Goal: Obtain resource: Download file/media

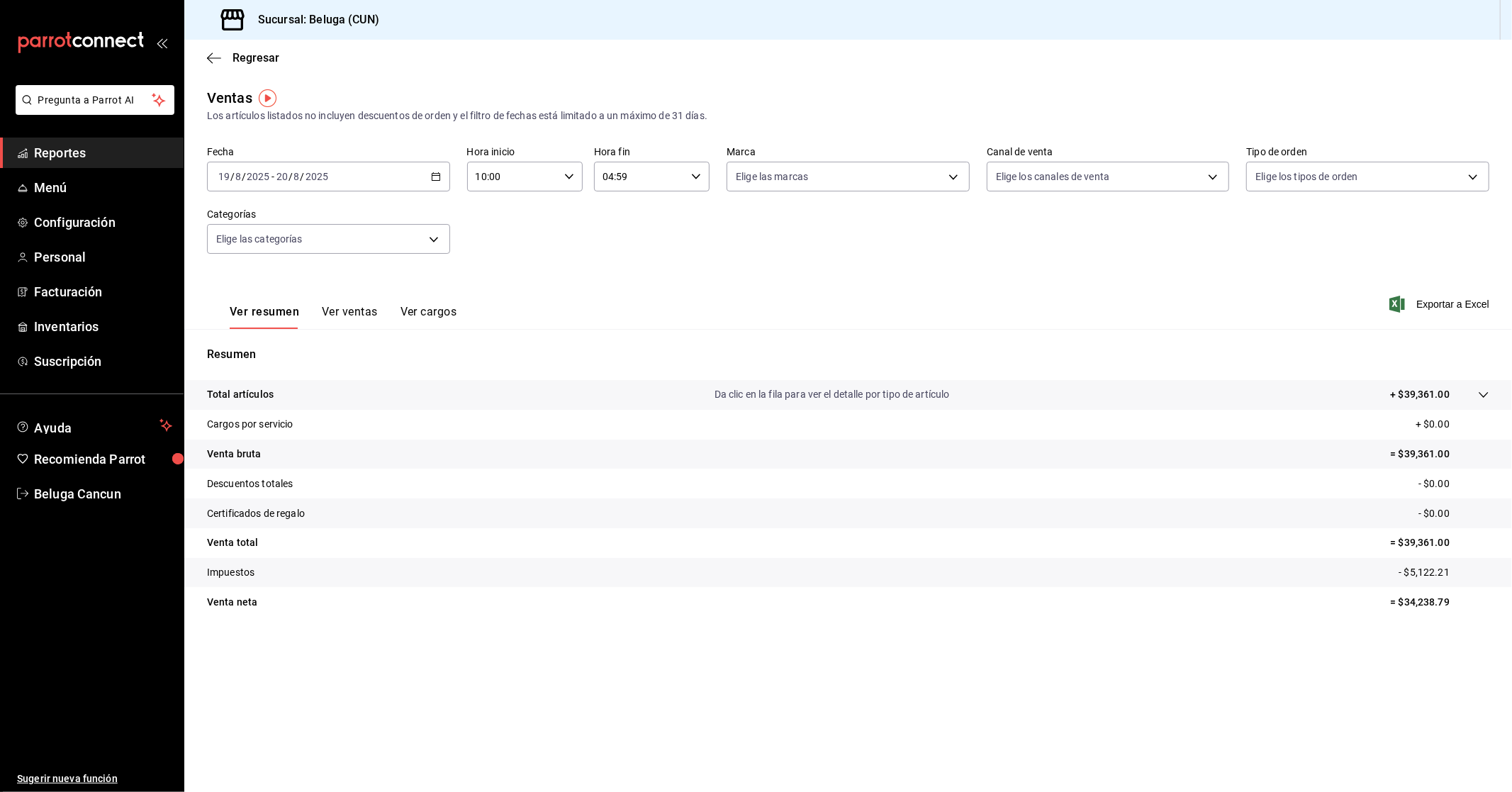
click at [359, 182] on div "[DATE] [DATE] - [DATE] [DATE]" at bounding box center [329, 176] width 243 height 30
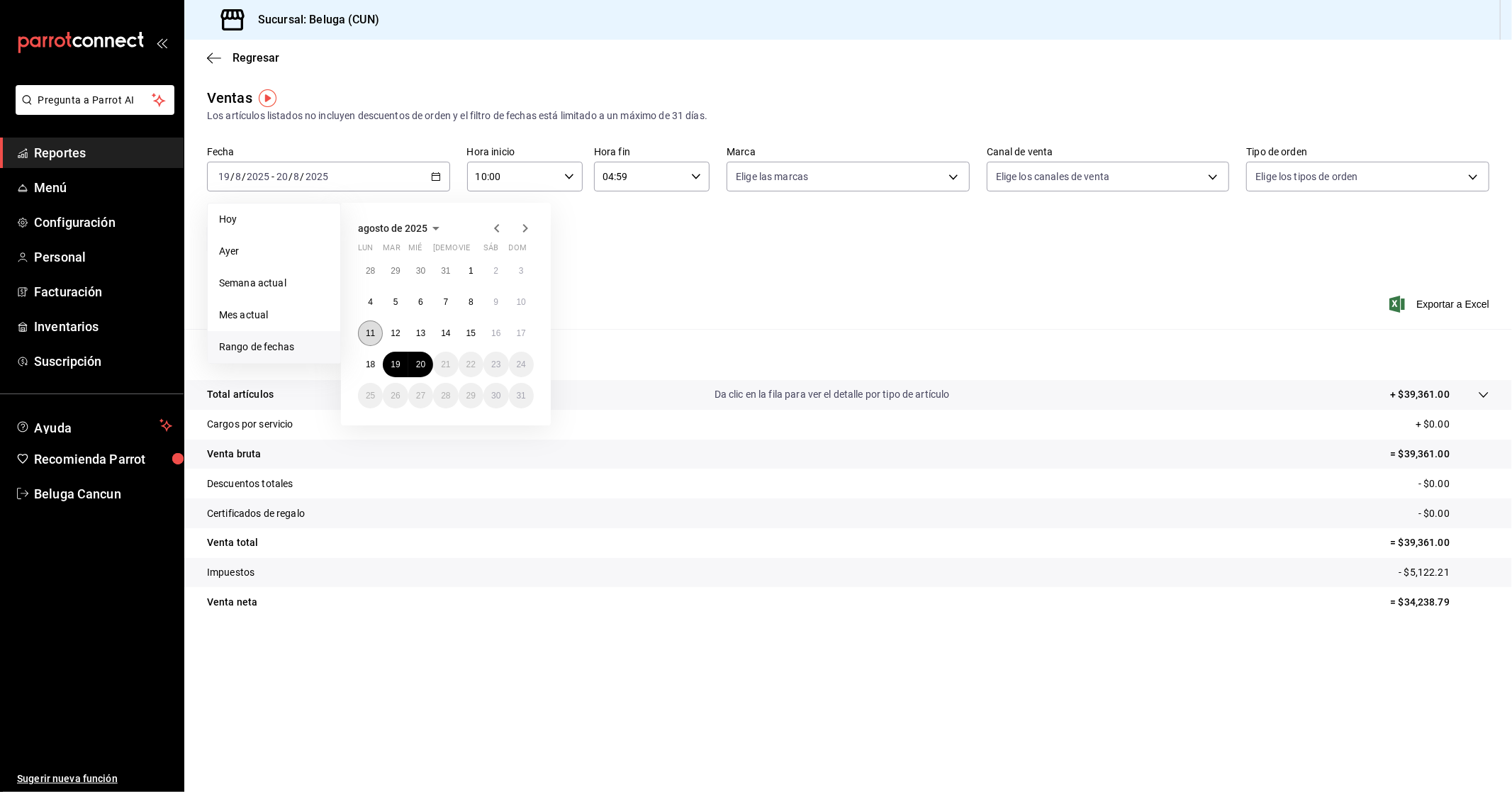
click at [377, 339] on button "11" at bounding box center [370, 333] width 25 height 26
click at [368, 372] on button "18" at bounding box center [370, 364] width 25 height 26
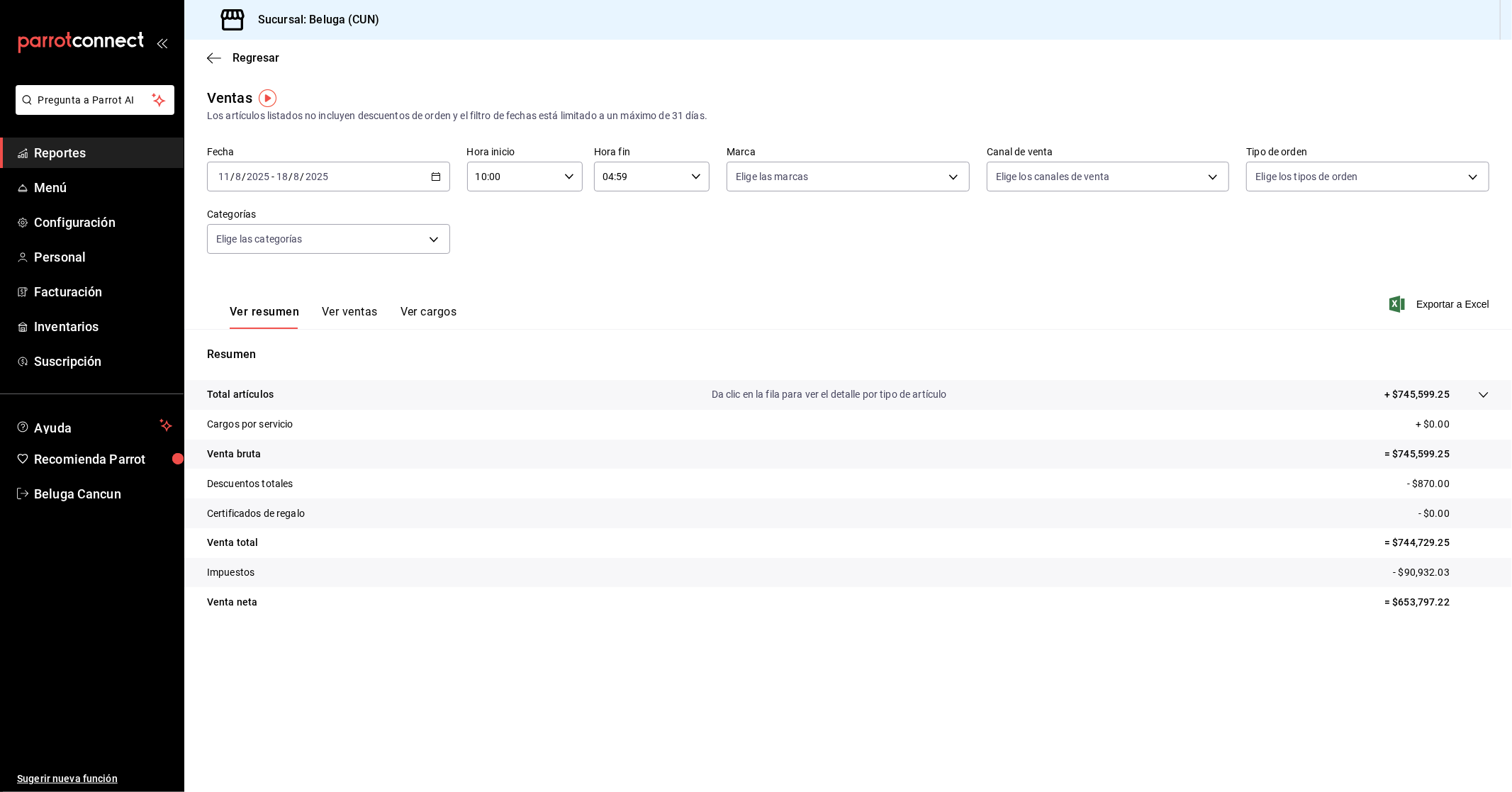
click at [362, 307] on button "Ver ventas" at bounding box center [350, 317] width 56 height 24
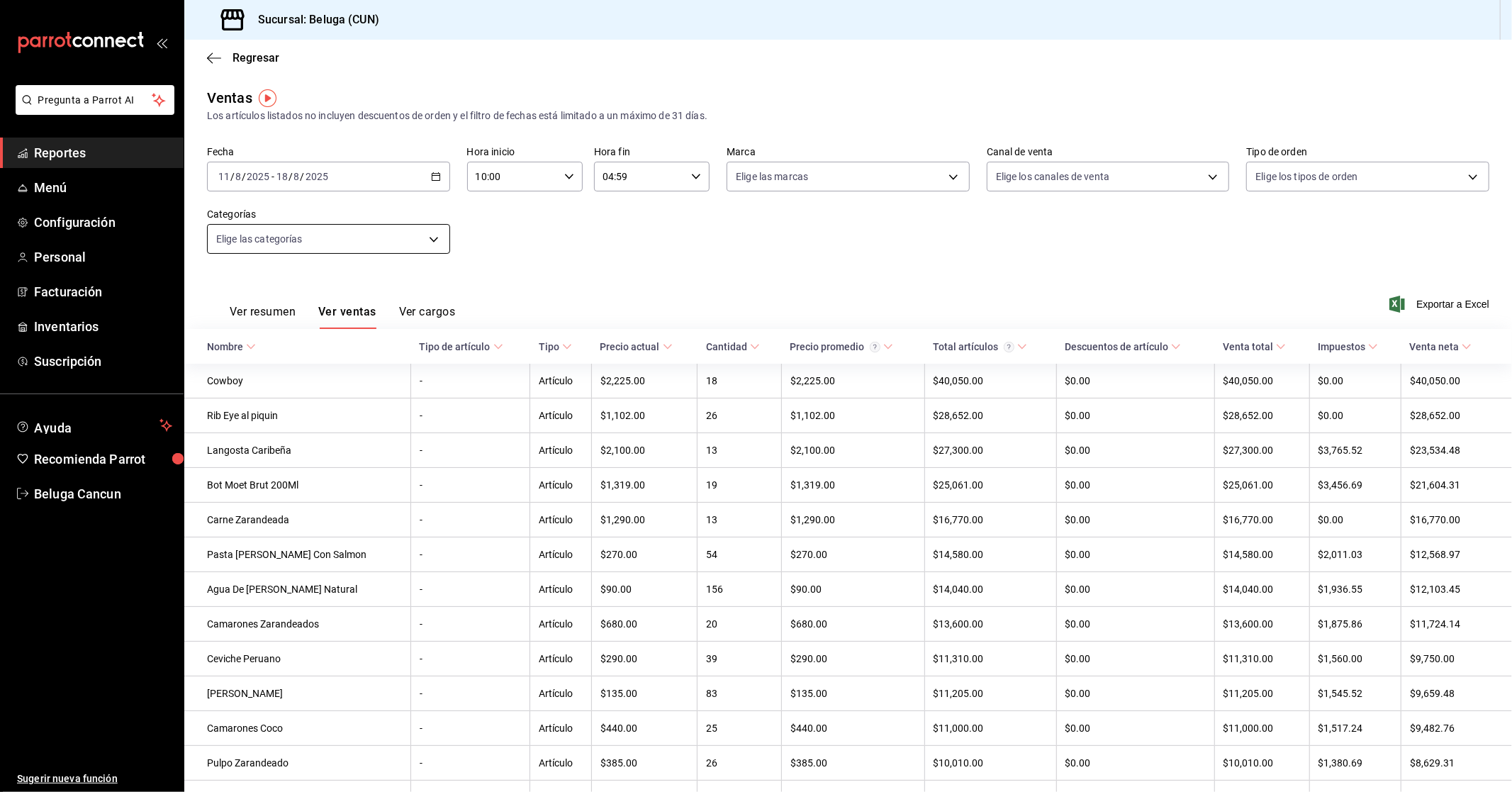
click at [347, 234] on body "Pregunta a Parrot AI Reportes Menú Configuración Personal Facturación Inventari…" at bounding box center [756, 396] width 1512 height 792
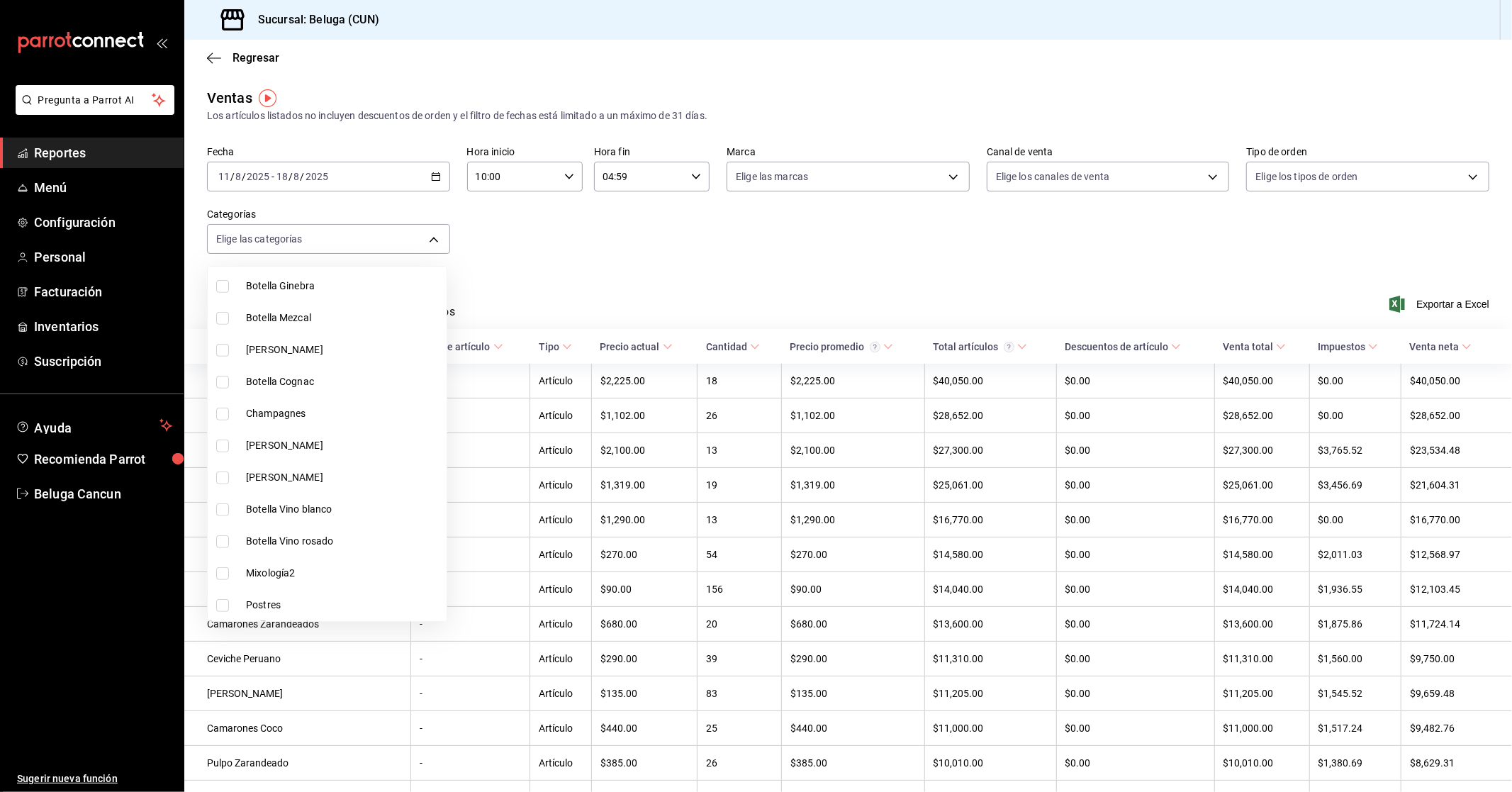
scroll to position [1033, 0]
click at [255, 610] on span "Entradas Frías" at bounding box center [344, 607] width 195 height 15
type input "fda2504e-28b4-48cf-8d05-e24afc3b6e89"
checkbox input "true"
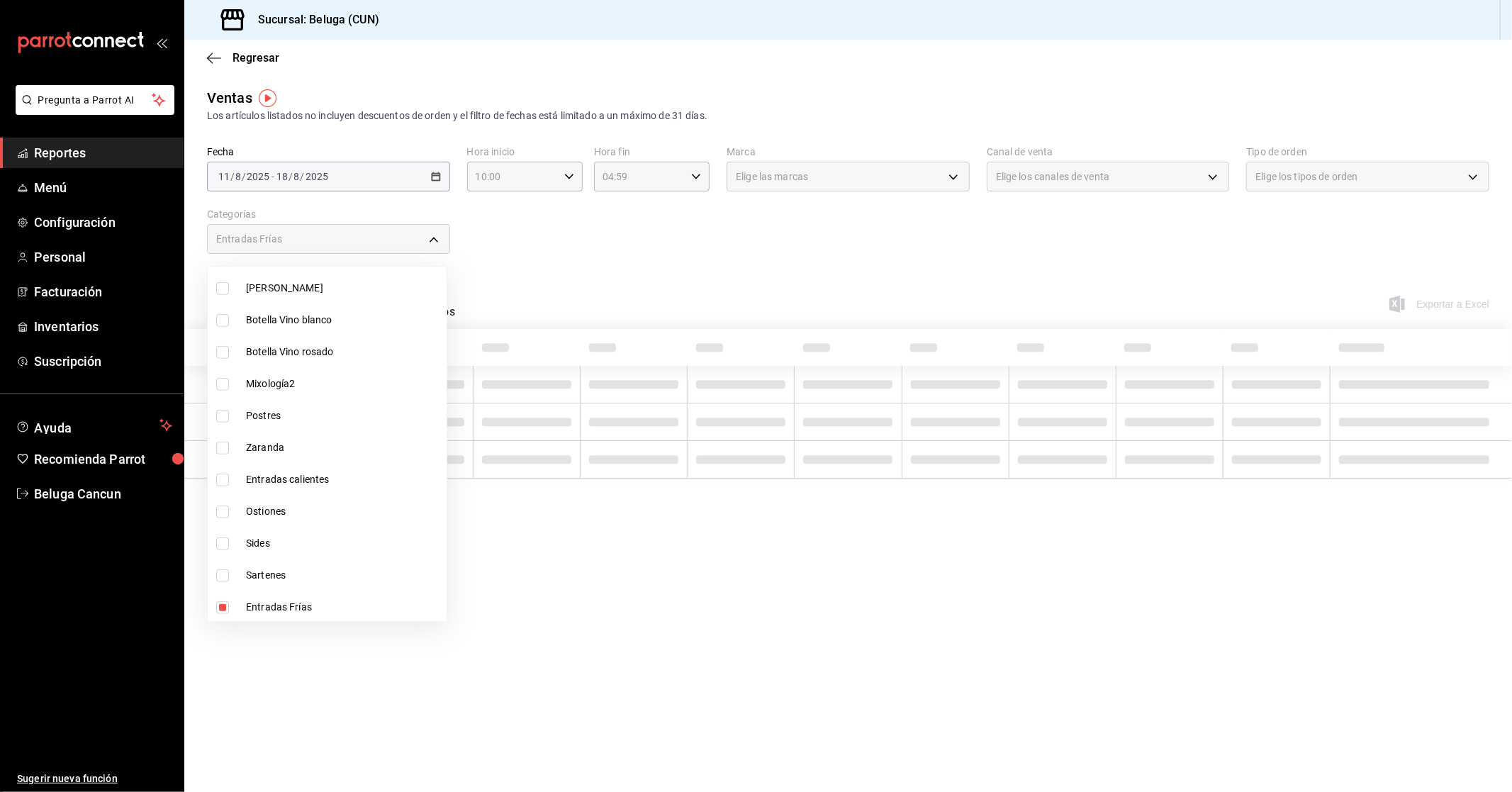
click at [246, 579] on span "Sartenes" at bounding box center [344, 576] width 195 height 15
type input "fda2504e-28b4-48cf-8d05-e24afc3b6e89,3534ce6f-9356-437a-ba55-311c74ed78b6"
checkbox input "true"
click at [244, 549] on li "Sides" at bounding box center [327, 544] width 239 height 32
type input "fda2504e-28b4-48cf-8d05-e24afc3b6e89,3534ce6f-9356-437a-ba55-311c74ed78b6,85d6c…"
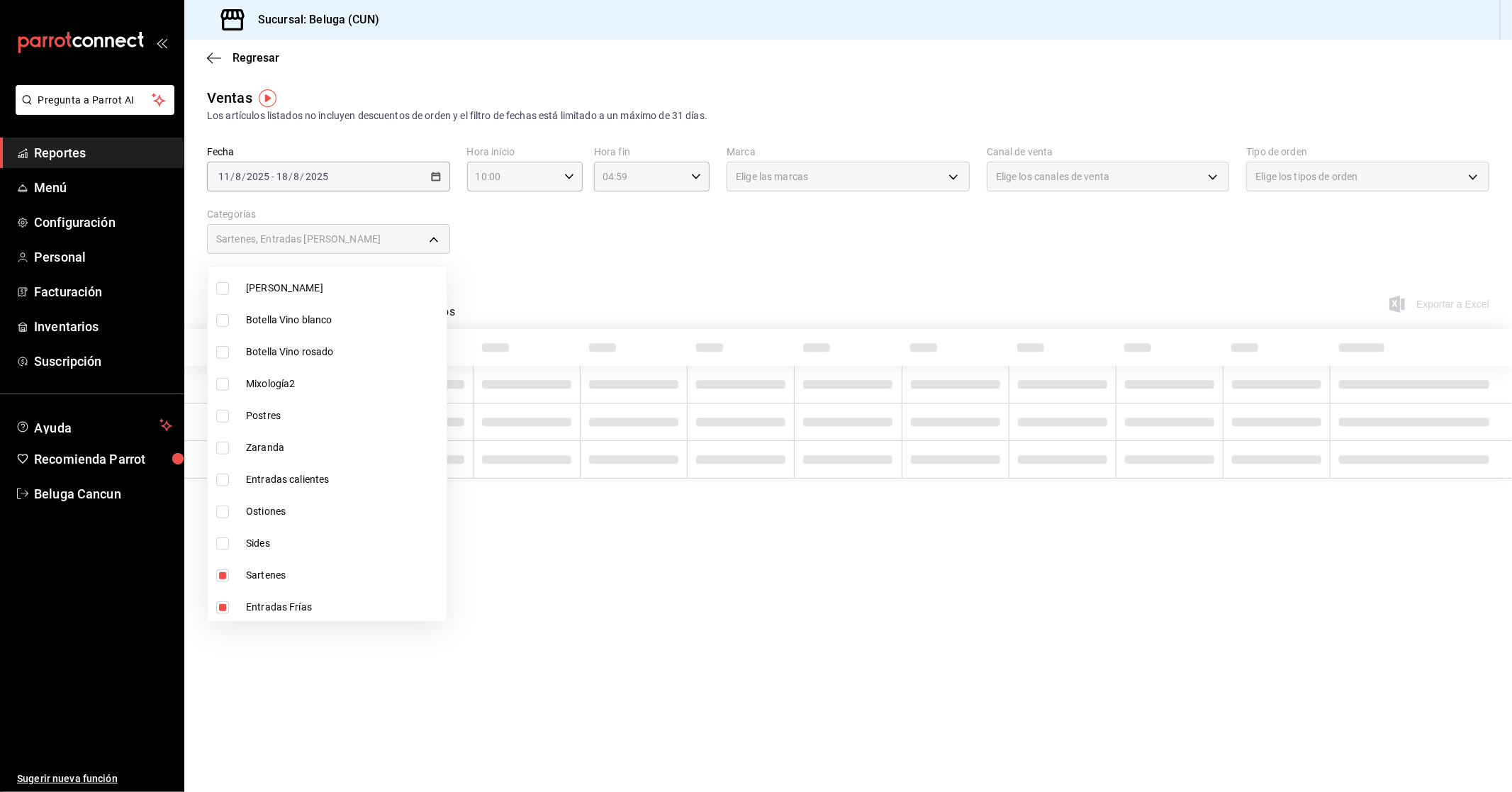
checkbox input "true"
click at [246, 512] on span "Ostiones" at bounding box center [344, 512] width 195 height 15
type input "fda2504e-28b4-48cf-8d05-e24afc3b6e89,3534ce6f-9356-437a-ba55-311c74ed78b6,85d6c…"
checkbox input "true"
click at [243, 480] on li "Entradas calientes" at bounding box center [327, 480] width 239 height 32
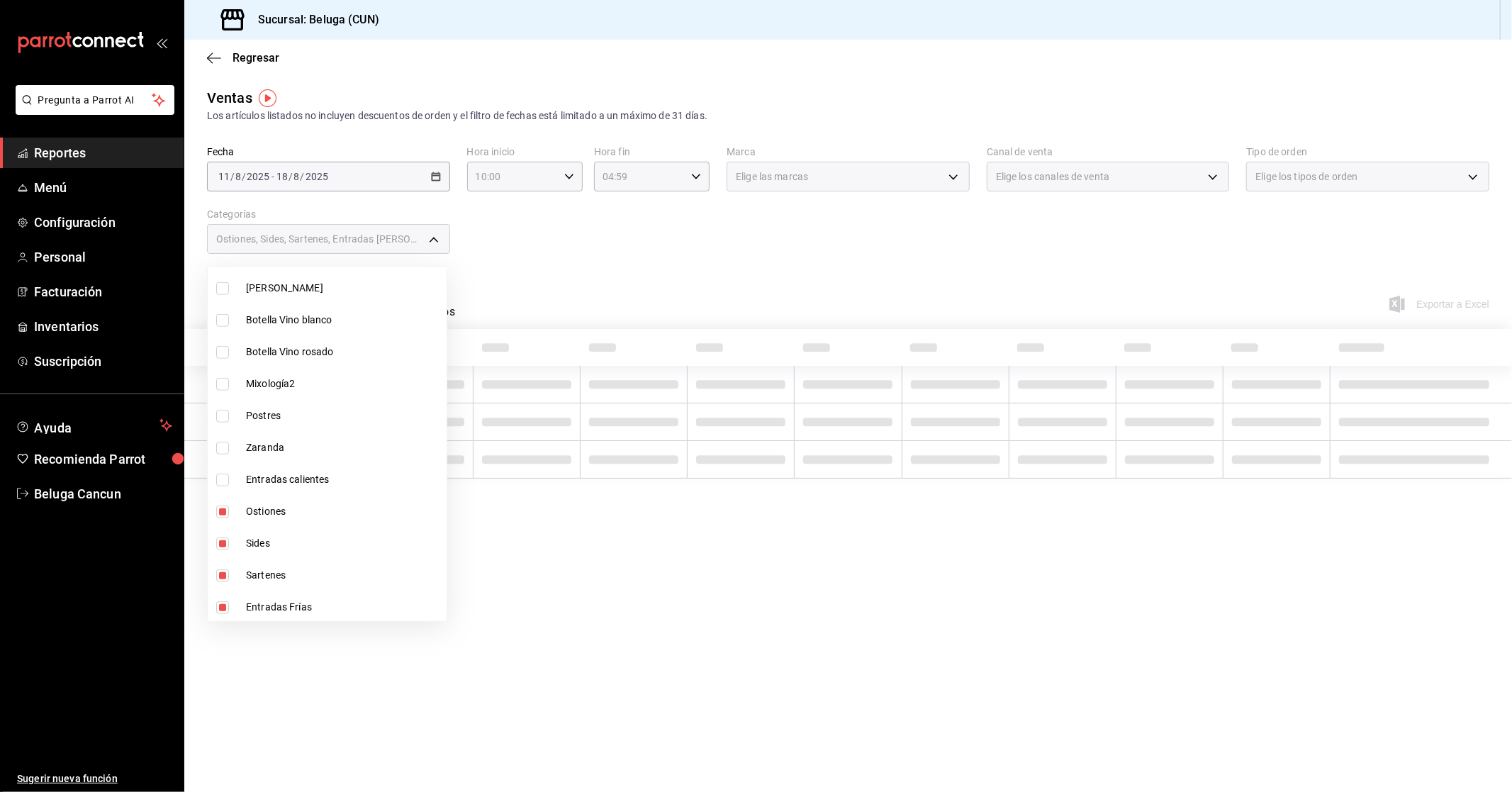
type input "fda2504e-28b4-48cf-8d05-e24afc3b6e89,3534ce6f-9356-437a-ba55-311c74ed78b6,85d6c…"
checkbox input "true"
click at [242, 452] on li "Zaranda" at bounding box center [327, 447] width 239 height 32
type input "fda2504e-28b4-48cf-8d05-e24afc3b6e89,3534ce6f-9356-437a-ba55-311c74ed78b6,85d6c…"
checkbox input "true"
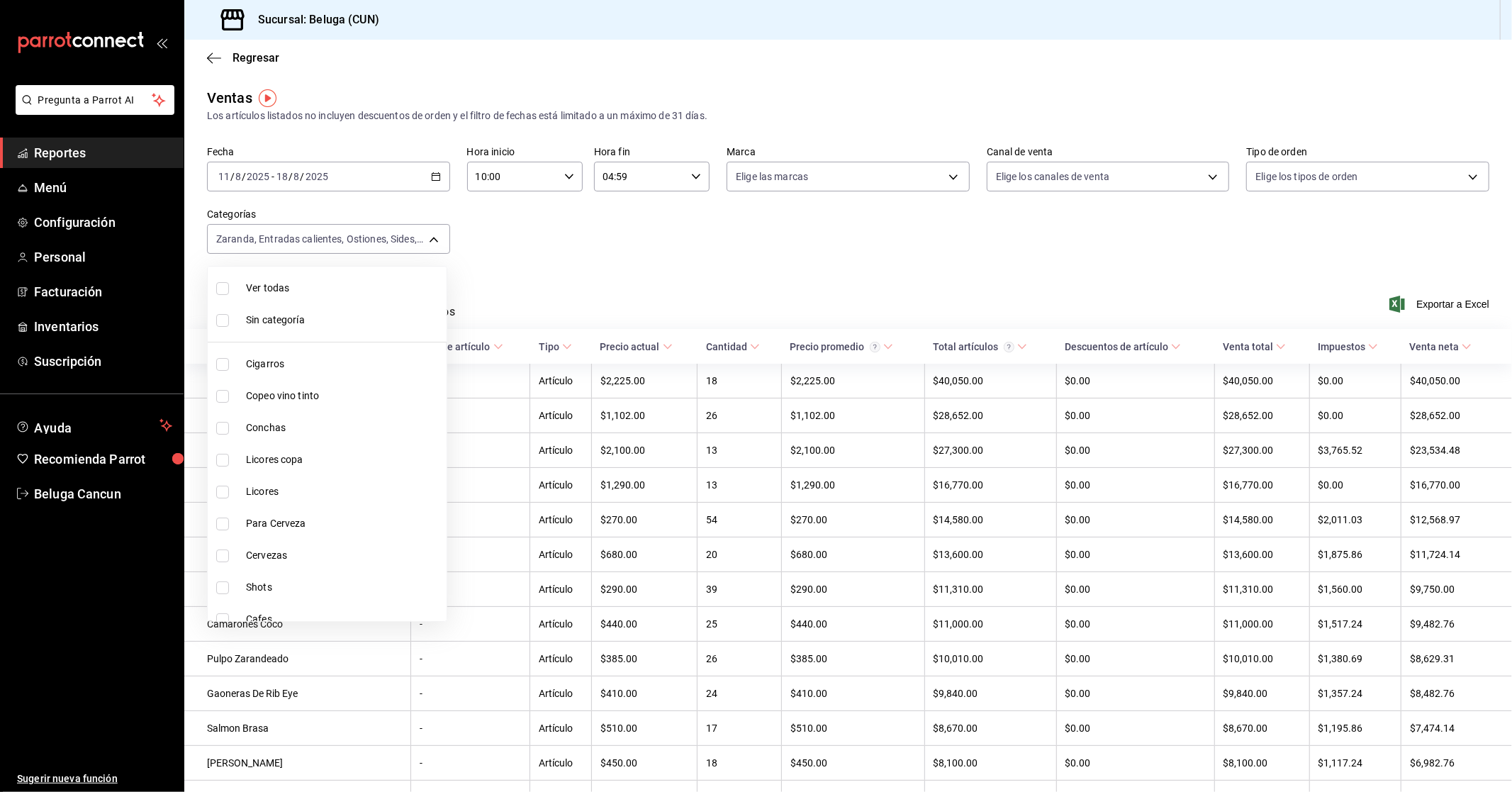
click at [266, 435] on li "Conchas" at bounding box center [327, 428] width 239 height 32
type input "fda2504e-28b4-48cf-8d05-e24afc3b6e89,3534ce6f-9356-437a-ba55-311c74ed78b6,85d6c…"
checkbox input "true"
click at [1323, 285] on div at bounding box center [756, 396] width 1512 height 792
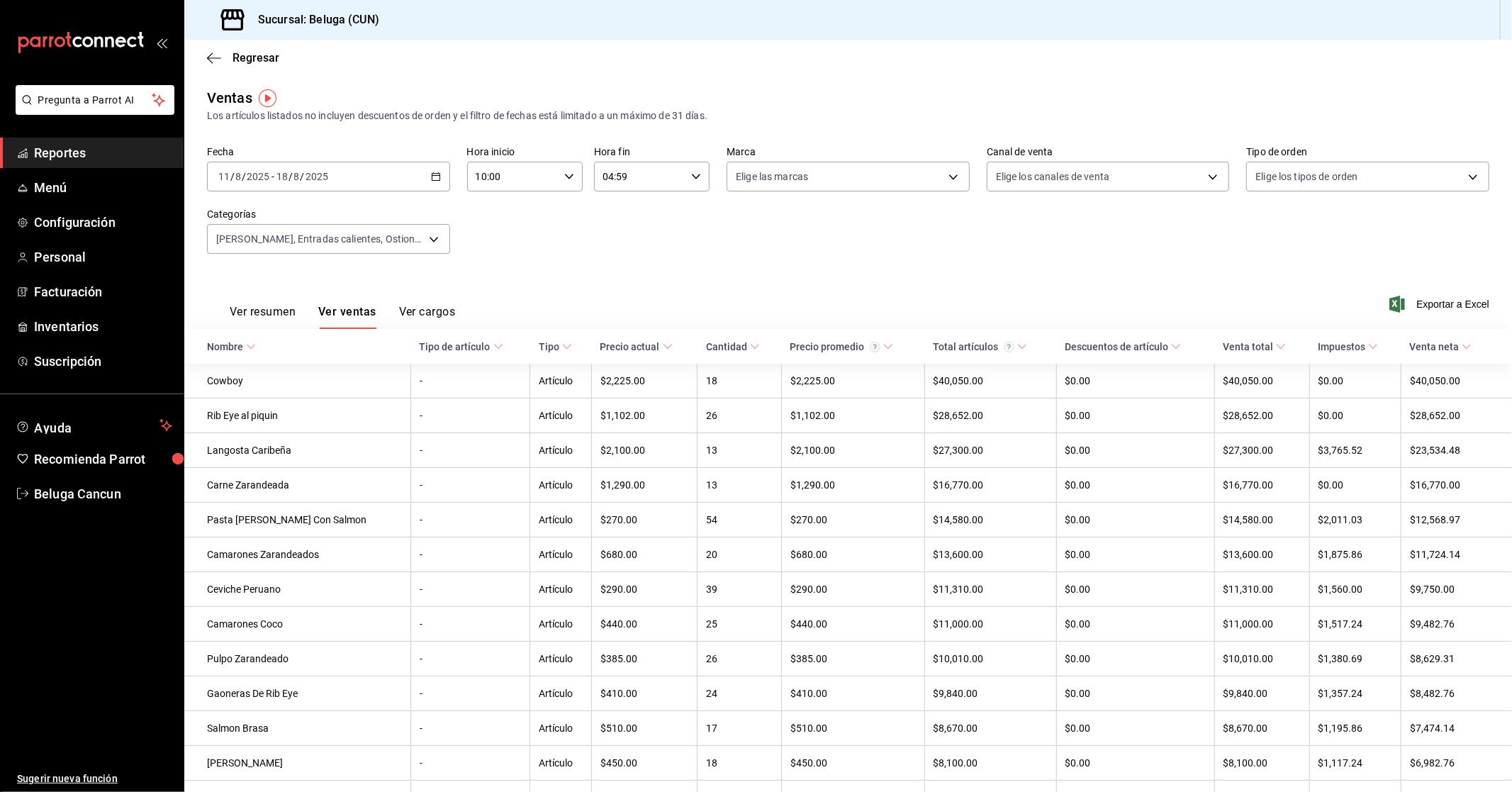
click at [1433, 303] on span "Exportar a Excel" at bounding box center [1440, 304] width 97 height 17
click at [433, 235] on body "Pregunta a Parrot AI Reportes Menú Configuración Personal Facturación Inventari…" at bounding box center [756, 396] width 1512 height 792
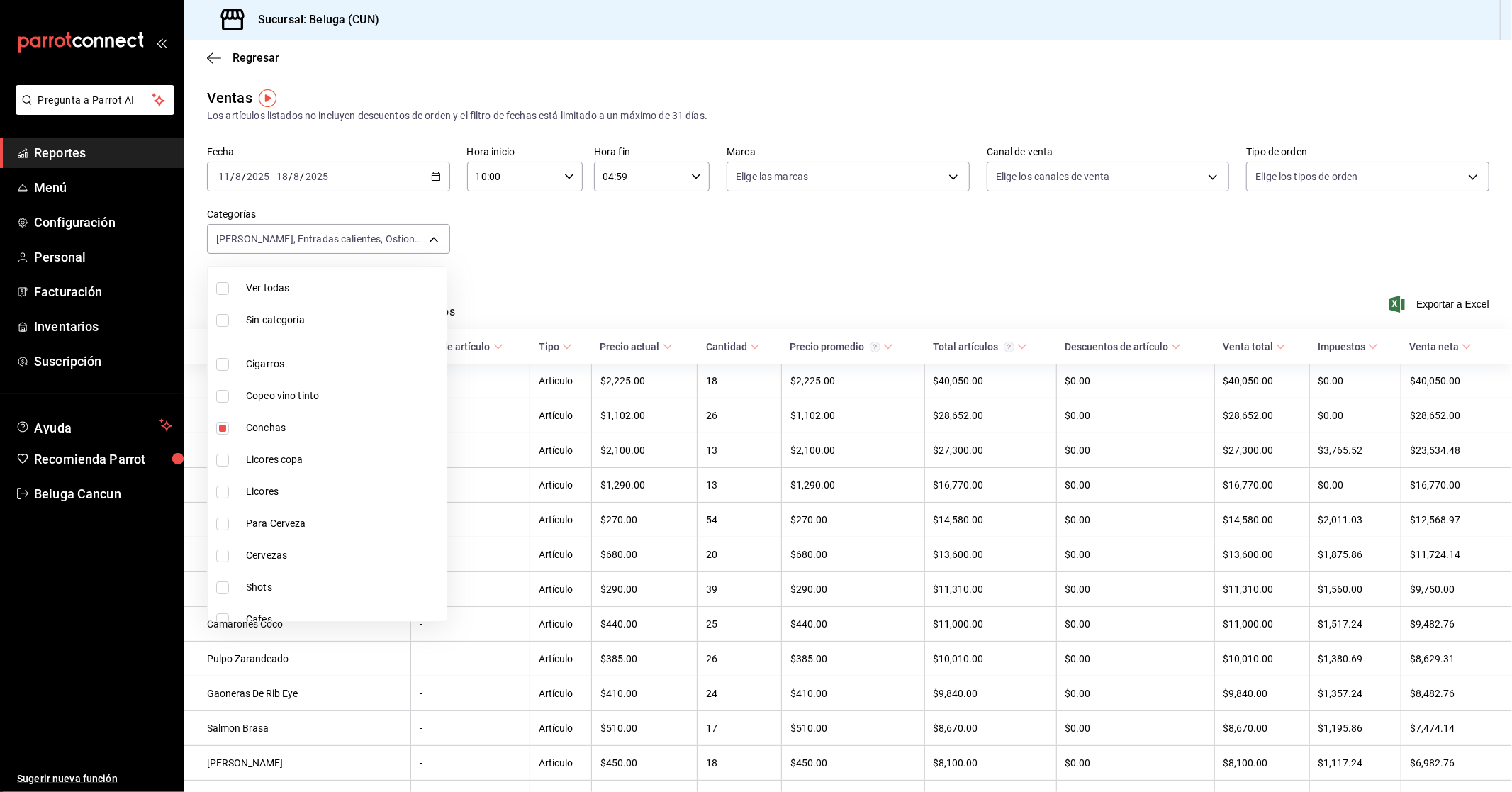
click at [359, 285] on span "Ver todas" at bounding box center [344, 288] width 195 height 15
type input "9f55827c-5d1d-49dd-a06b-f890e1c97d46,76200984-1f3d-4ad7-a828-093dbbb6f79f,b3943…"
checkbox input "true"
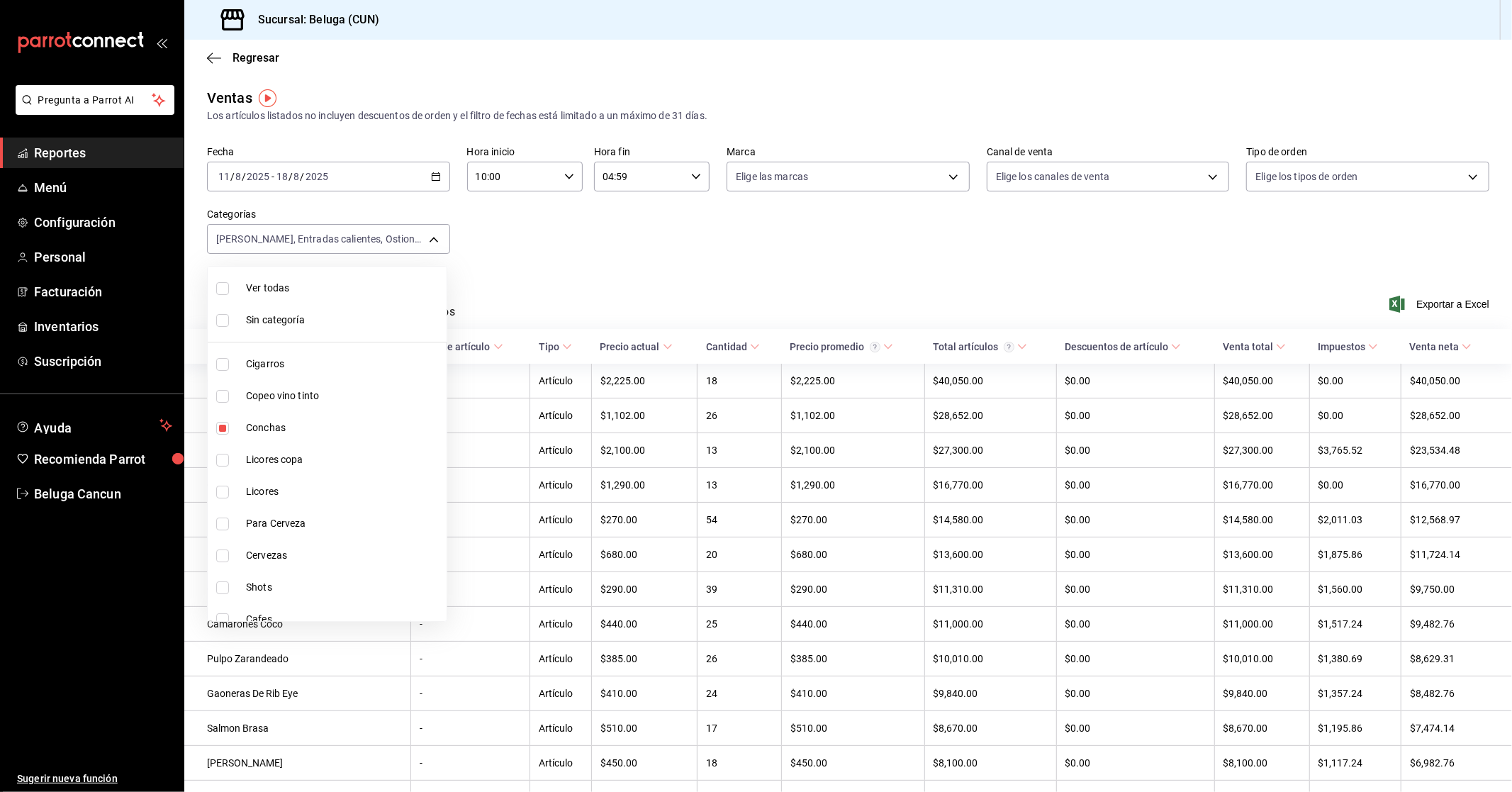
checkbox input "true"
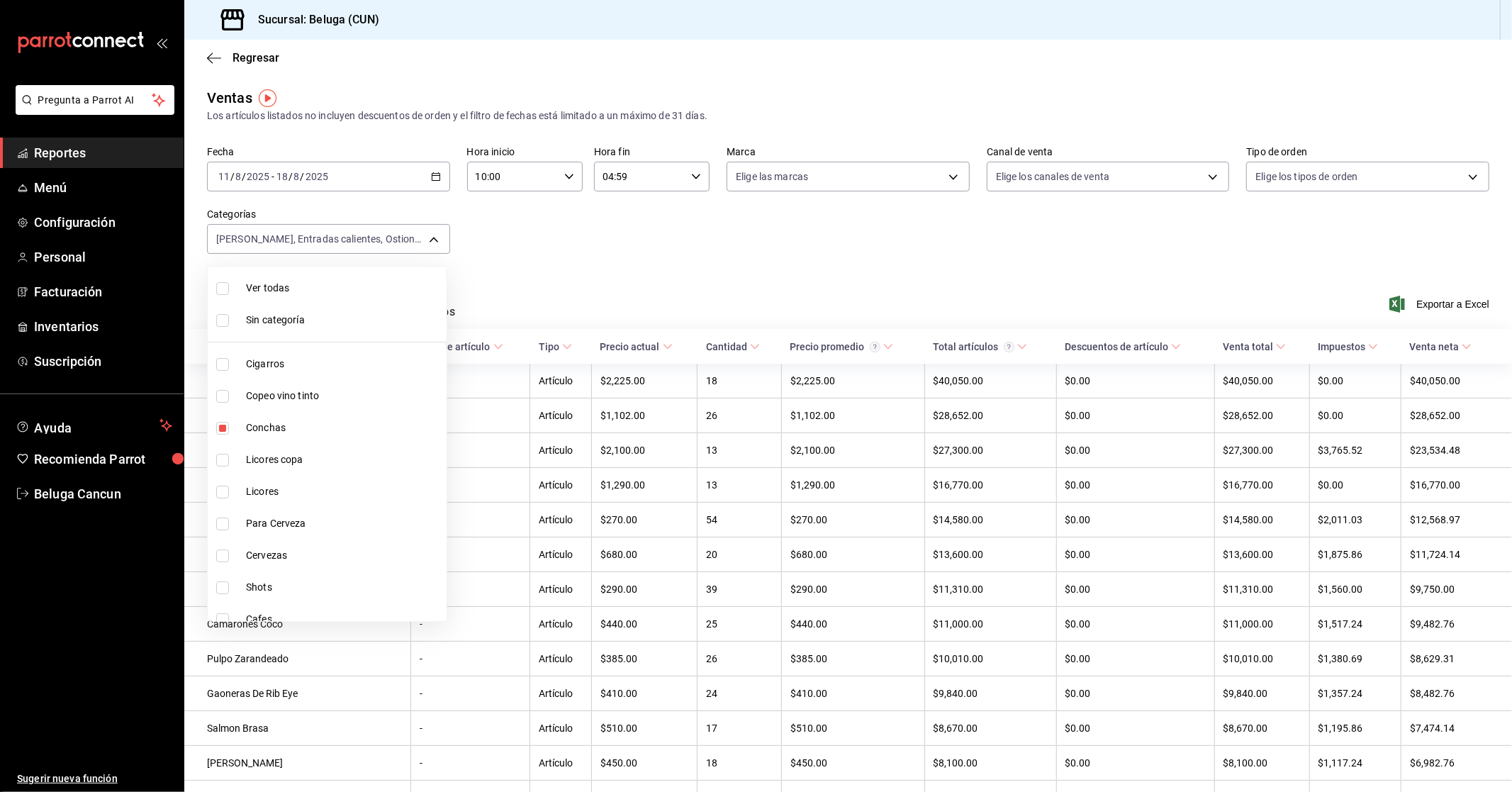
checkbox input "true"
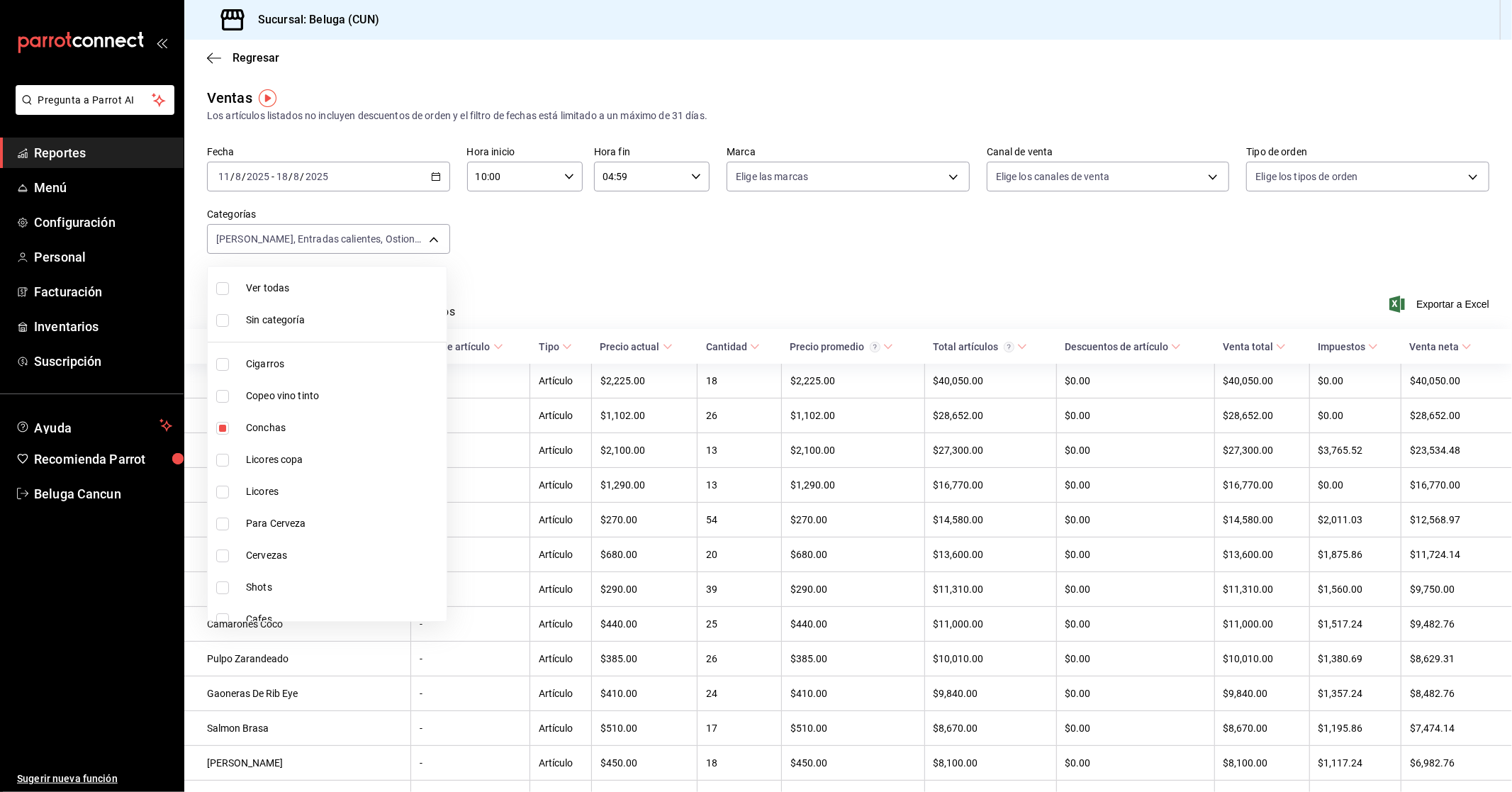
checkbox input "true"
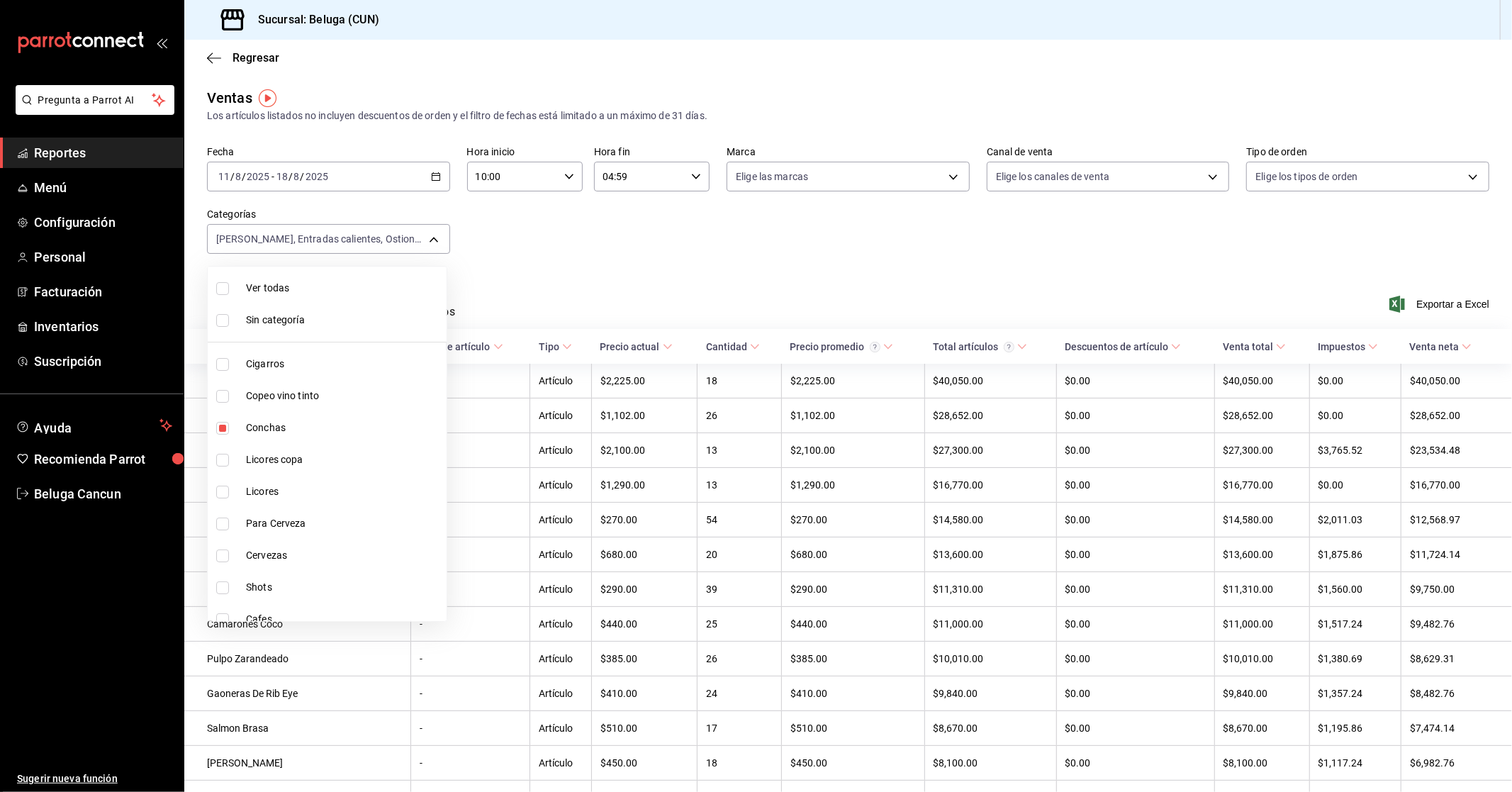
checkbox input "true"
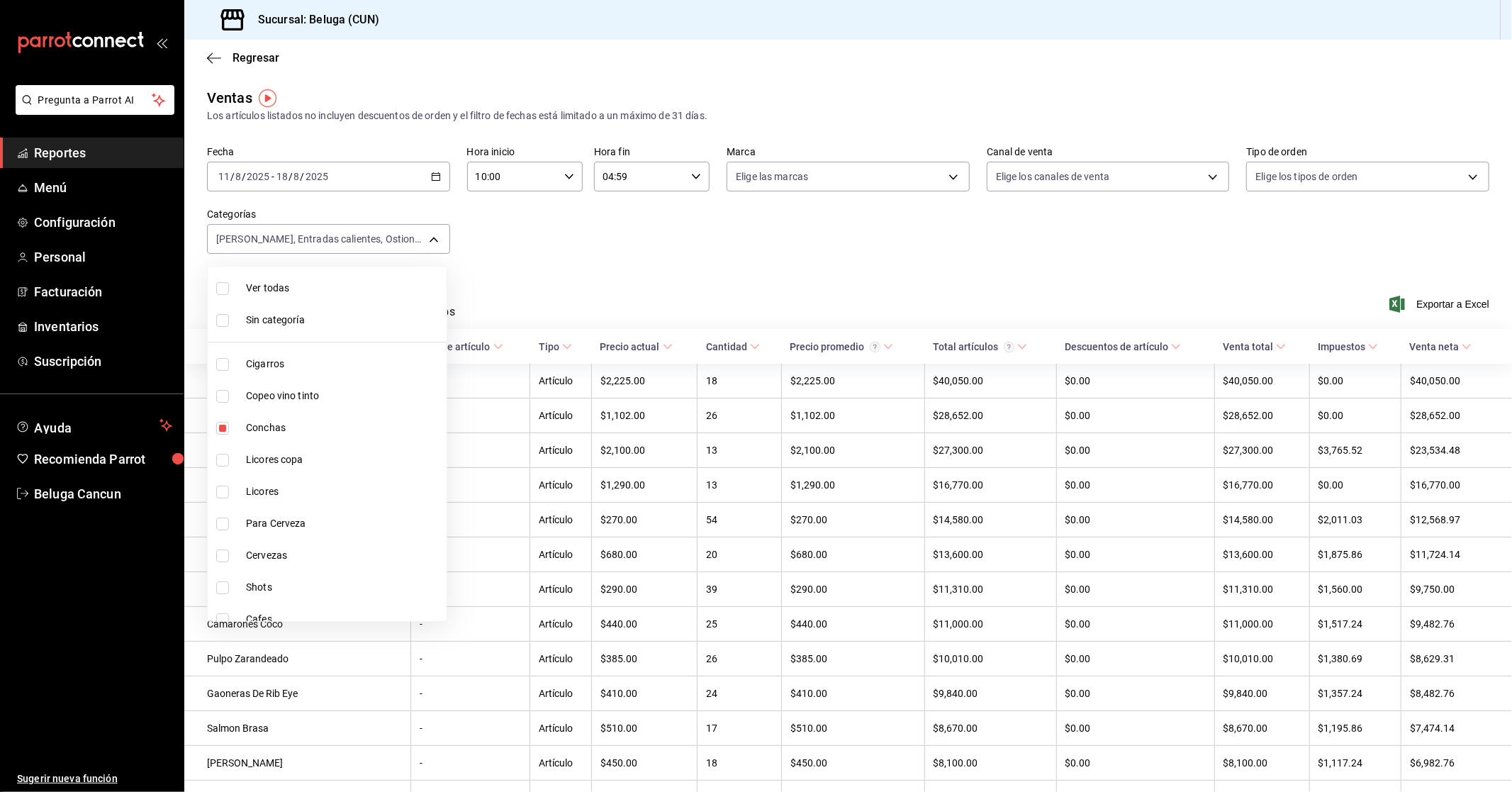
checkbox input "true"
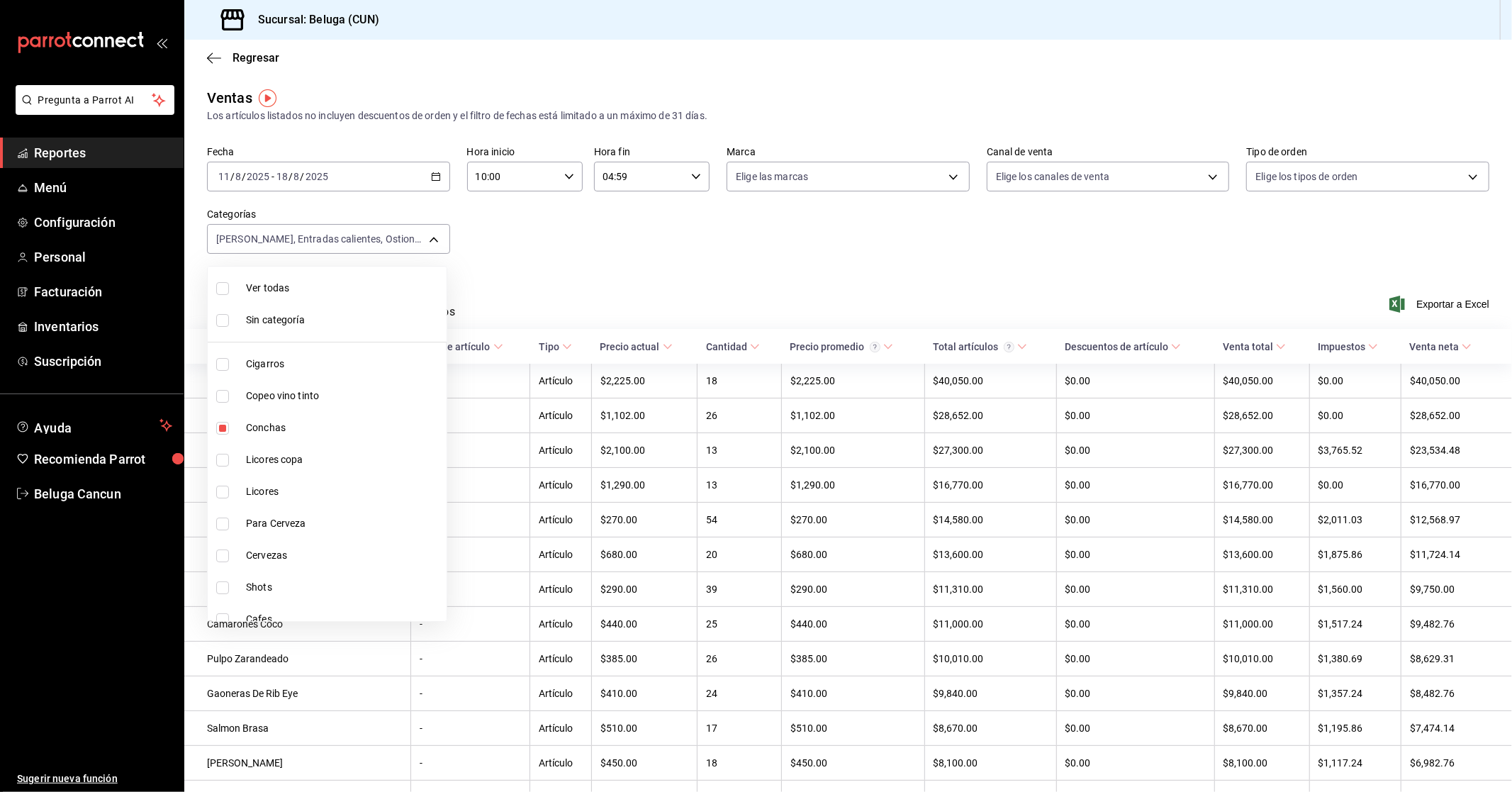
checkbox input "true"
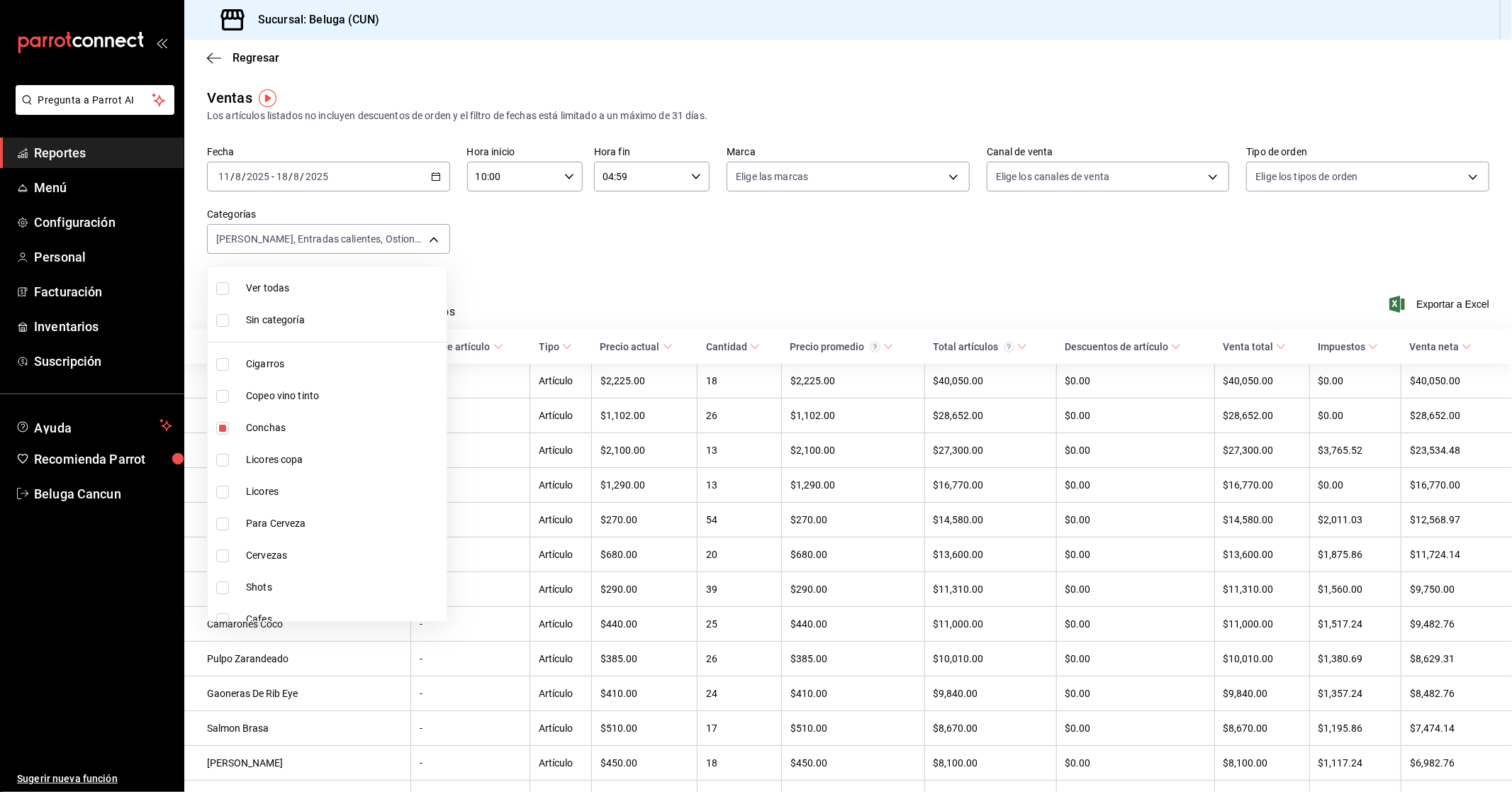
checkbox input "true"
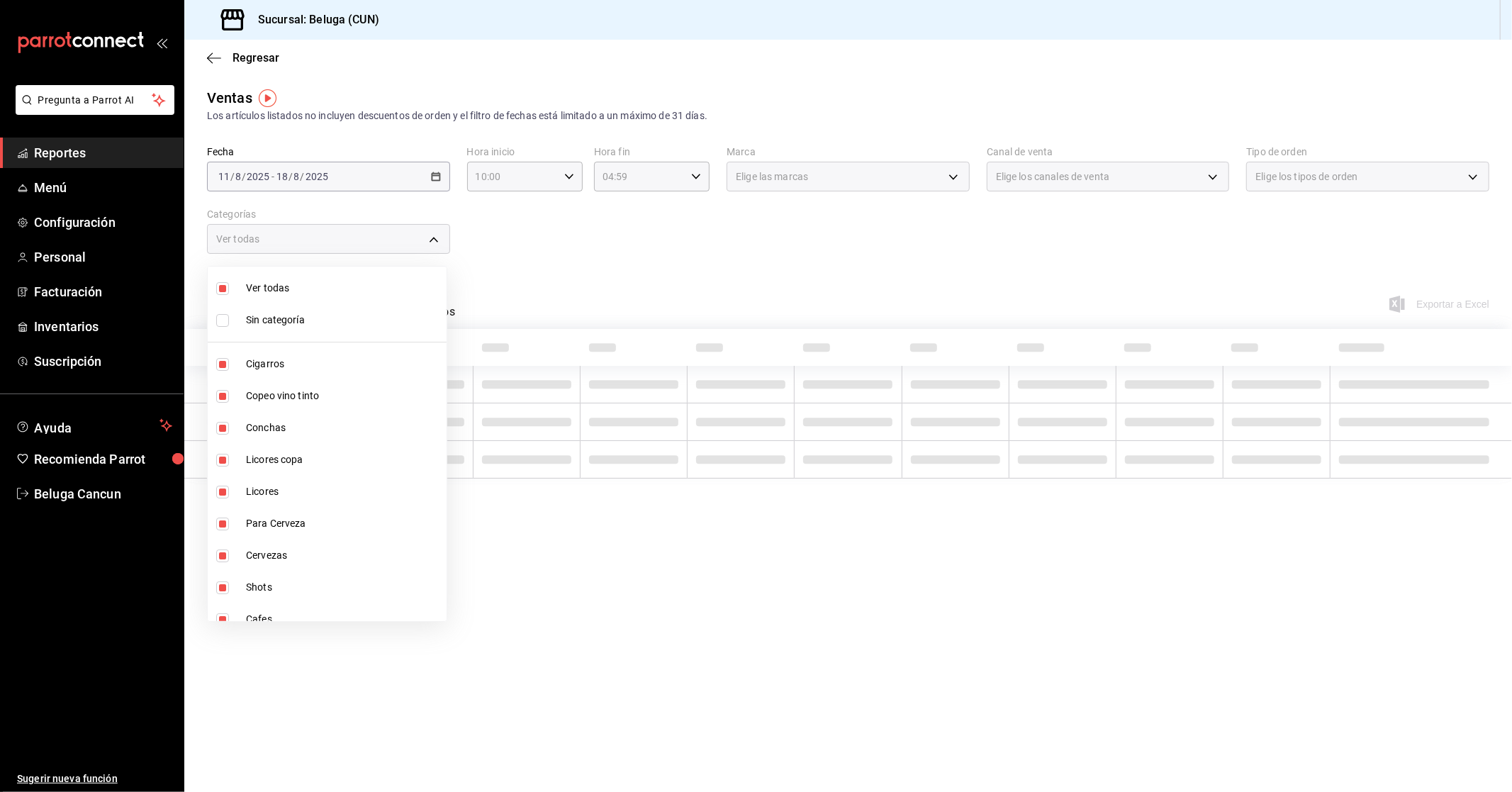
click at [329, 288] on span "Ver todas" at bounding box center [344, 288] width 195 height 15
checkbox input "false"
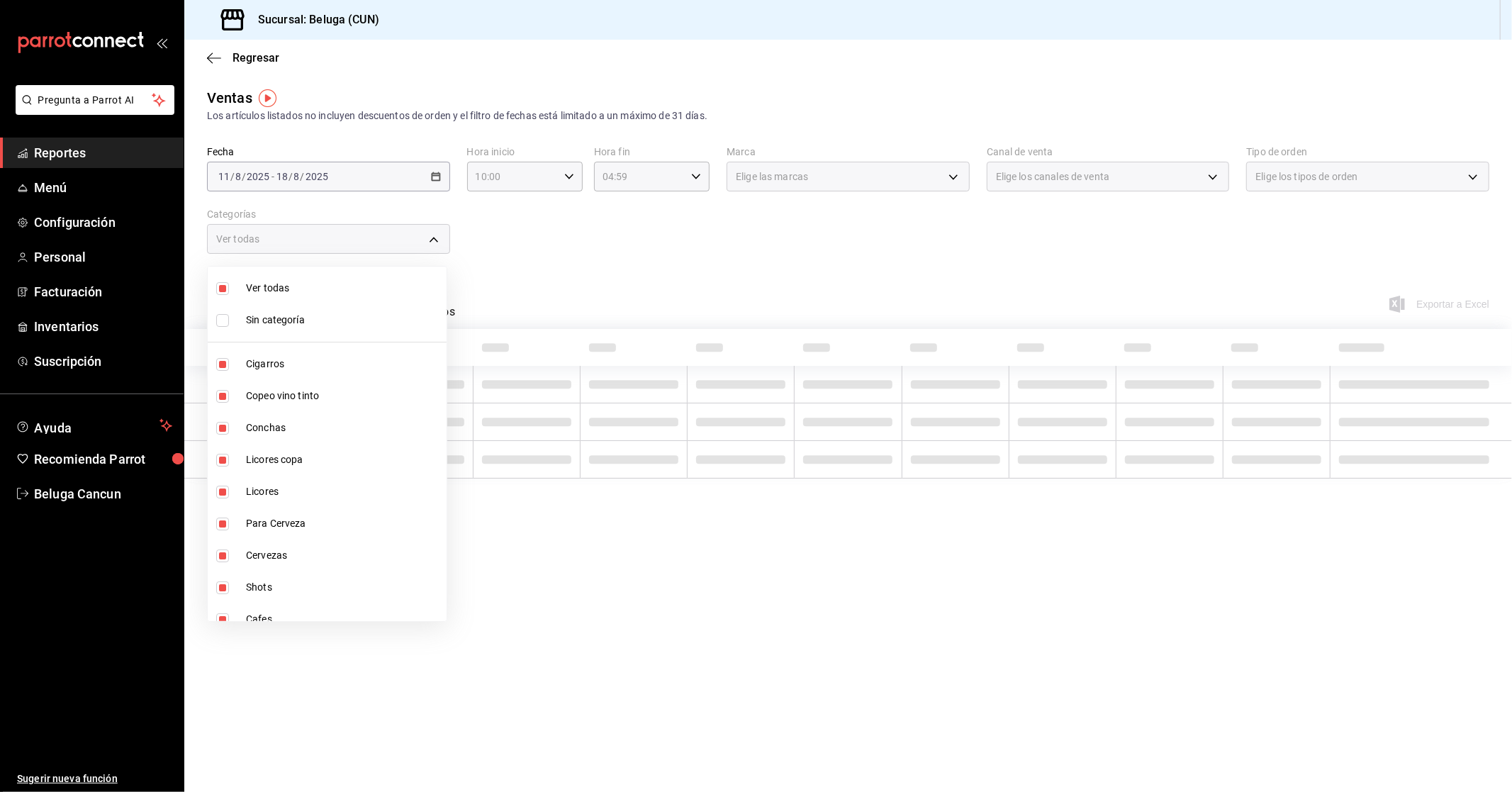
checkbox input "false"
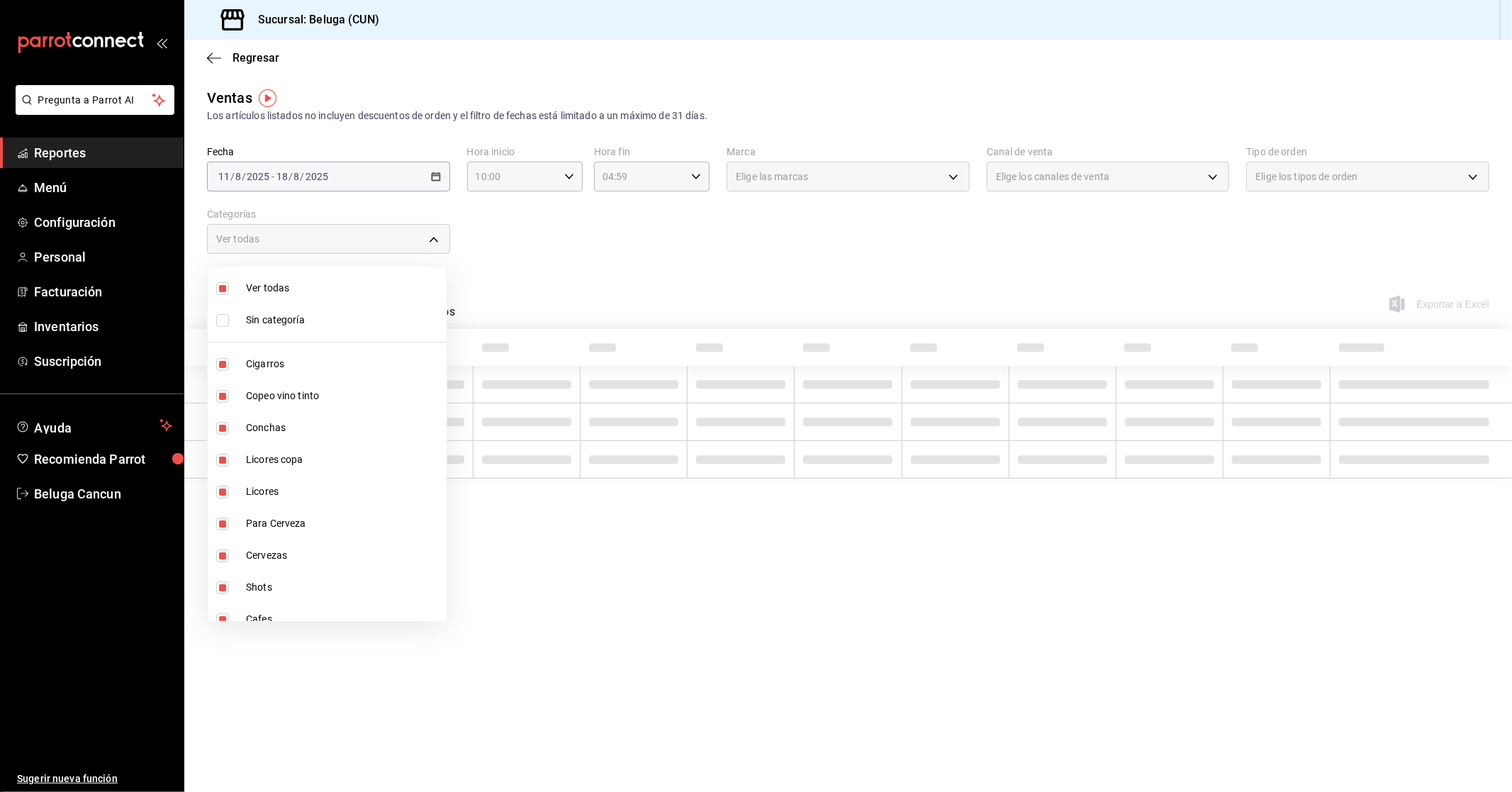
checkbox input "false"
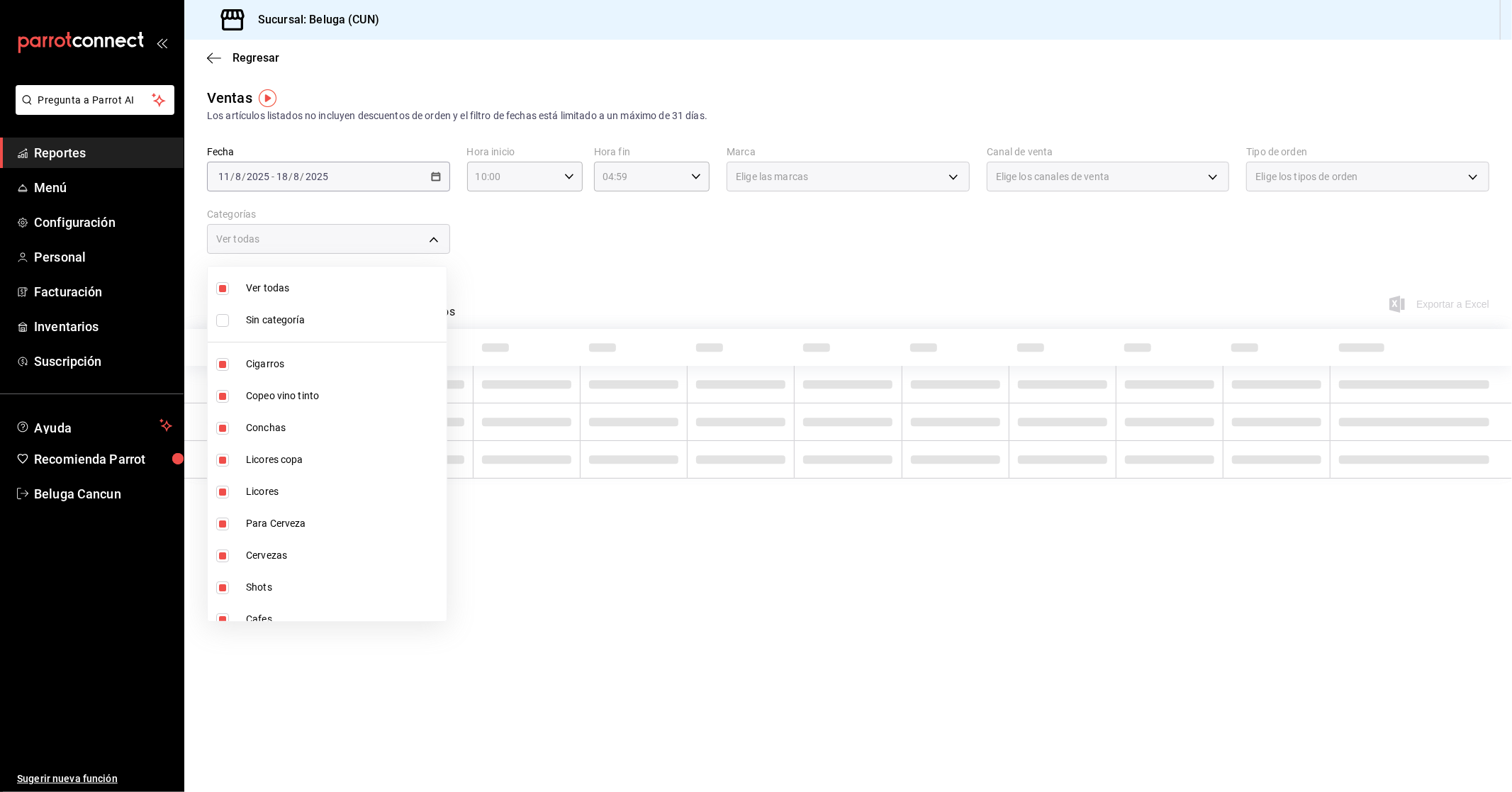
checkbox input "false"
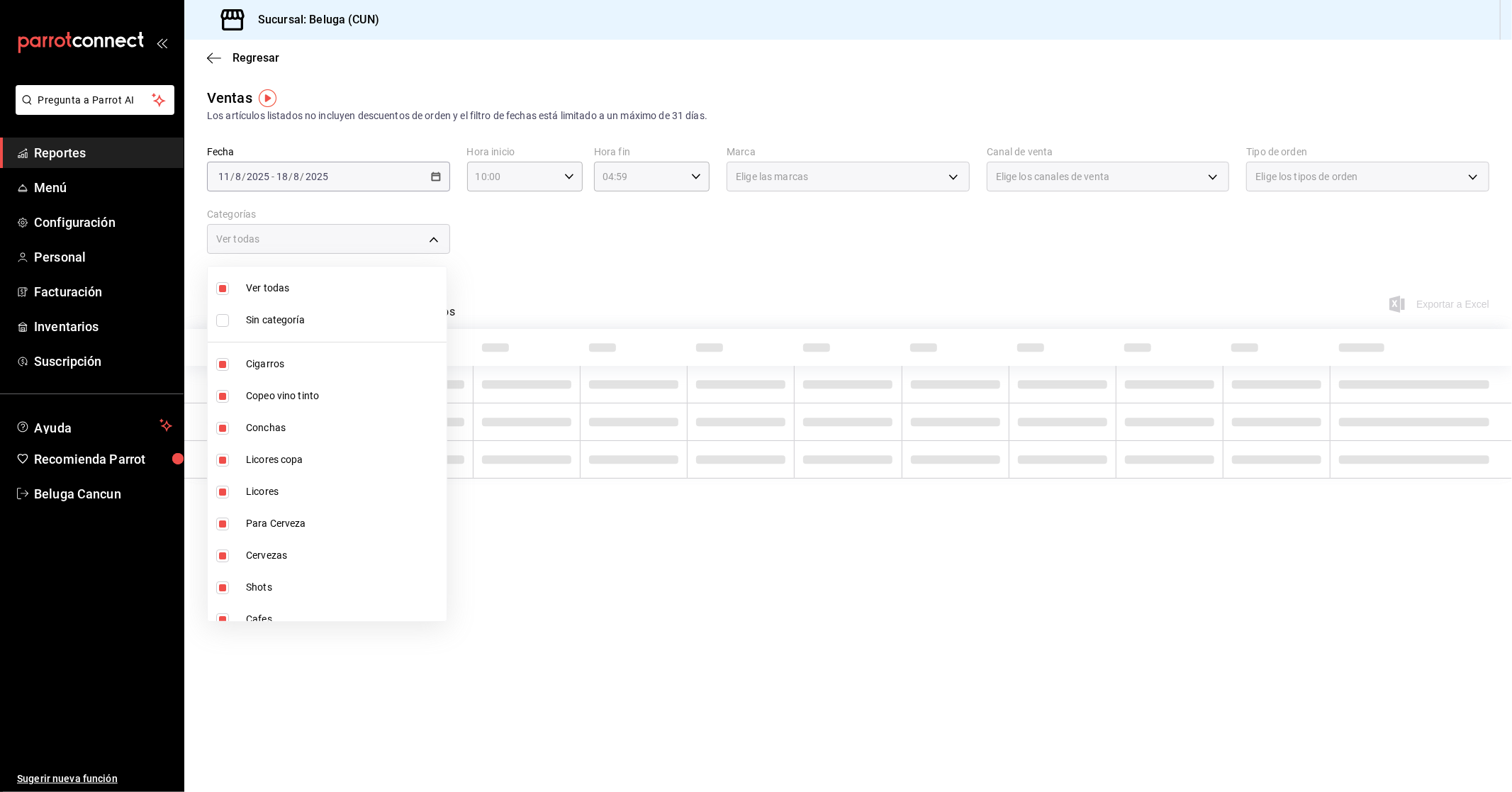
checkbox input "false"
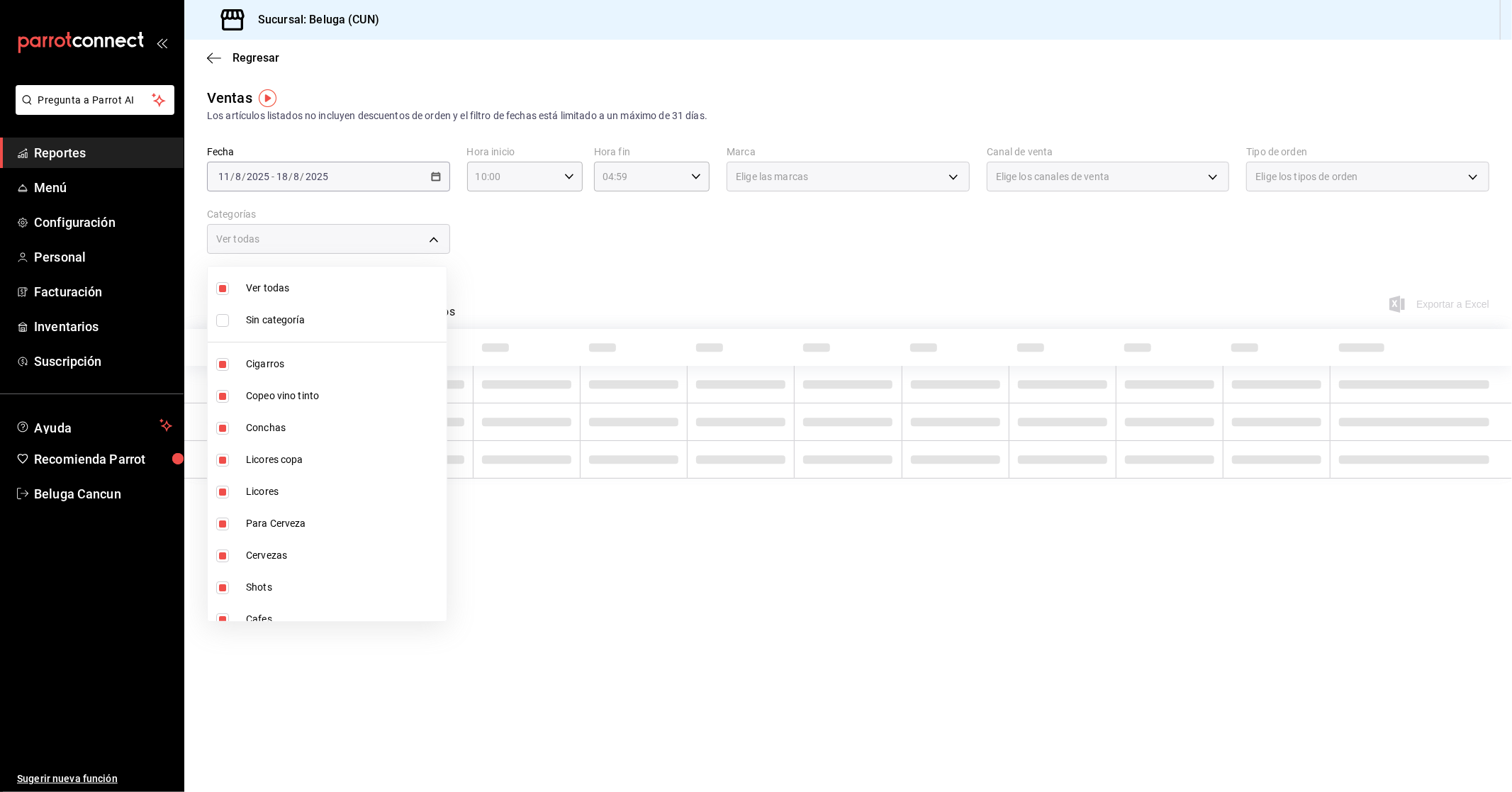
checkbox input "false"
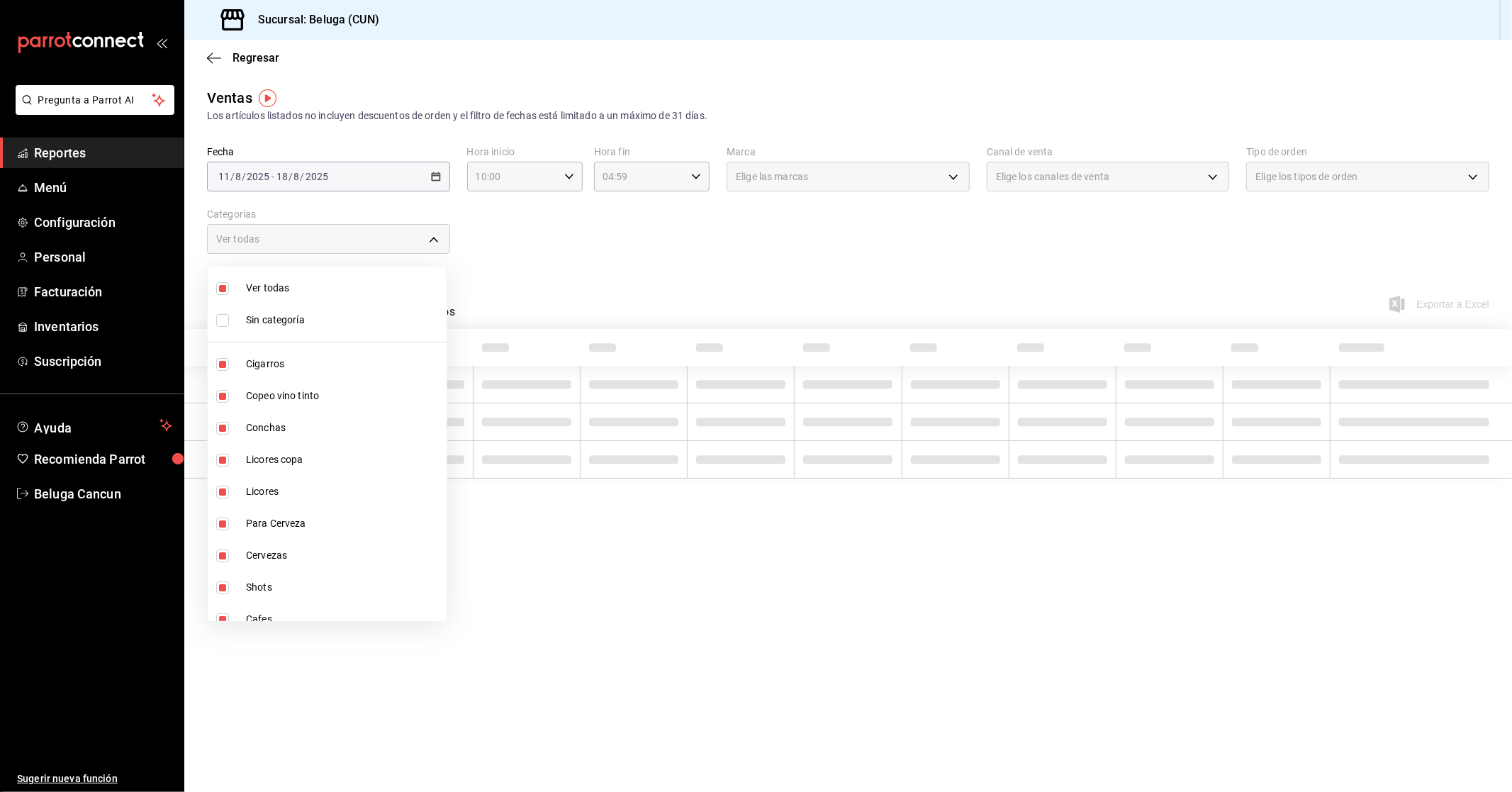
checkbox input "false"
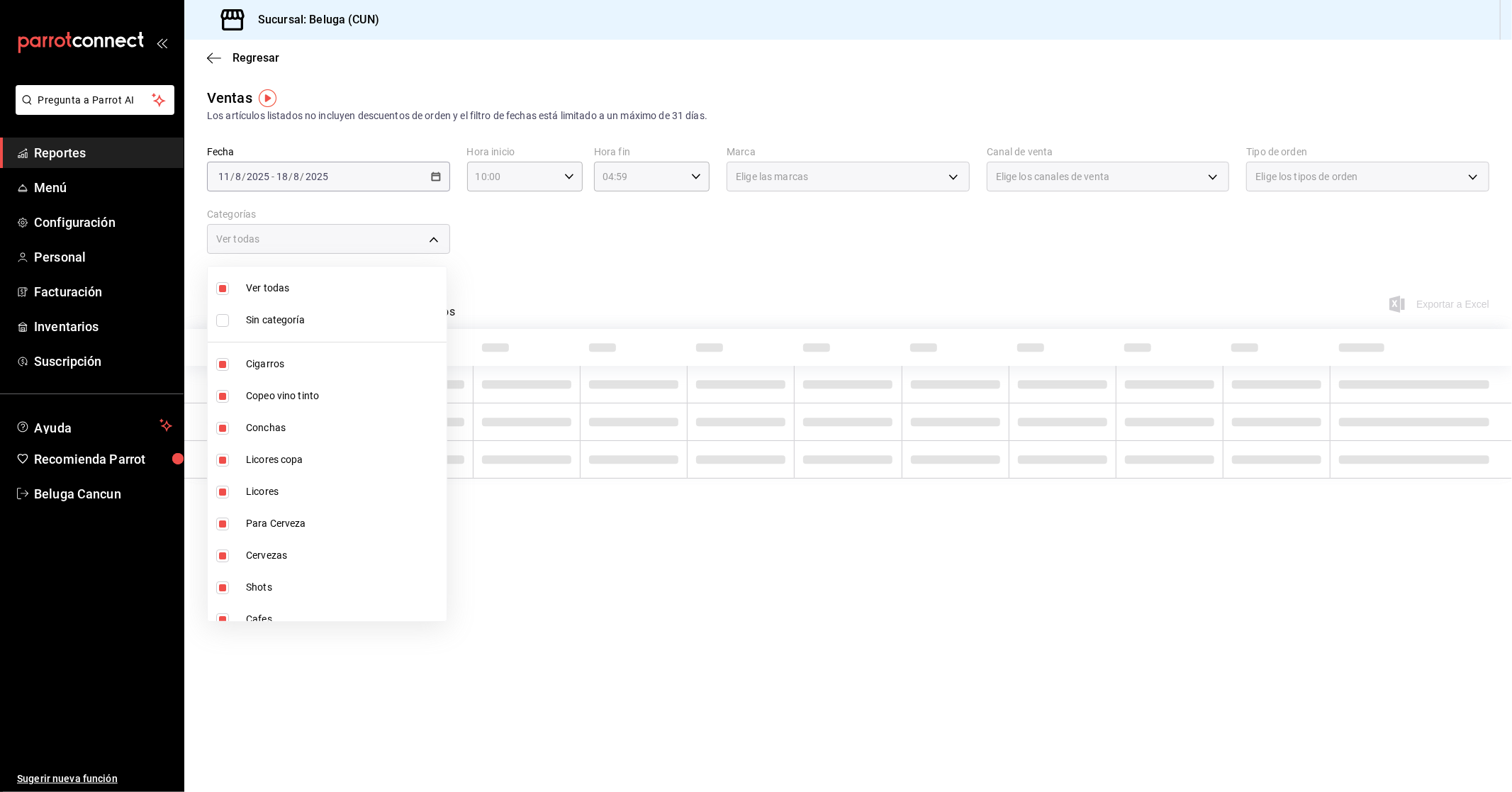
checkbox input "false"
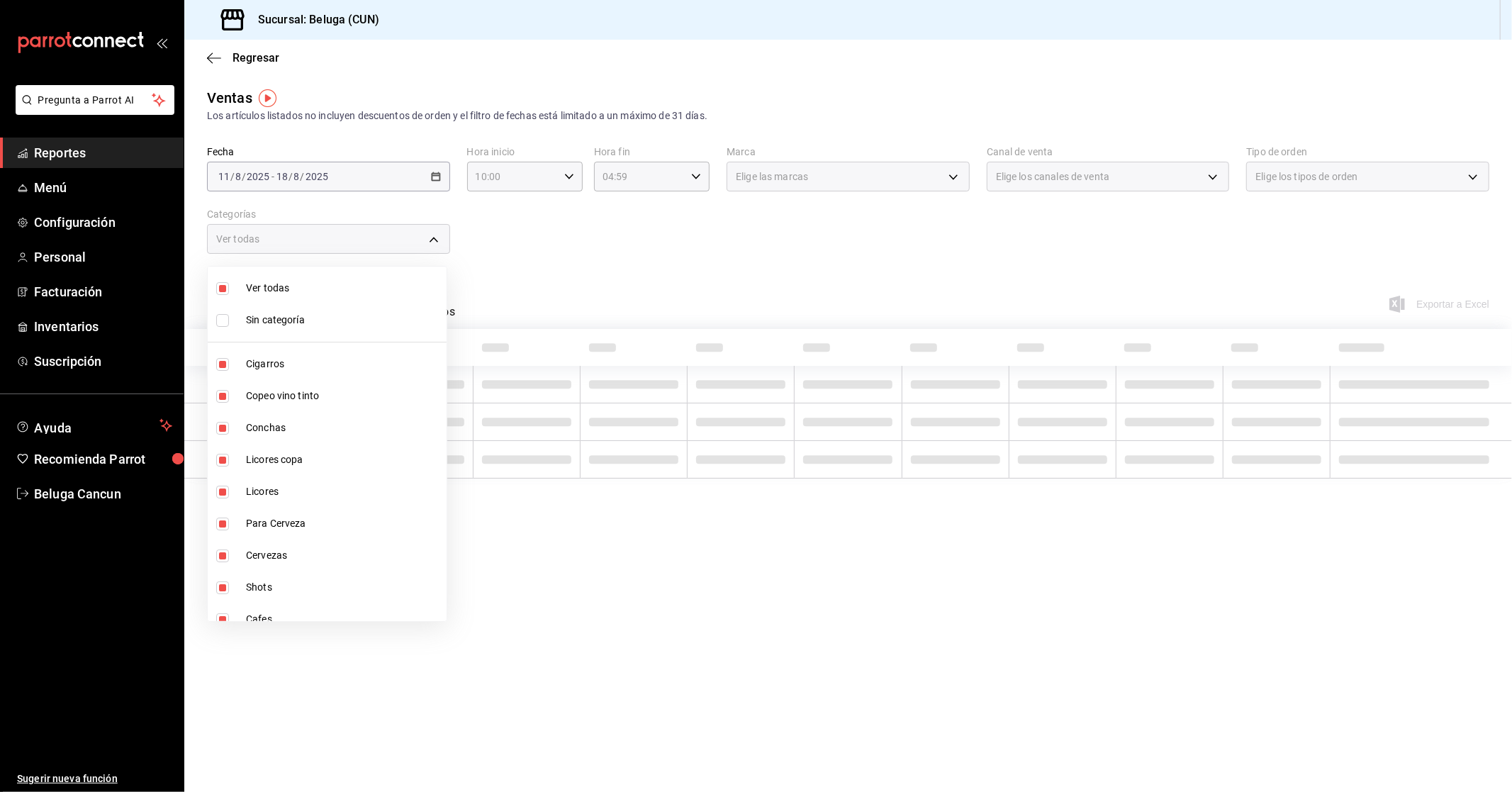
checkbox input "false"
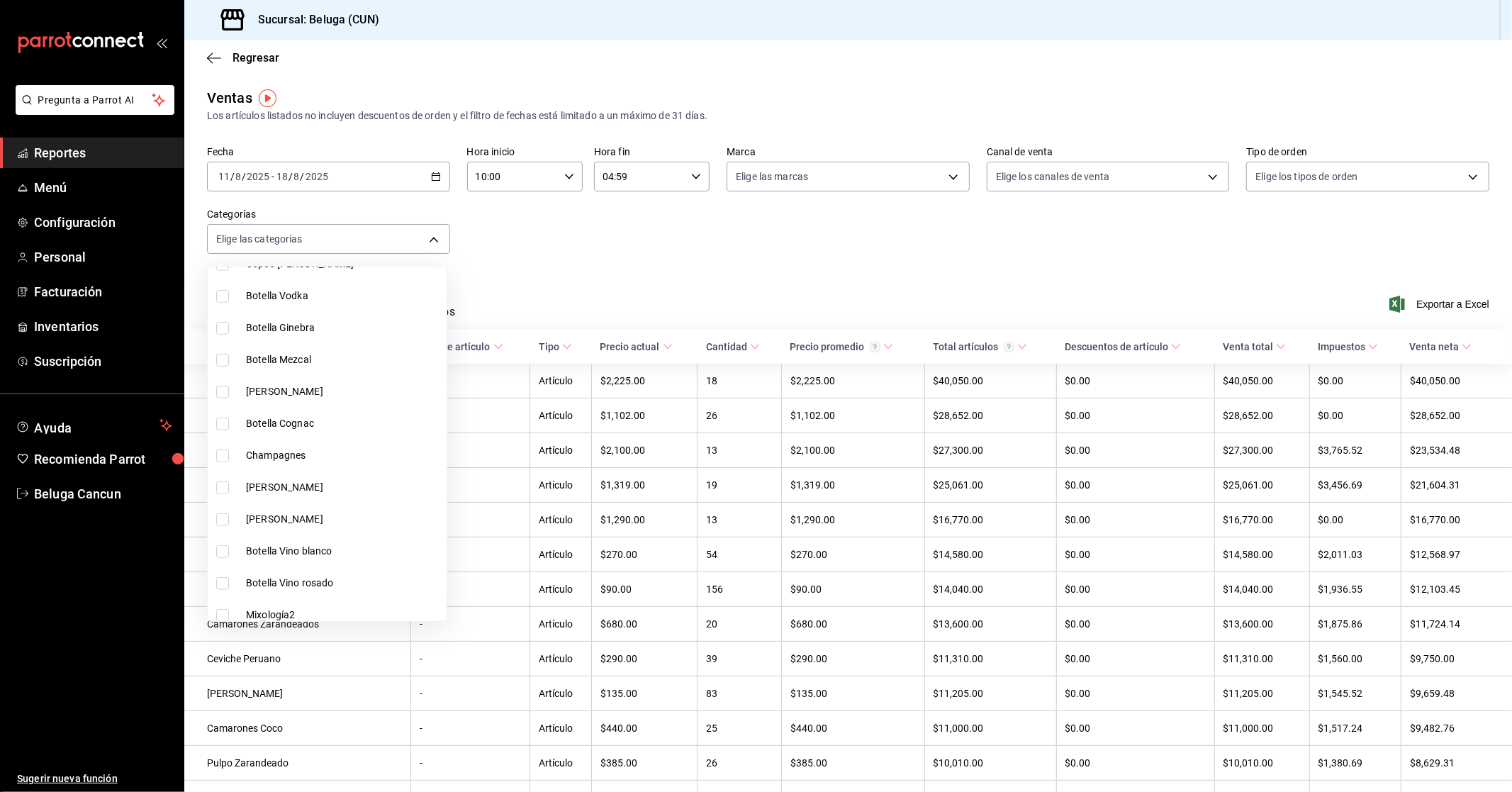
scroll to position [1033, 0]
click at [267, 416] on span "Postres" at bounding box center [344, 416] width 195 height 15
type input "f4415eba-06e2-4763-b9cc-78627d40cafd"
checkbox input "true"
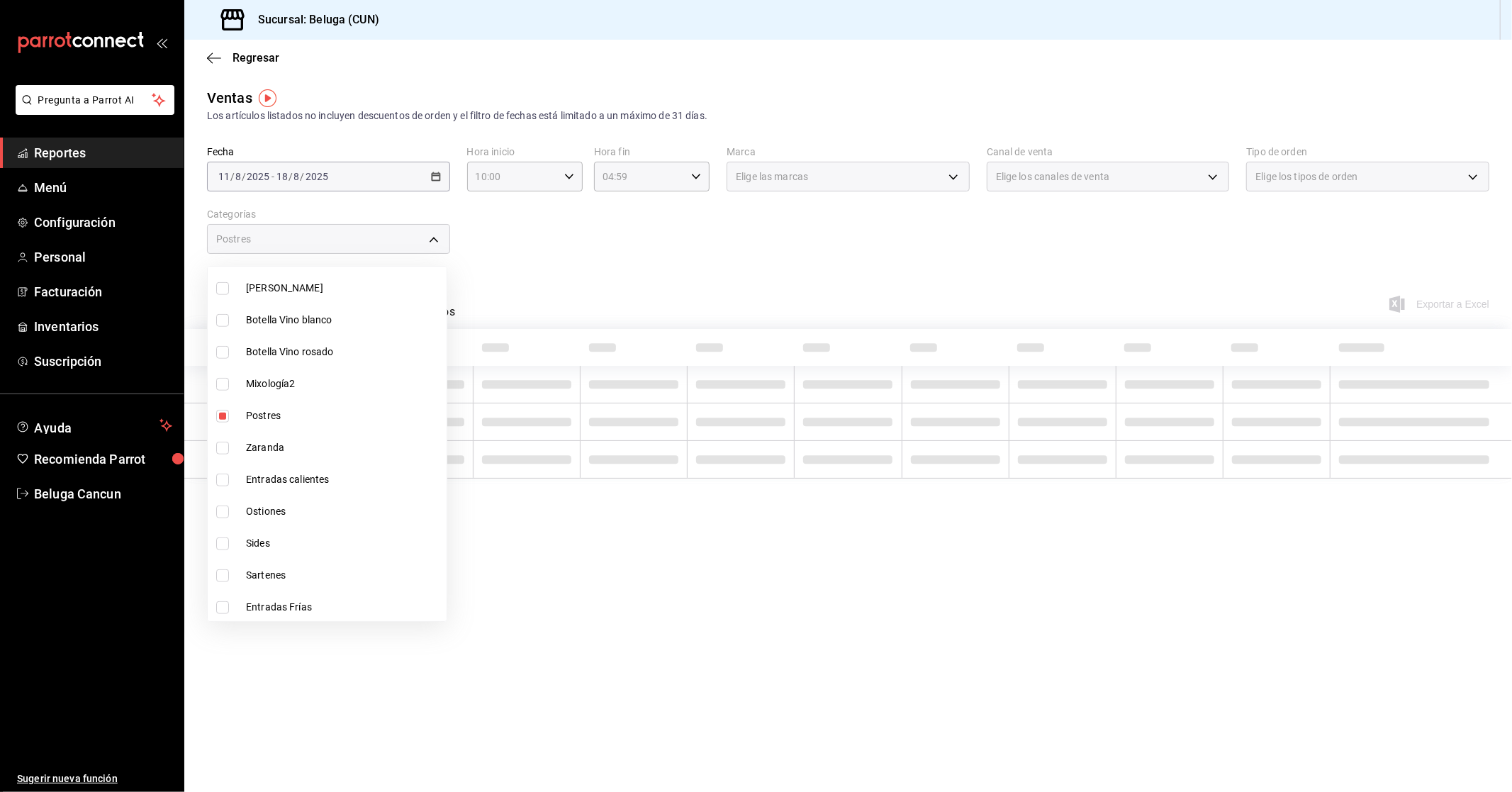
click at [783, 300] on div at bounding box center [756, 396] width 1512 height 792
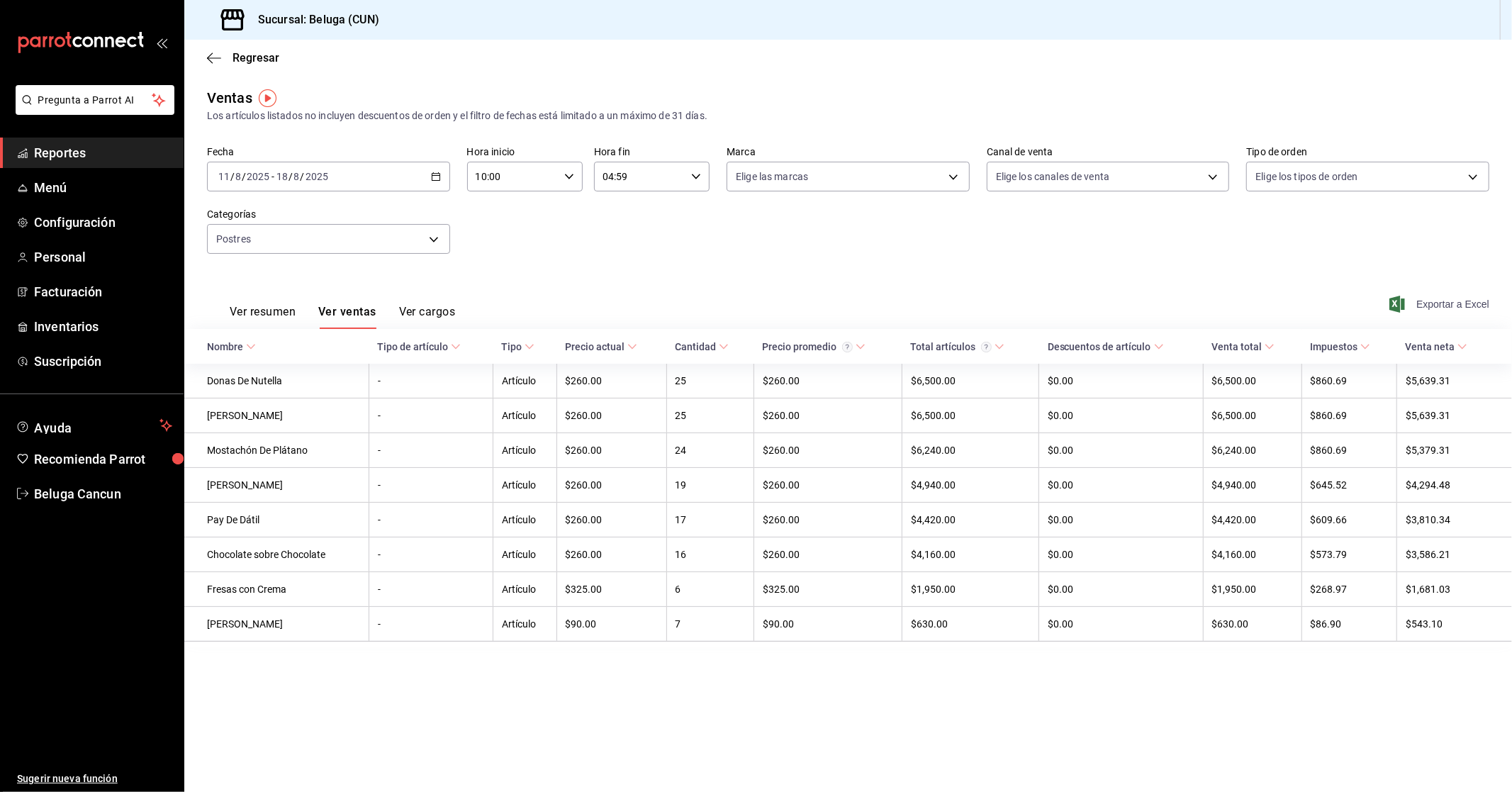
click at [1479, 297] on span "Exportar a Excel" at bounding box center [1440, 304] width 97 height 17
click at [292, 238] on body "Pregunta a Parrot AI Reportes Menú Configuración Personal Facturación Inventari…" at bounding box center [756, 396] width 1512 height 792
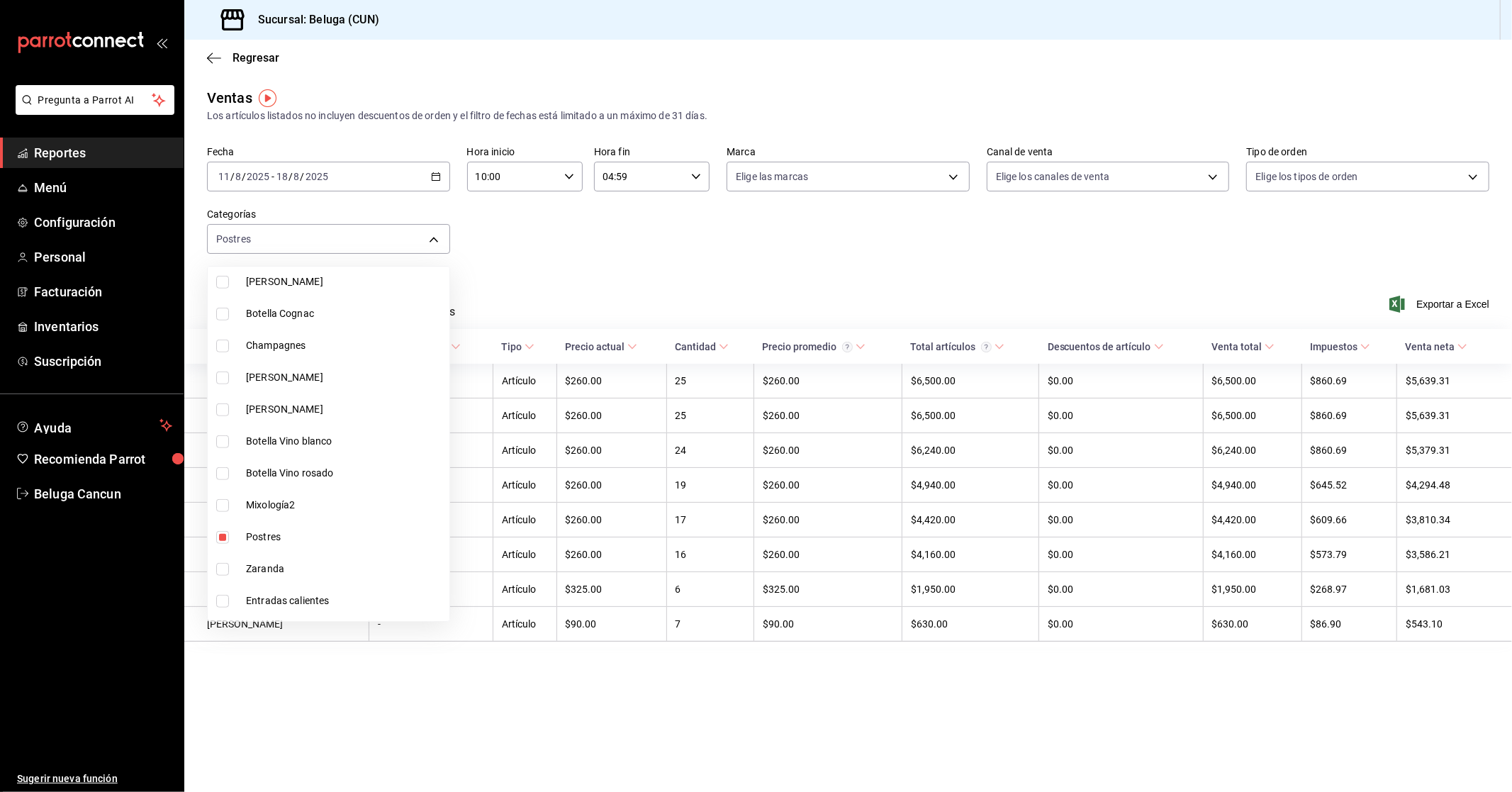
scroll to position [1033, 0]
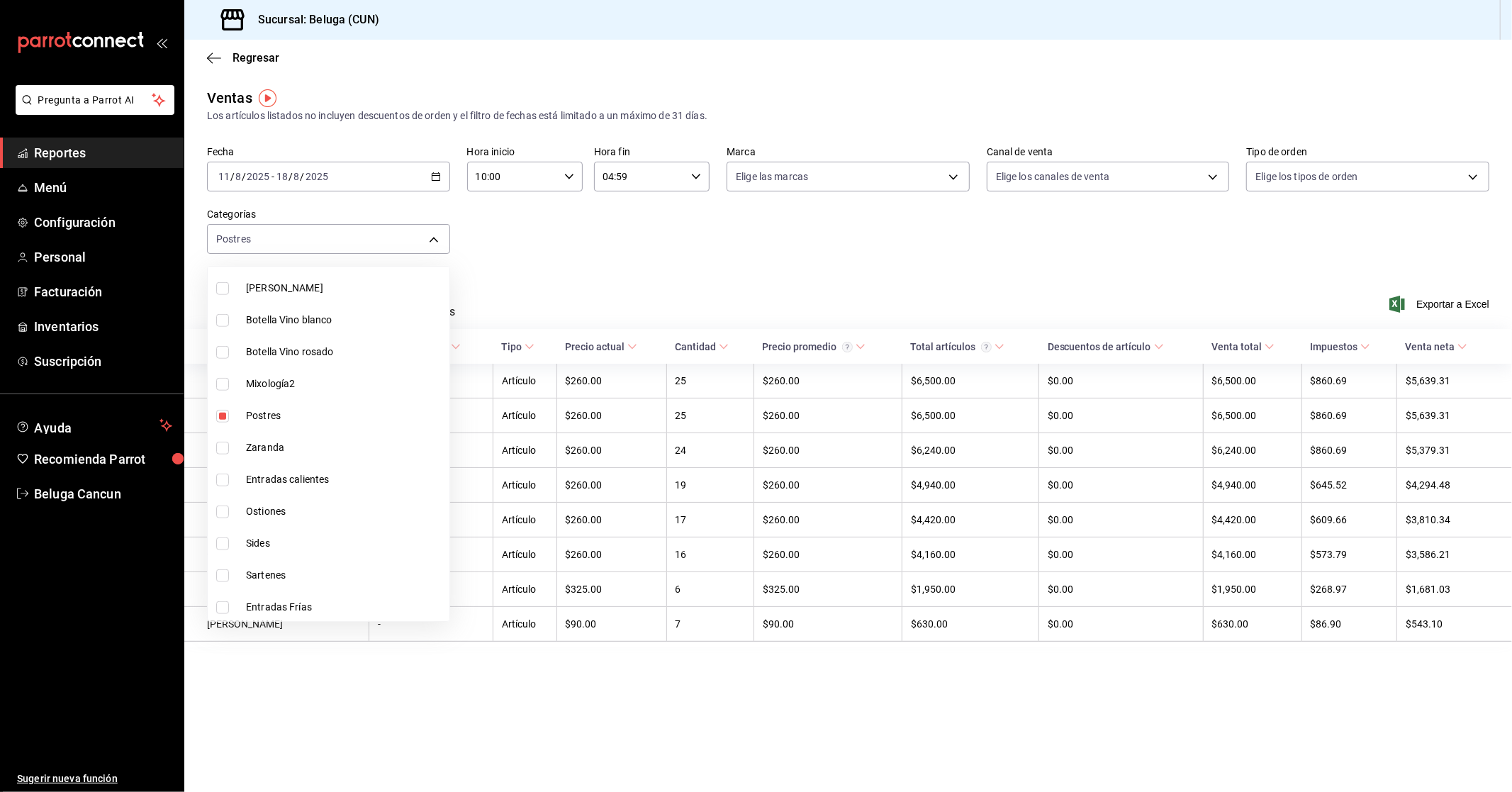
click at [265, 409] on span "Postres" at bounding box center [345, 416] width 198 height 15
checkbox input "false"
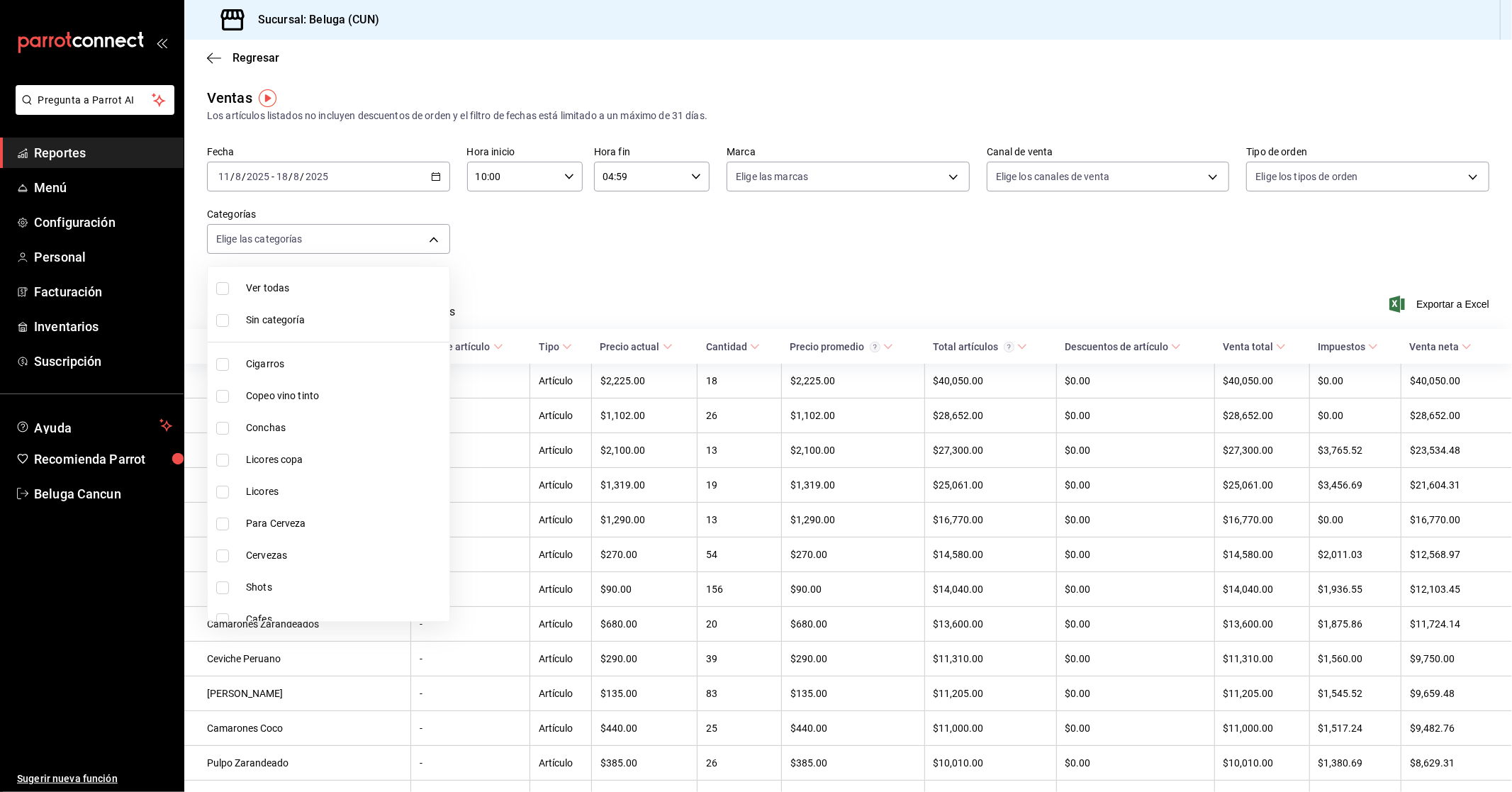
click at [296, 357] on span "Cigarros" at bounding box center [345, 364] width 198 height 15
type input "9f55827c-5d1d-49dd-a06b-f890e1c97d46"
checkbox input "true"
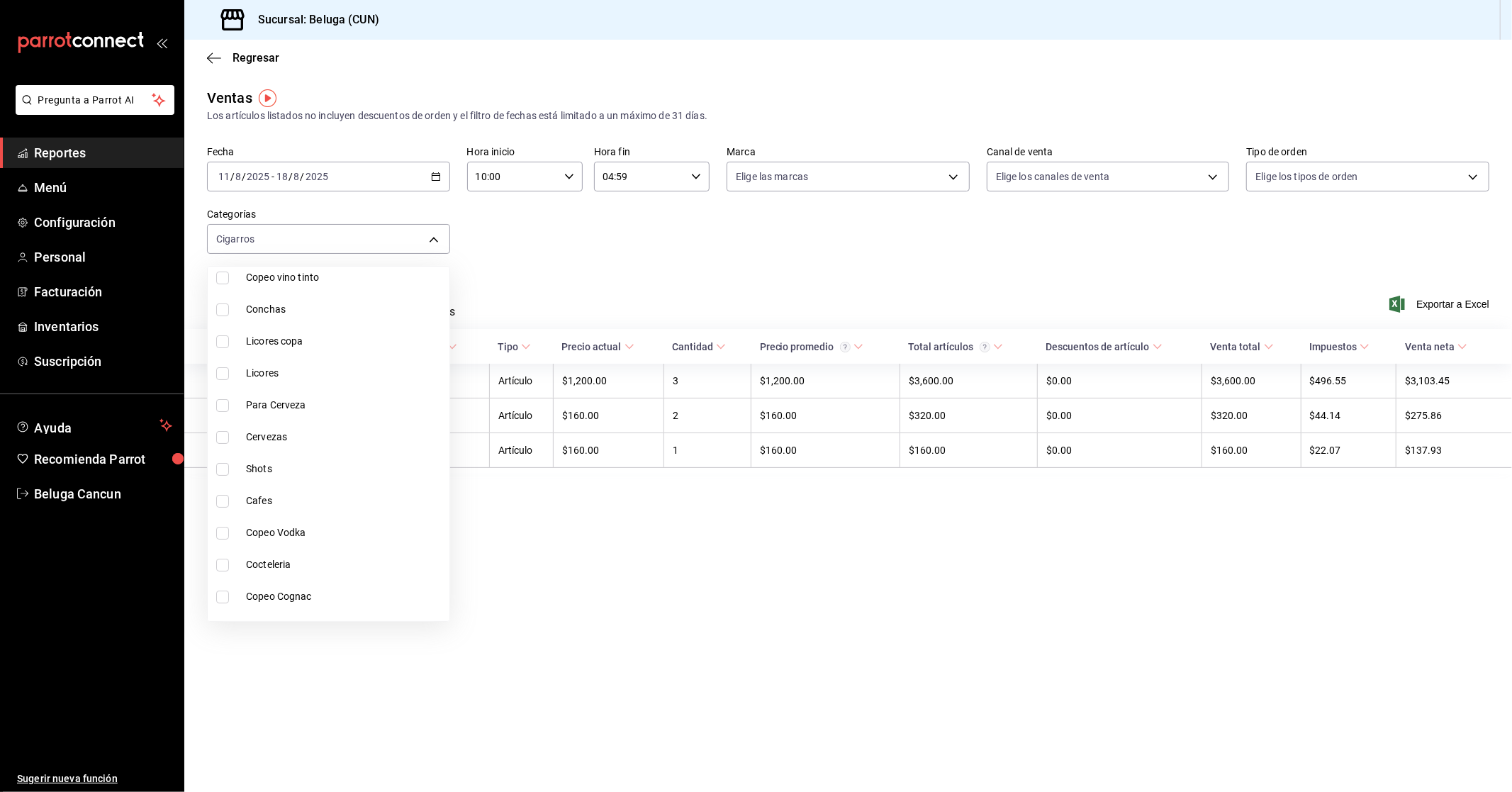
scroll to position [158, 0]
click at [641, 305] on div at bounding box center [756, 396] width 1512 height 792
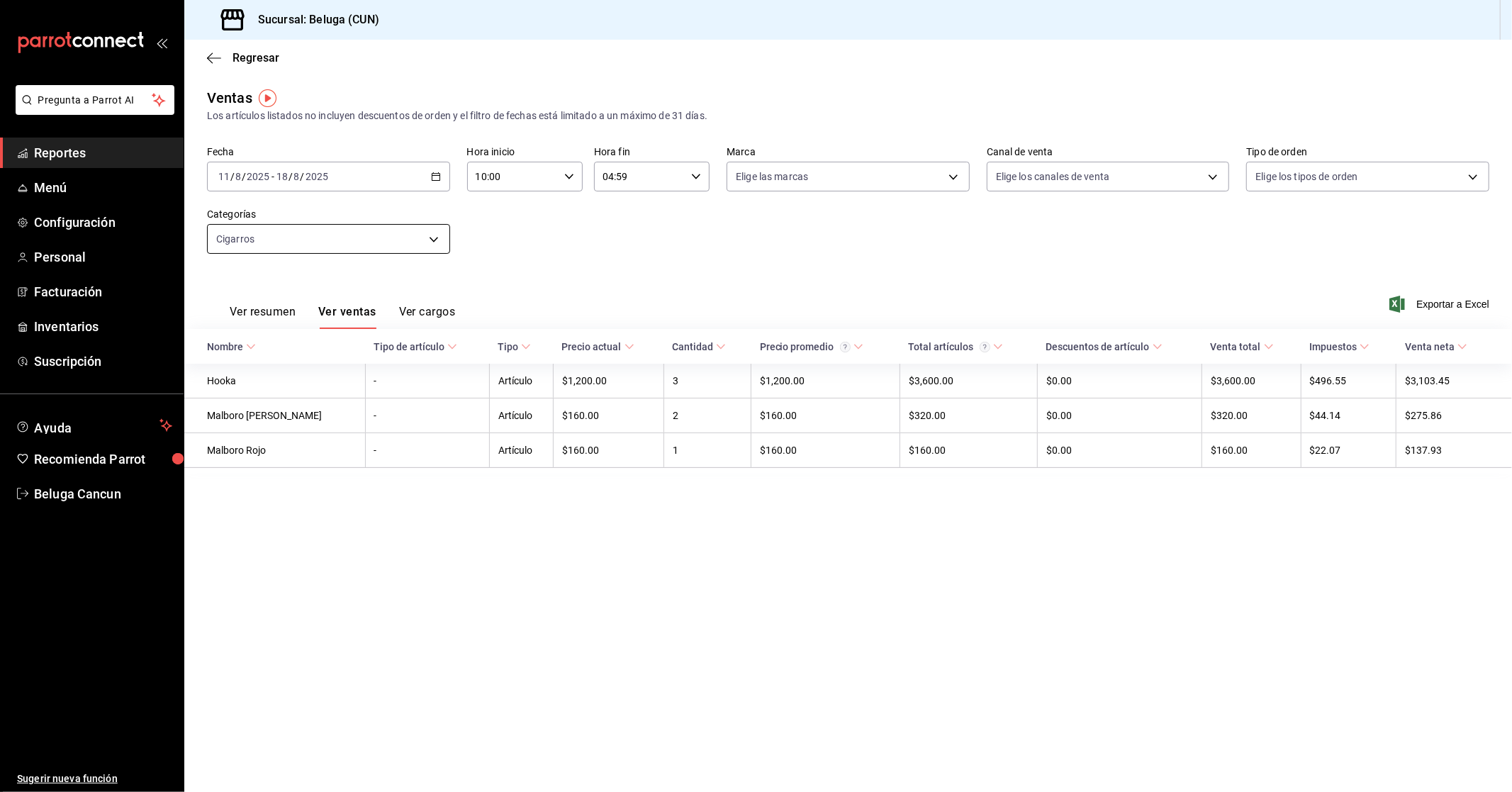
click at [341, 231] on body "Pregunta a Parrot AI Reportes Menú Configuración Personal Facturación Inventari…" at bounding box center [756, 396] width 1512 height 792
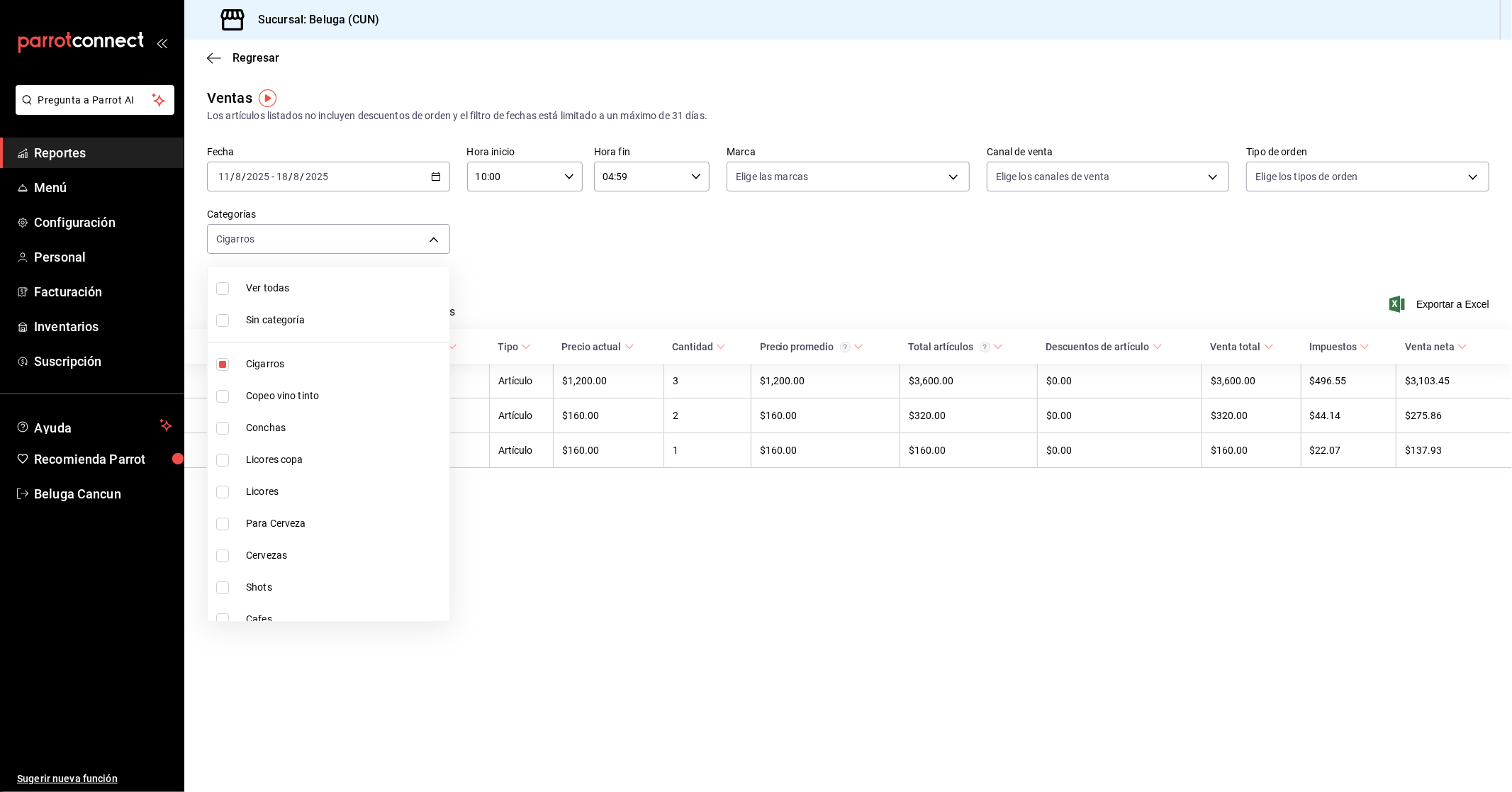
click at [265, 359] on span "Cigarros" at bounding box center [345, 364] width 198 height 15
checkbox input "false"
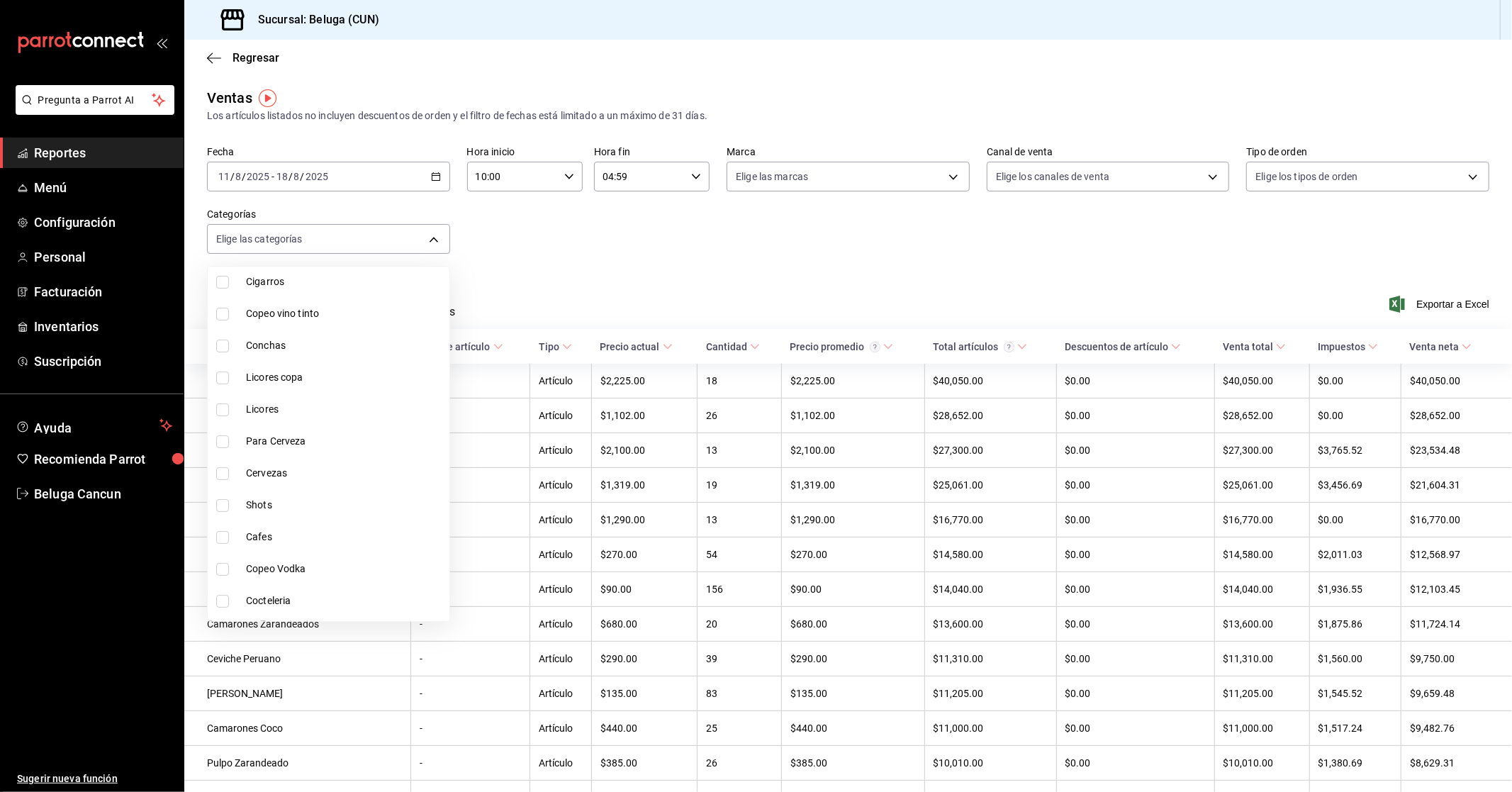
scroll to position [158, 0]
click at [284, 450] on li "Cafes" at bounding box center [329, 462] width 242 height 32
type input "20dcab4d-973c-4646-b2a3-5f6308c44c89"
checkbox input "true"
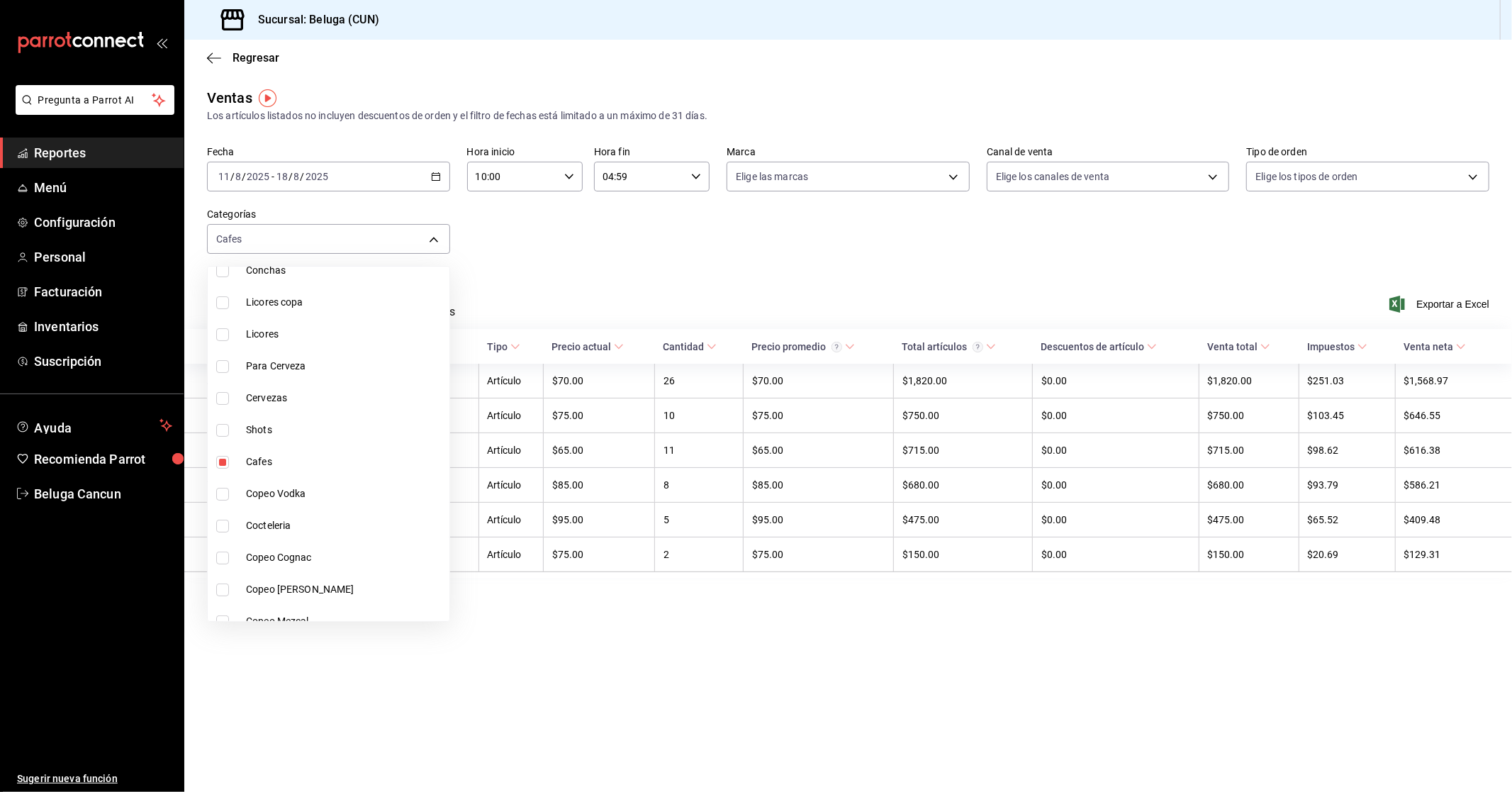
click at [1146, 257] on div at bounding box center [756, 396] width 1512 height 792
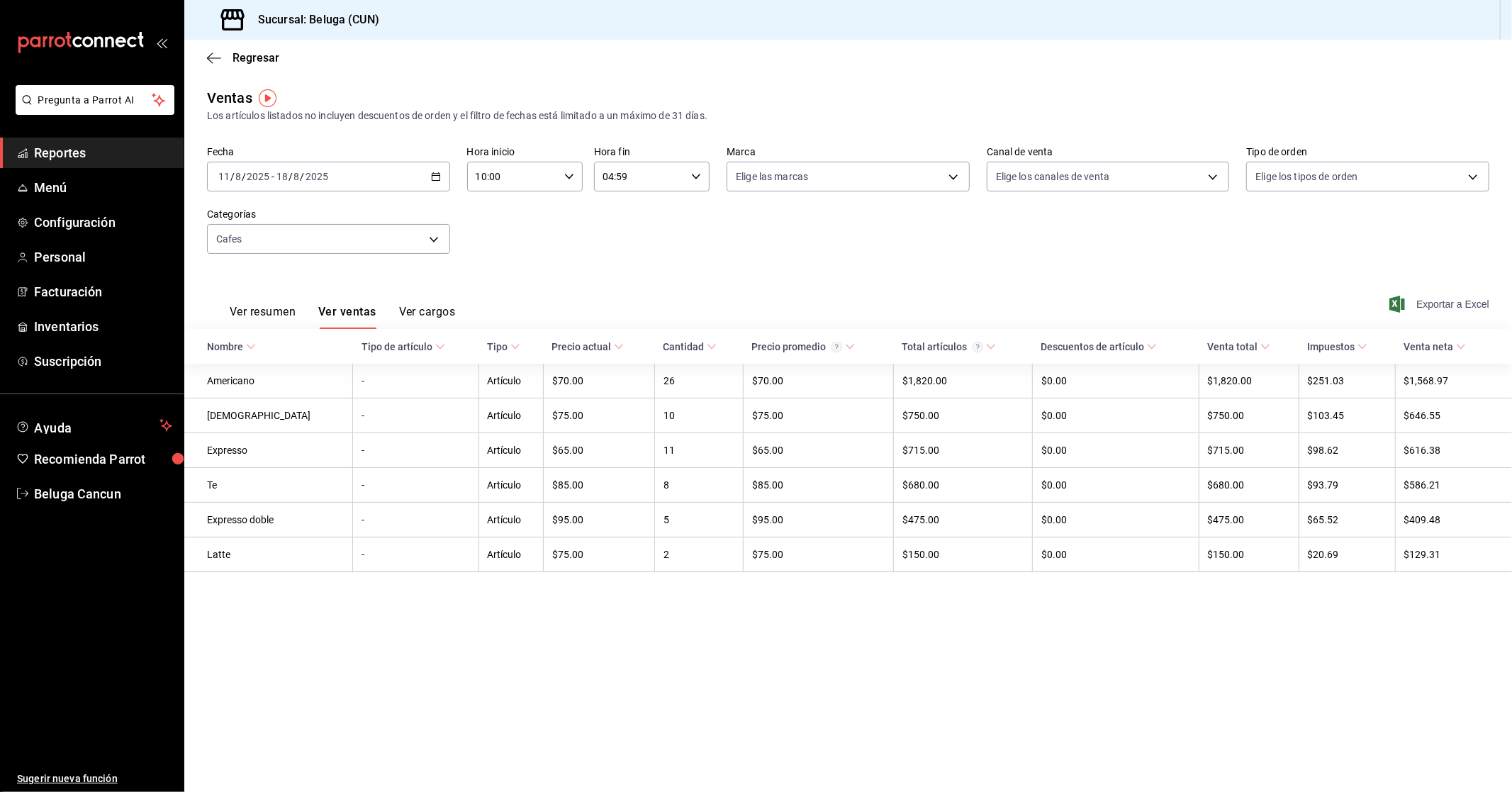
click at [1432, 301] on span "Exportar a Excel" at bounding box center [1440, 304] width 97 height 17
click at [321, 243] on body "Pregunta a Parrot AI Reportes Menú Configuración Personal Facturación Inventari…" at bounding box center [756, 396] width 1512 height 792
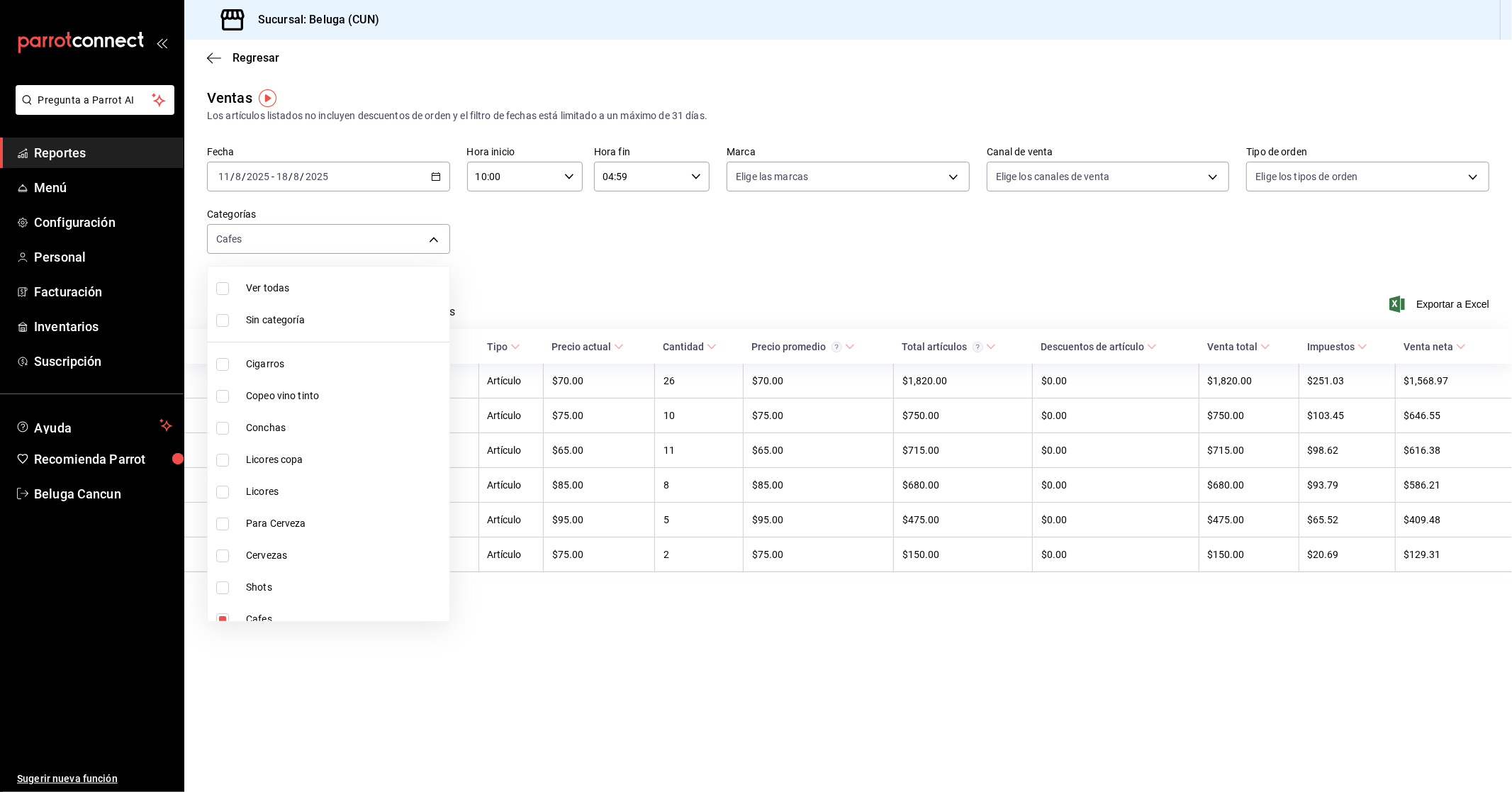
click at [254, 617] on span "Cafes" at bounding box center [345, 619] width 198 height 15
checkbox input "false"
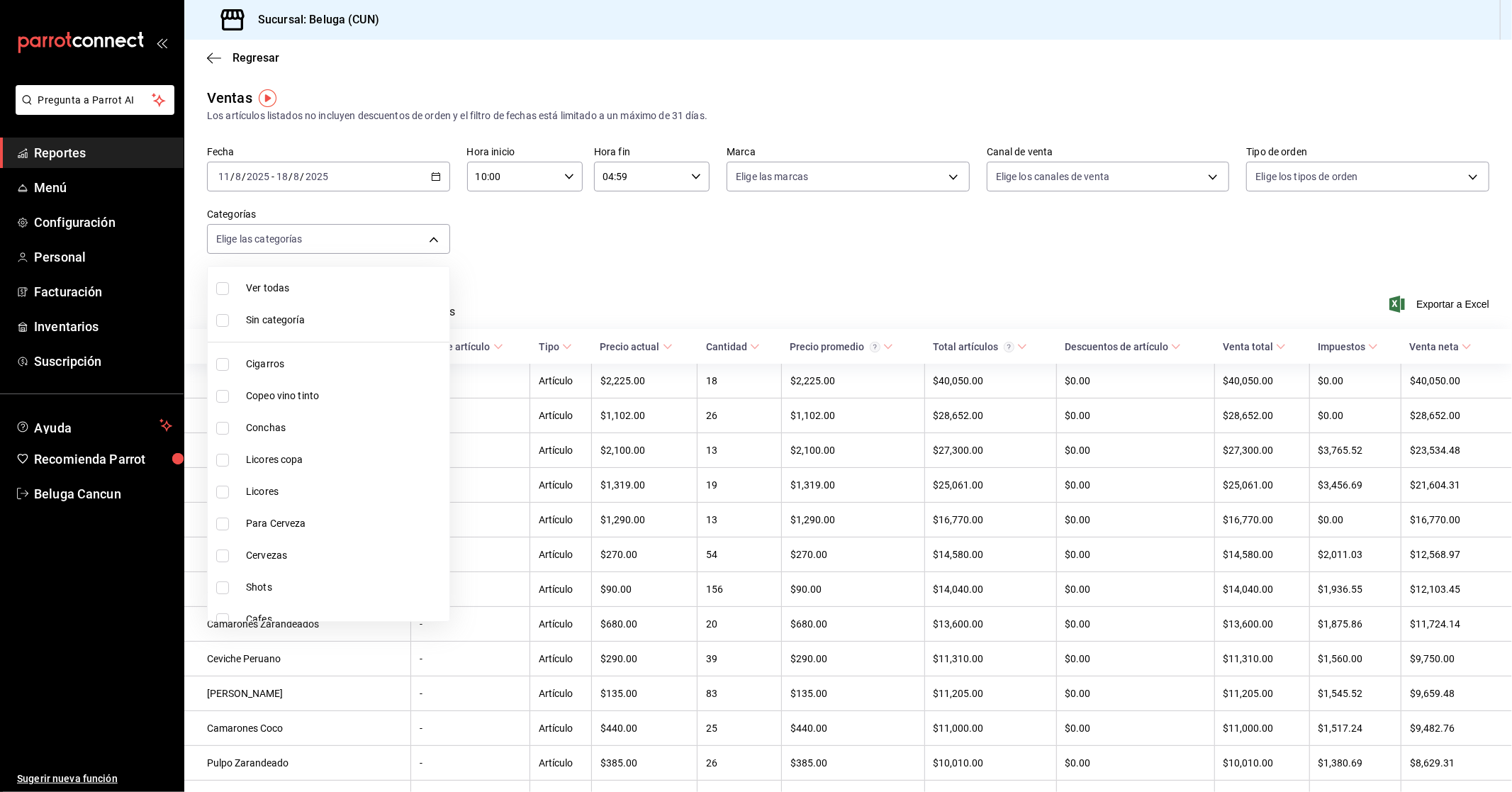
click at [305, 399] on span "Copeo vino tinto" at bounding box center [345, 396] width 198 height 15
type input "76200984-1f3d-4ad7-a828-093dbbb6f79f"
checkbox input "true"
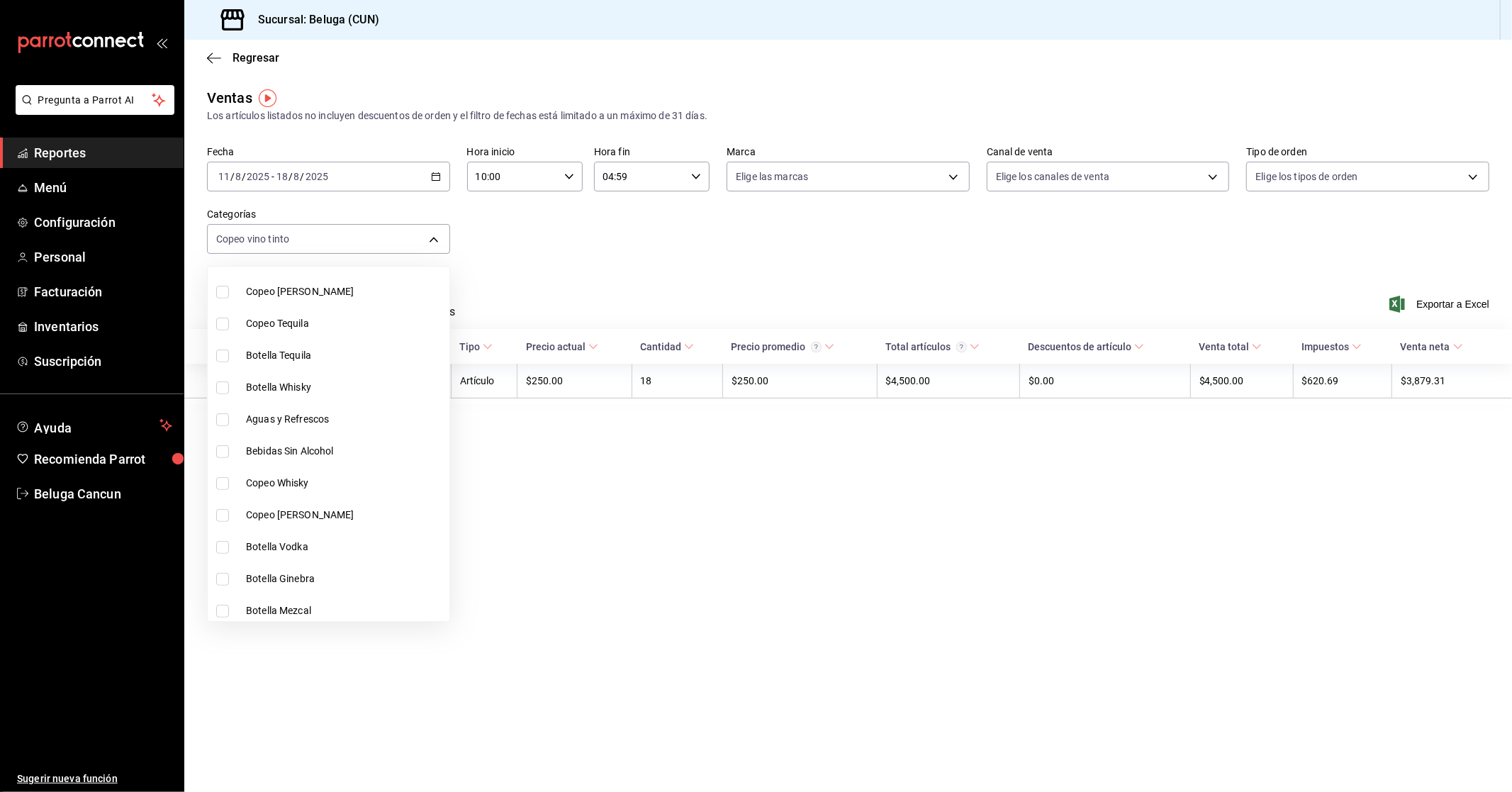
scroll to position [709, 0]
click at [308, 350] on span "Copeo [PERSON_NAME]" at bounding box center [345, 357] width 198 height 15
type input "76200984-1f3d-4ad7-a828-093dbbb6f79f,907b62bc-840a-42fa-92f9-6b66db9044b7"
checkbox input "true"
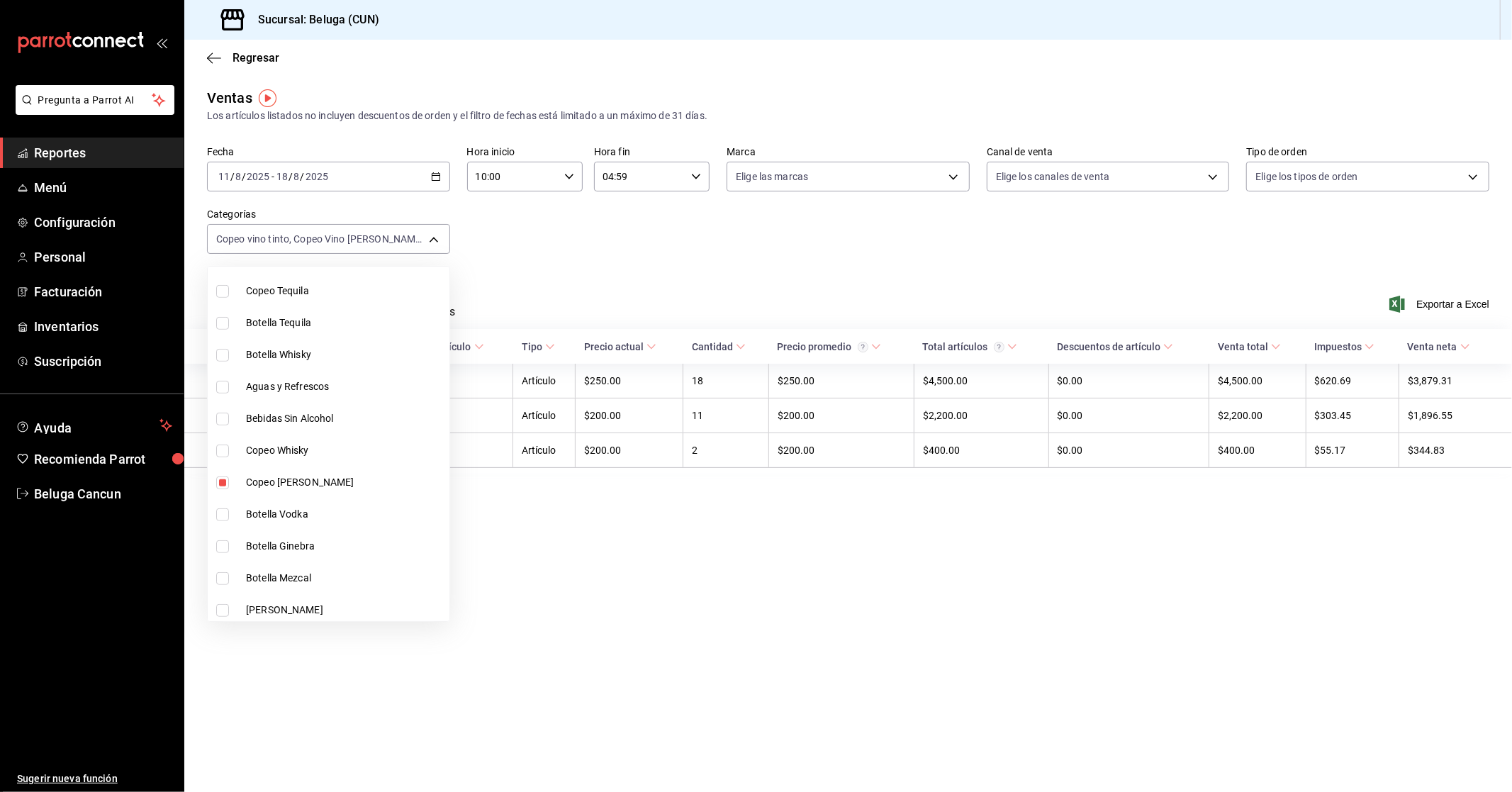
scroll to position [551, 0]
click at [301, 287] on span "Copeo [PERSON_NAME]" at bounding box center [345, 292] width 198 height 15
type input "76200984-1f3d-4ad7-a828-093dbbb6f79f,907b62bc-840a-42fa-92f9-6b66db9044b7,1629a…"
checkbox input "true"
click at [1151, 251] on div at bounding box center [756, 396] width 1512 height 792
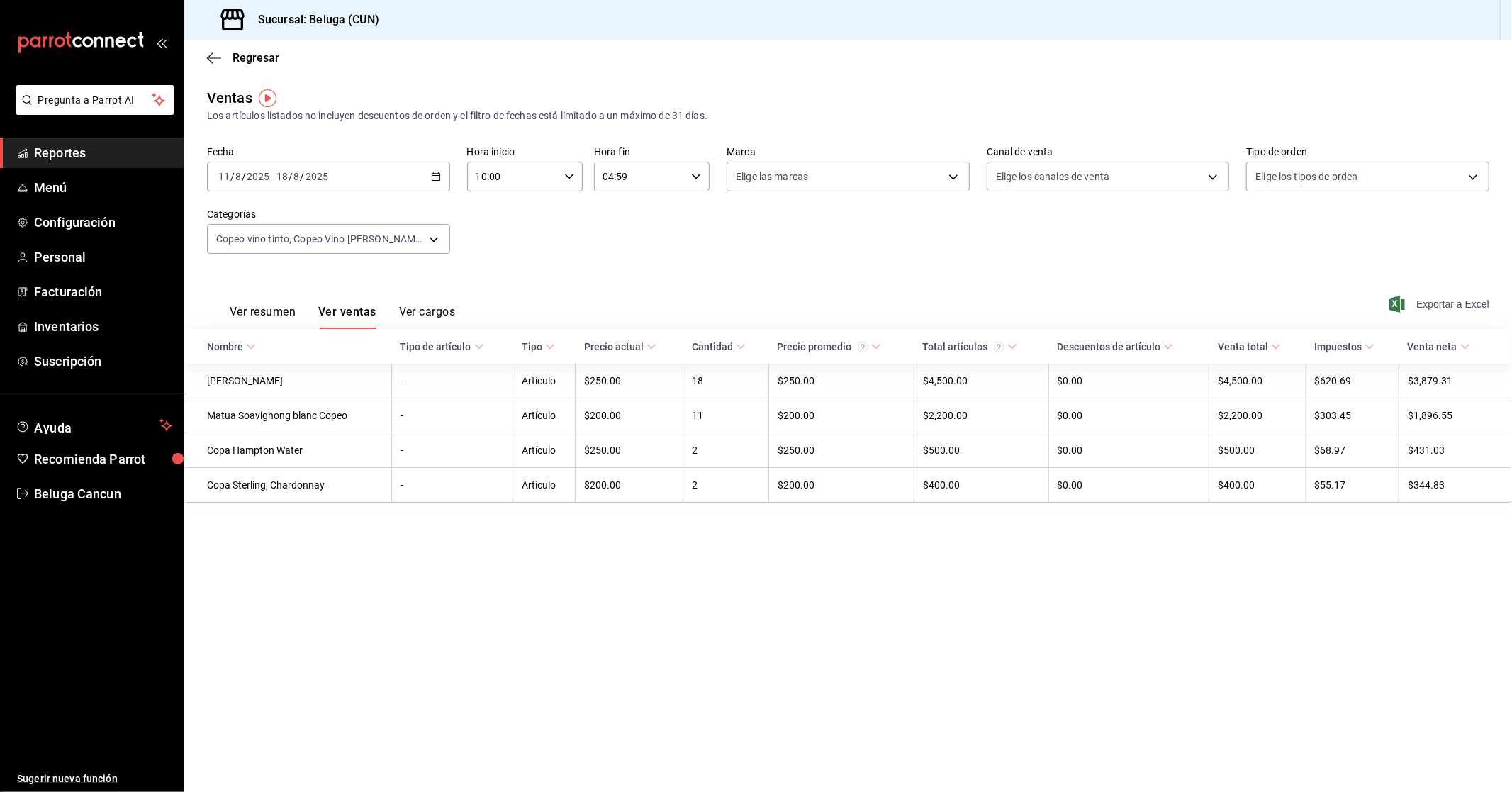
click at [1439, 308] on span "Exportar a Excel" at bounding box center [1440, 304] width 97 height 17
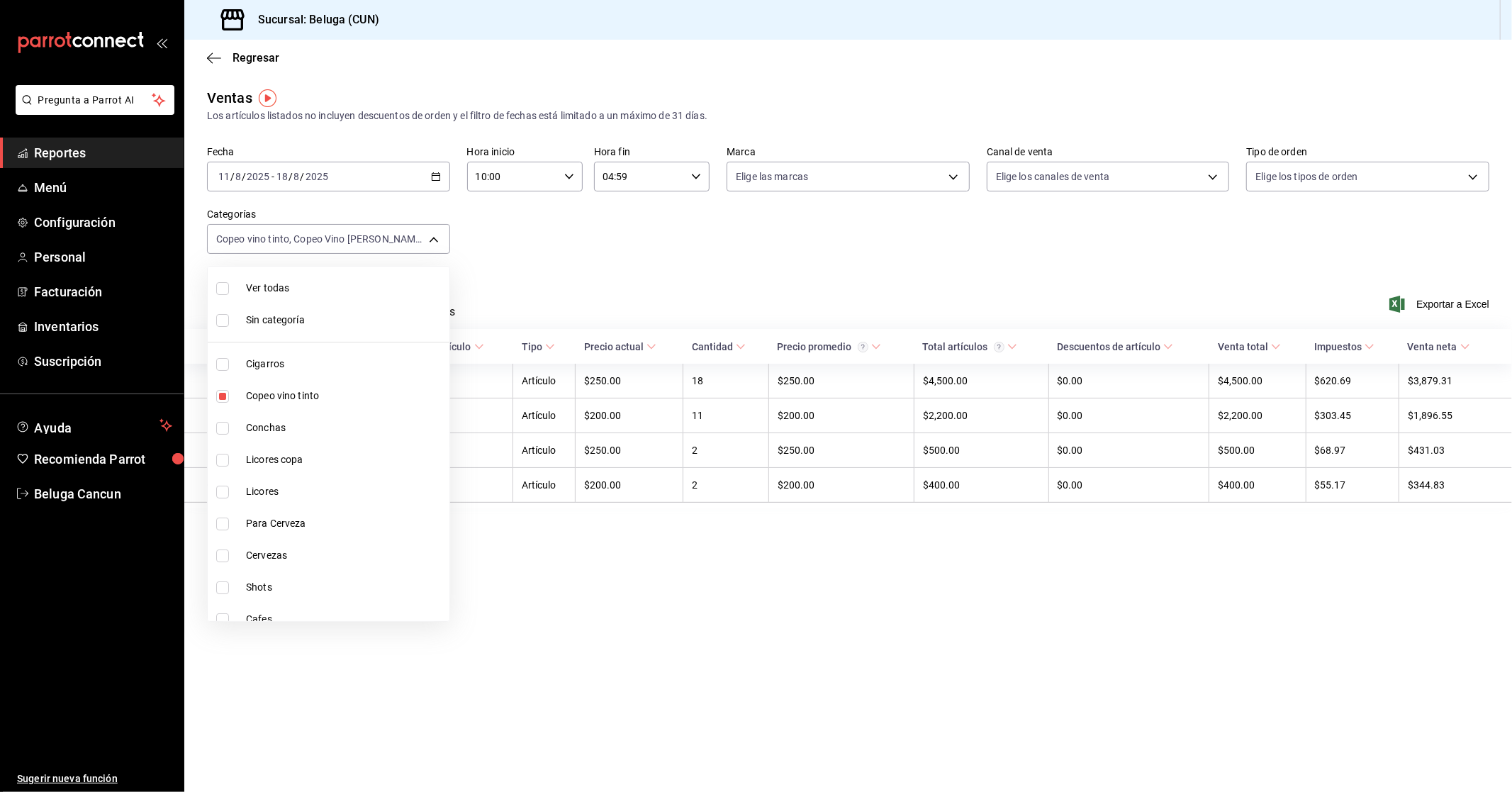
click at [371, 236] on body "Pregunta a Parrot AI Reportes Menú Configuración Personal Facturación Inventari…" at bounding box center [756, 396] width 1512 height 792
click at [312, 398] on span "Copeo vino tinto" at bounding box center [345, 396] width 198 height 15
type input "907b62bc-840a-42fa-92f9-6b66db9044b7,1629a799-159c-48e9-af5f-807e2f095b5b"
checkbox input "false"
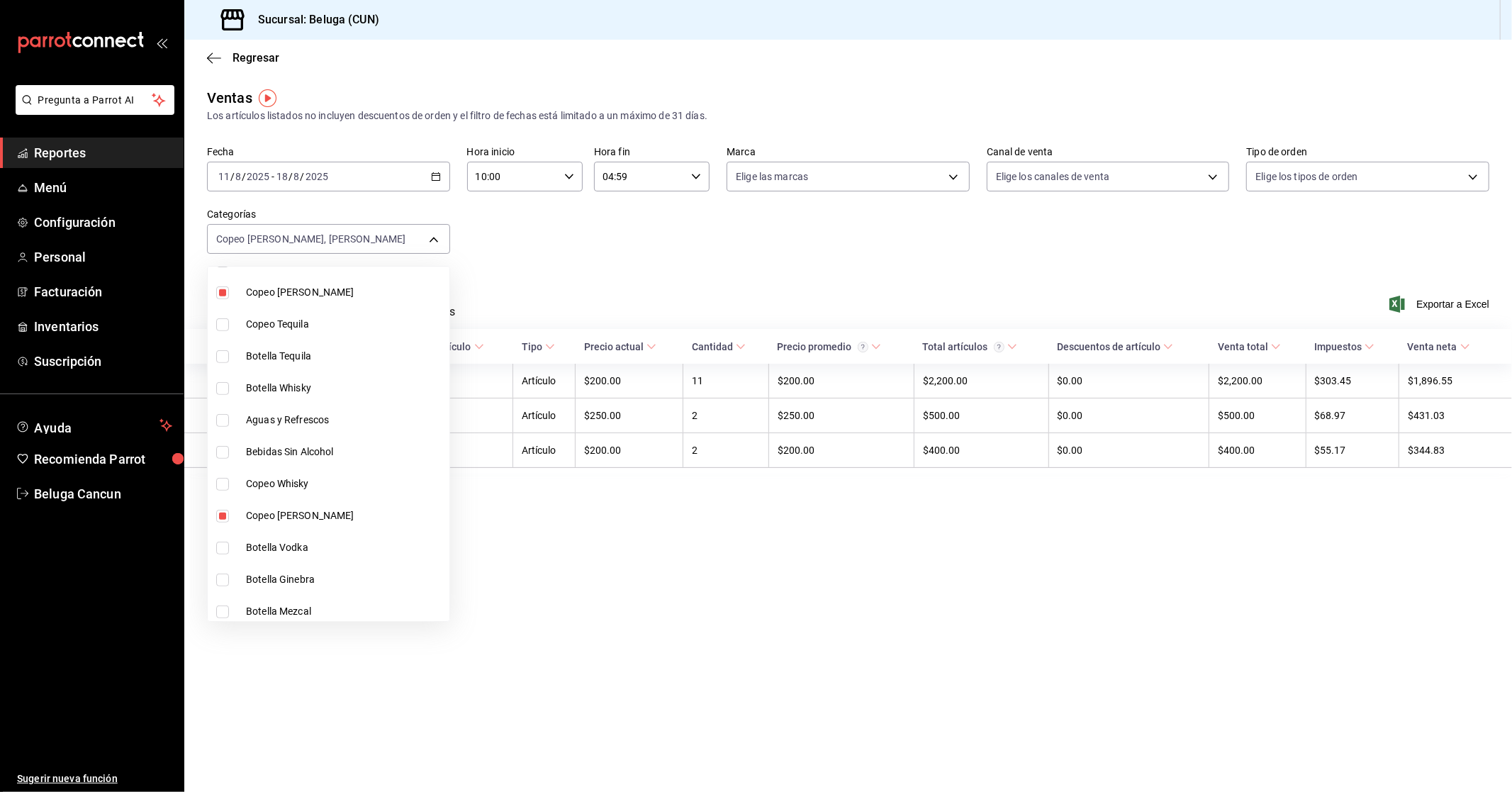
scroll to position [551, 0]
click at [299, 295] on span "Copeo [PERSON_NAME]" at bounding box center [345, 292] width 198 height 15
type input "907b62bc-840a-42fa-92f9-6b66db9044b7"
checkbox input "false"
click at [296, 519] on span "Copeo [PERSON_NAME]" at bounding box center [345, 515] width 198 height 15
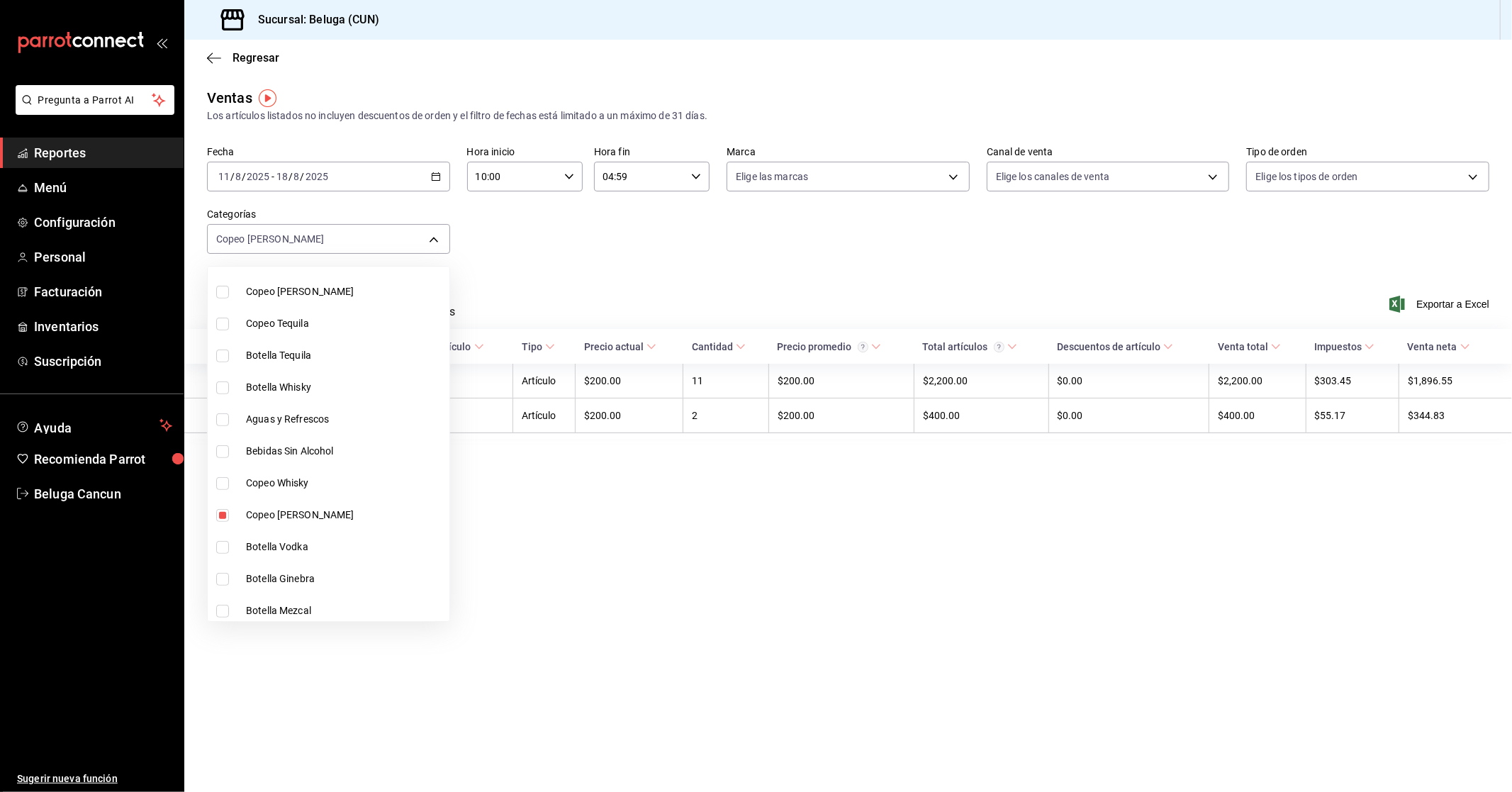
checkbox input "false"
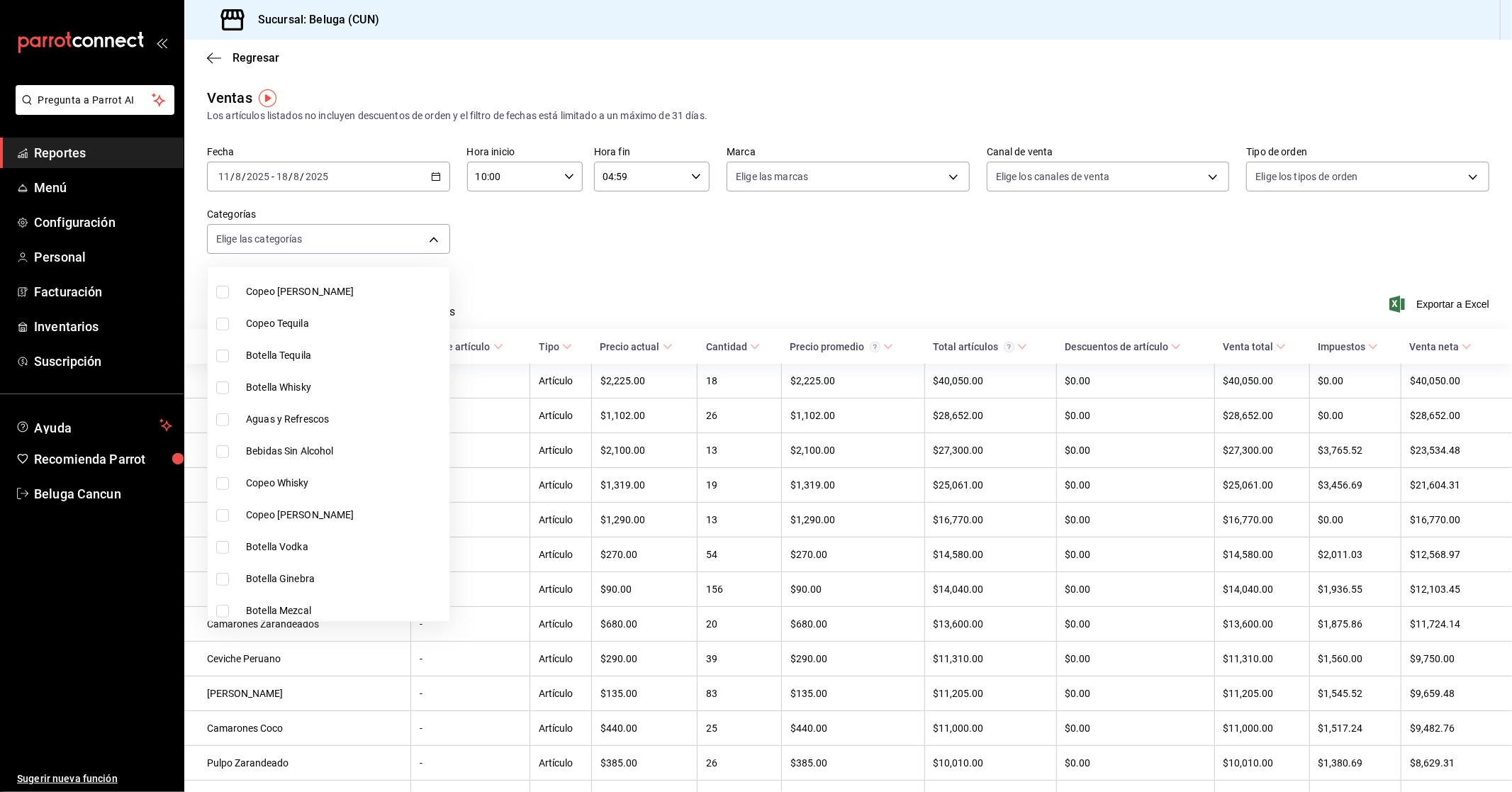
scroll to position [787, 0]
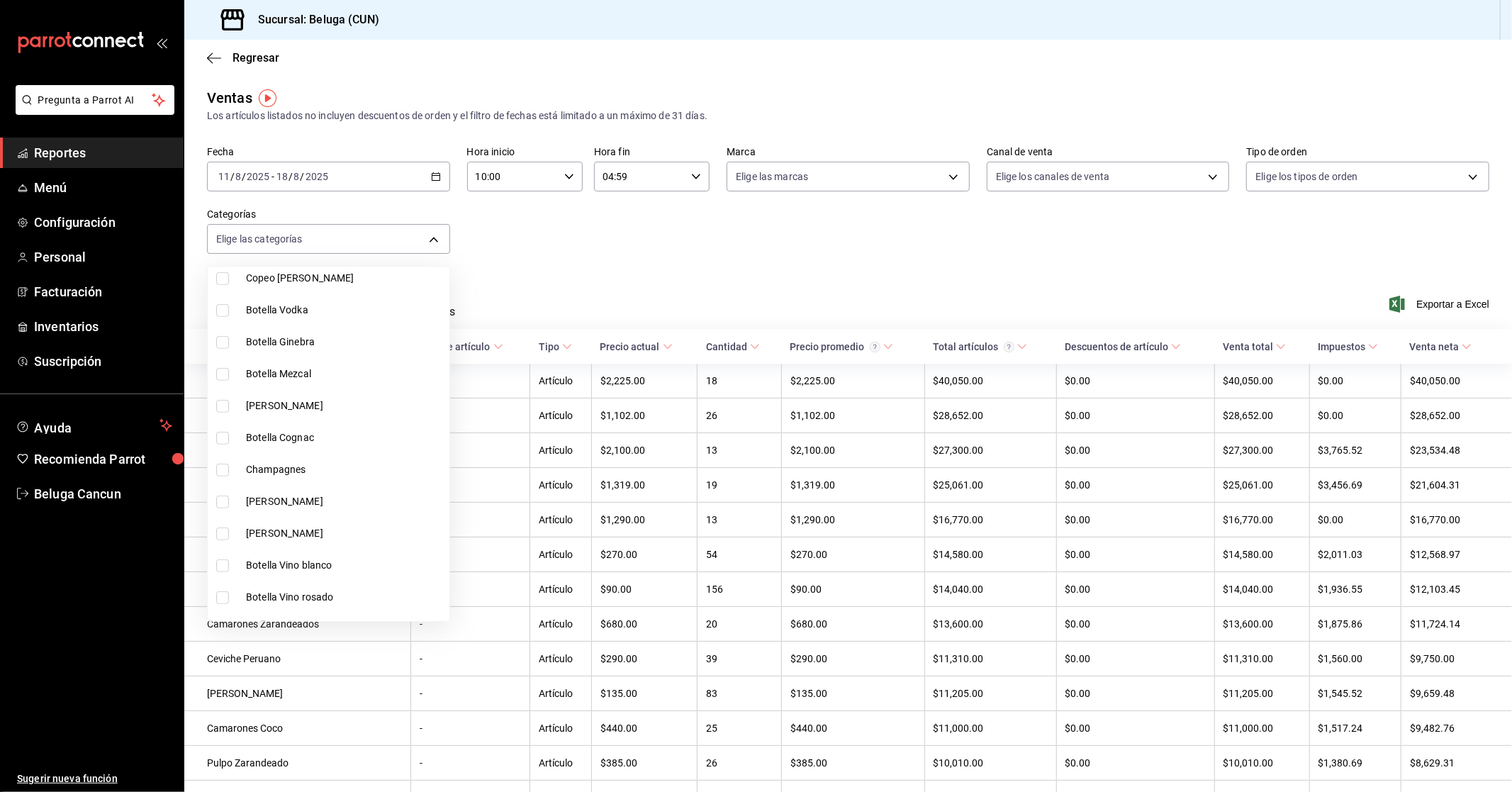
click at [296, 467] on span "Champagnes" at bounding box center [345, 470] width 198 height 15
type input "45ef9126-fbe5-4901-b6b1-cbb55998f1cd"
checkbox input "true"
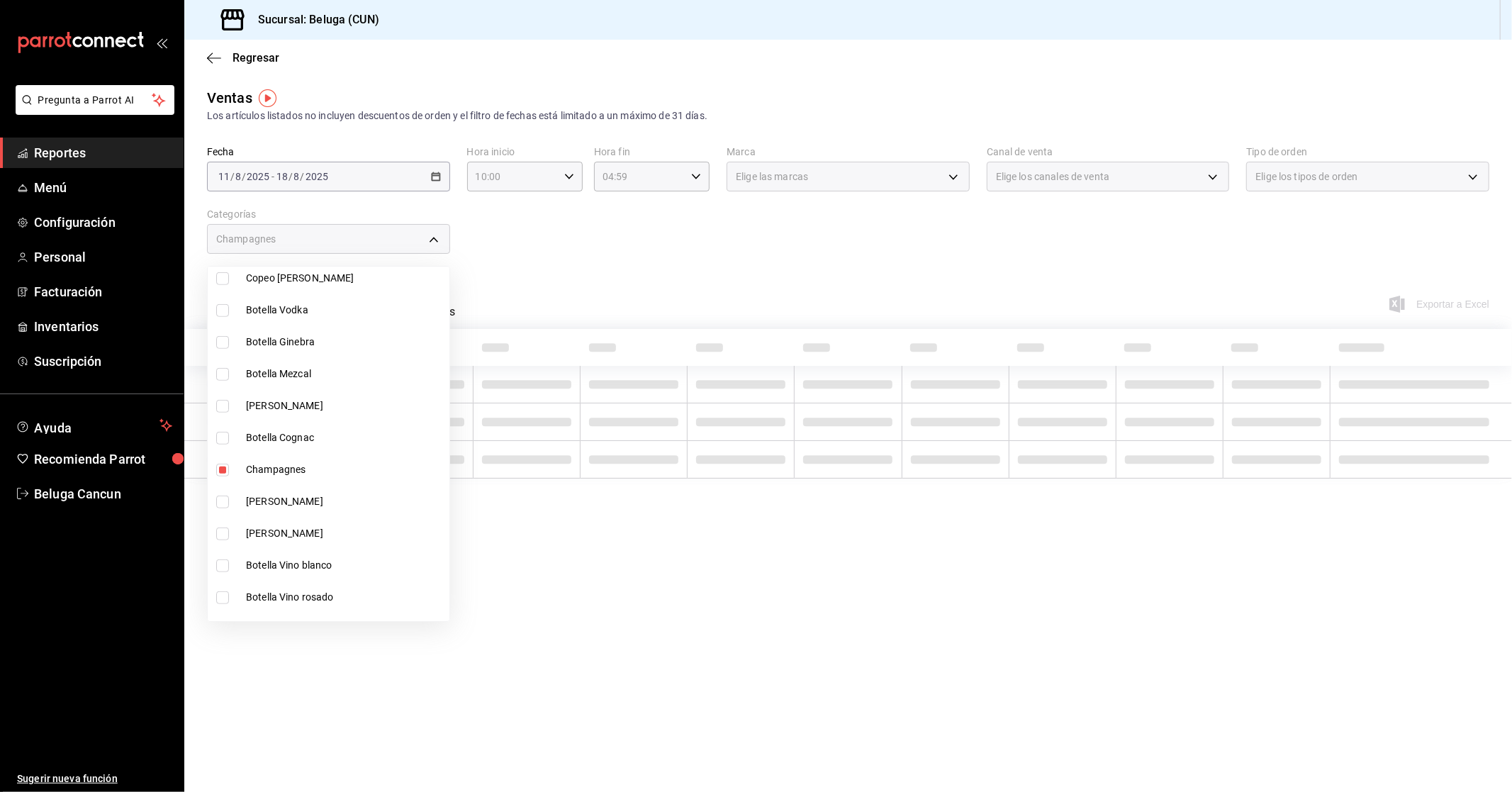
click at [298, 498] on span "[PERSON_NAME]" at bounding box center [345, 501] width 198 height 15
type input "45ef9126-fbe5-4901-b6b1-cbb55998f1cd,203cce97-b5b2-4015-915e-16b8361794e3"
checkbox input "true"
click at [285, 529] on span "[PERSON_NAME]" at bounding box center [345, 534] width 198 height 15
type input "45ef9126-fbe5-4901-b6b1-cbb55998f1cd,203cce97-b5b2-4015-915e-16b8361794e3,73fff…"
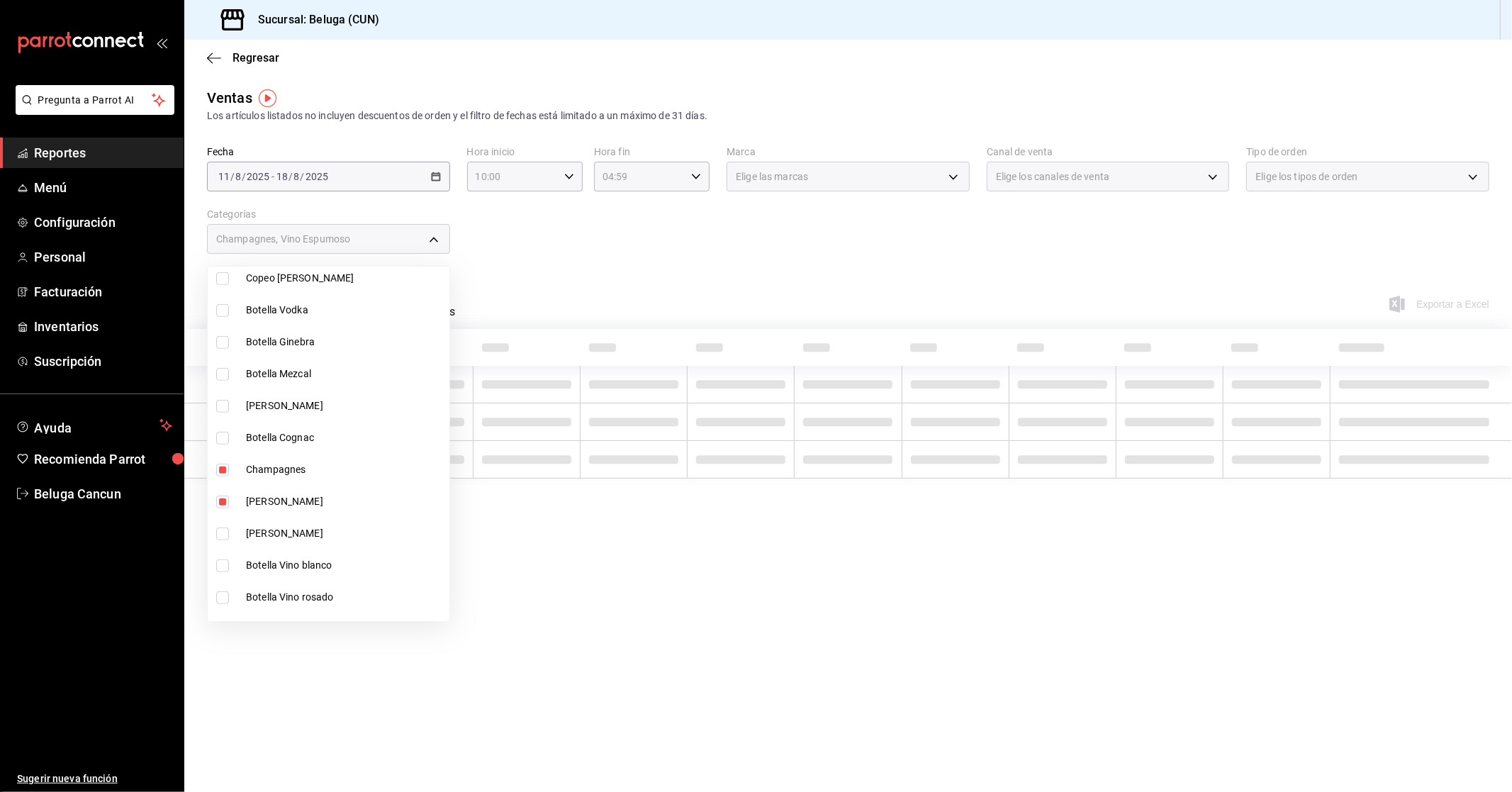
checkbox input "true"
click at [335, 569] on span "Botella Vino blanco" at bounding box center [345, 565] width 198 height 15
type input "45ef9126-fbe5-4901-b6b1-cbb55998f1cd,203cce97-b5b2-4015-915e-16b8361794e3,73fff…"
checkbox input "true"
click at [335, 594] on span "Botella Vino rosado" at bounding box center [345, 598] width 198 height 15
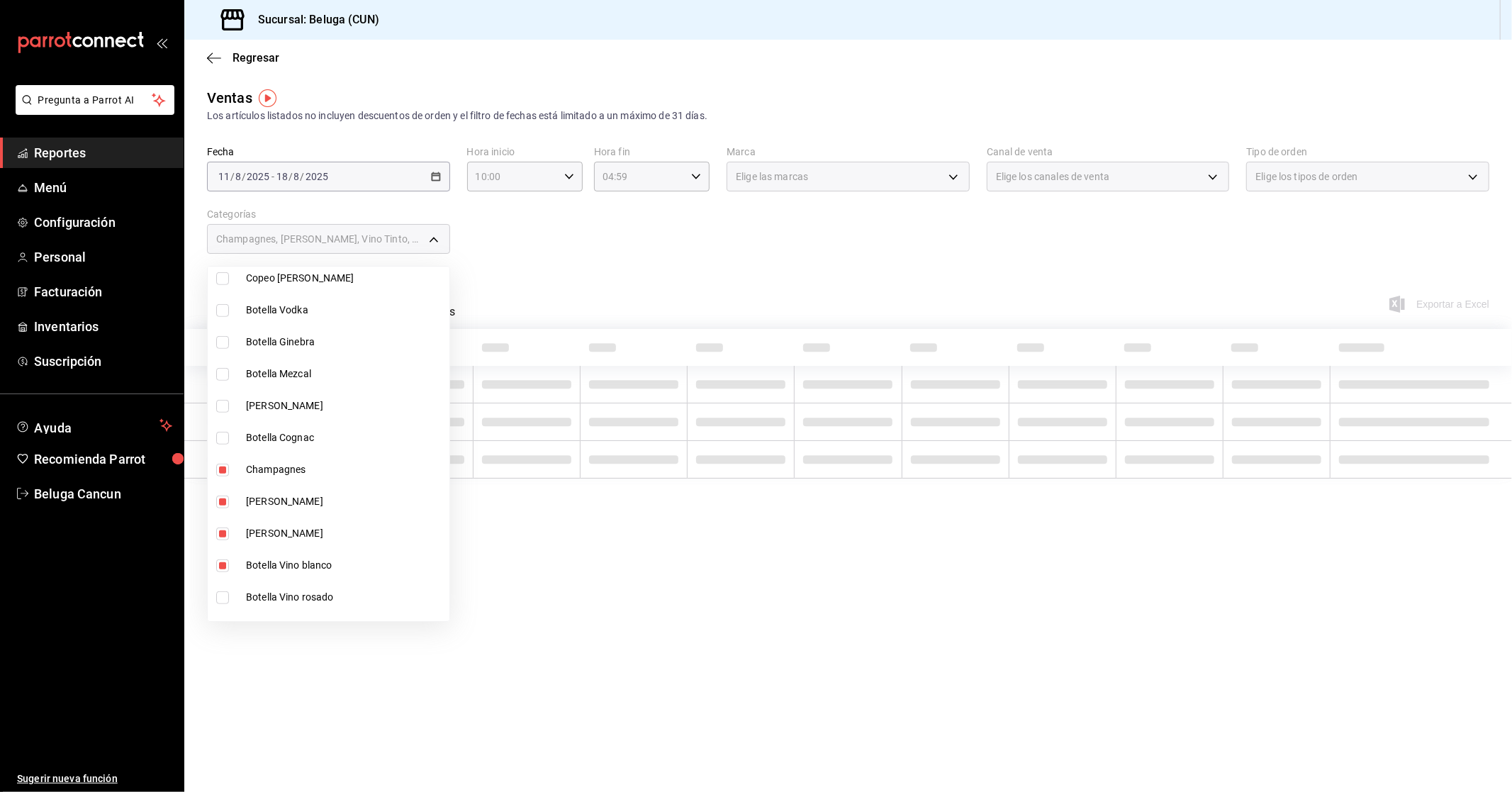
type input "45ef9126-fbe5-4901-b6b1-cbb55998f1cd,203cce97-b5b2-4015-915e-16b8361794e3,73fff…"
checkbox input "true"
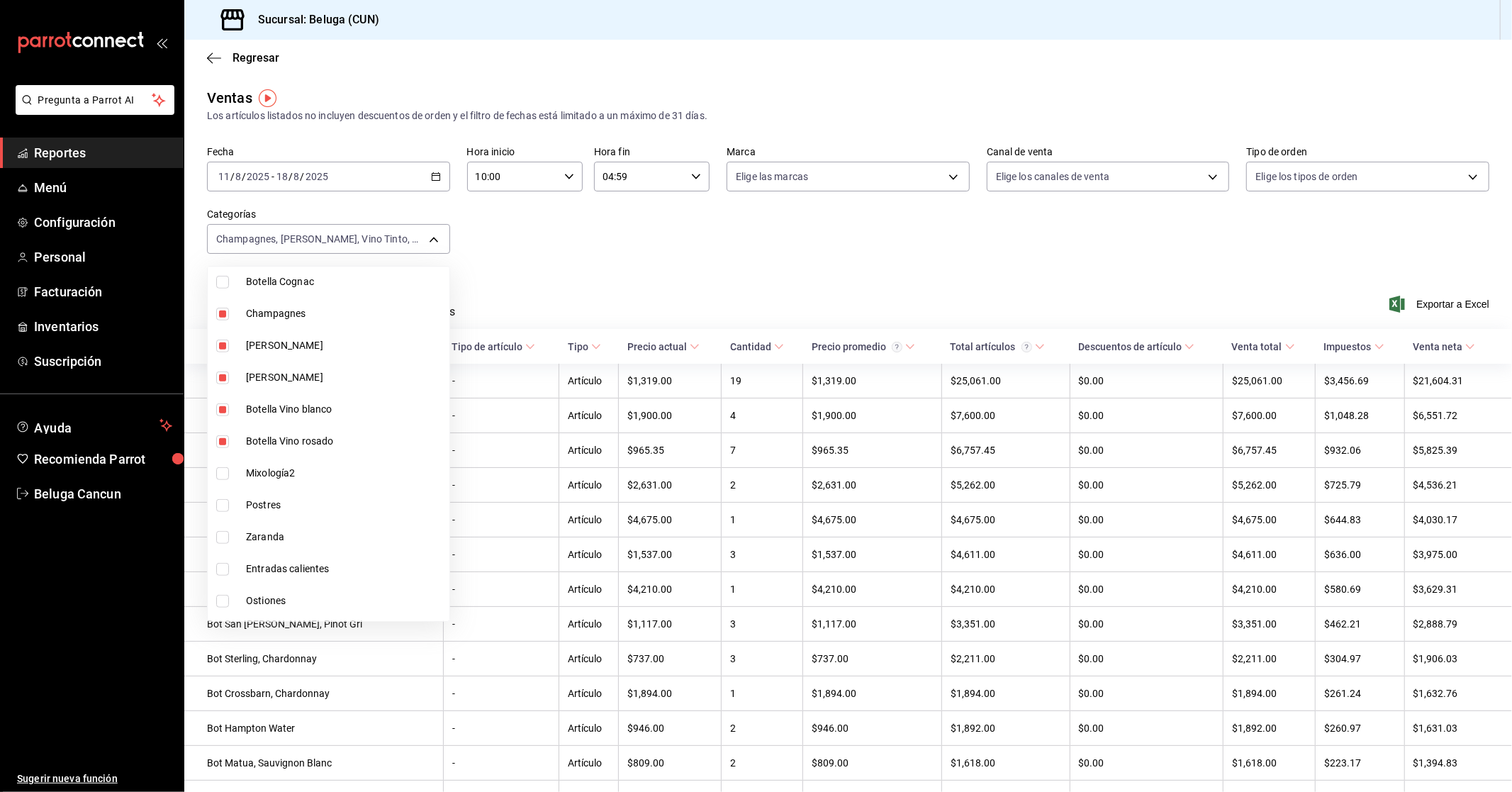
scroll to position [945, 0]
click at [837, 251] on div at bounding box center [756, 396] width 1512 height 792
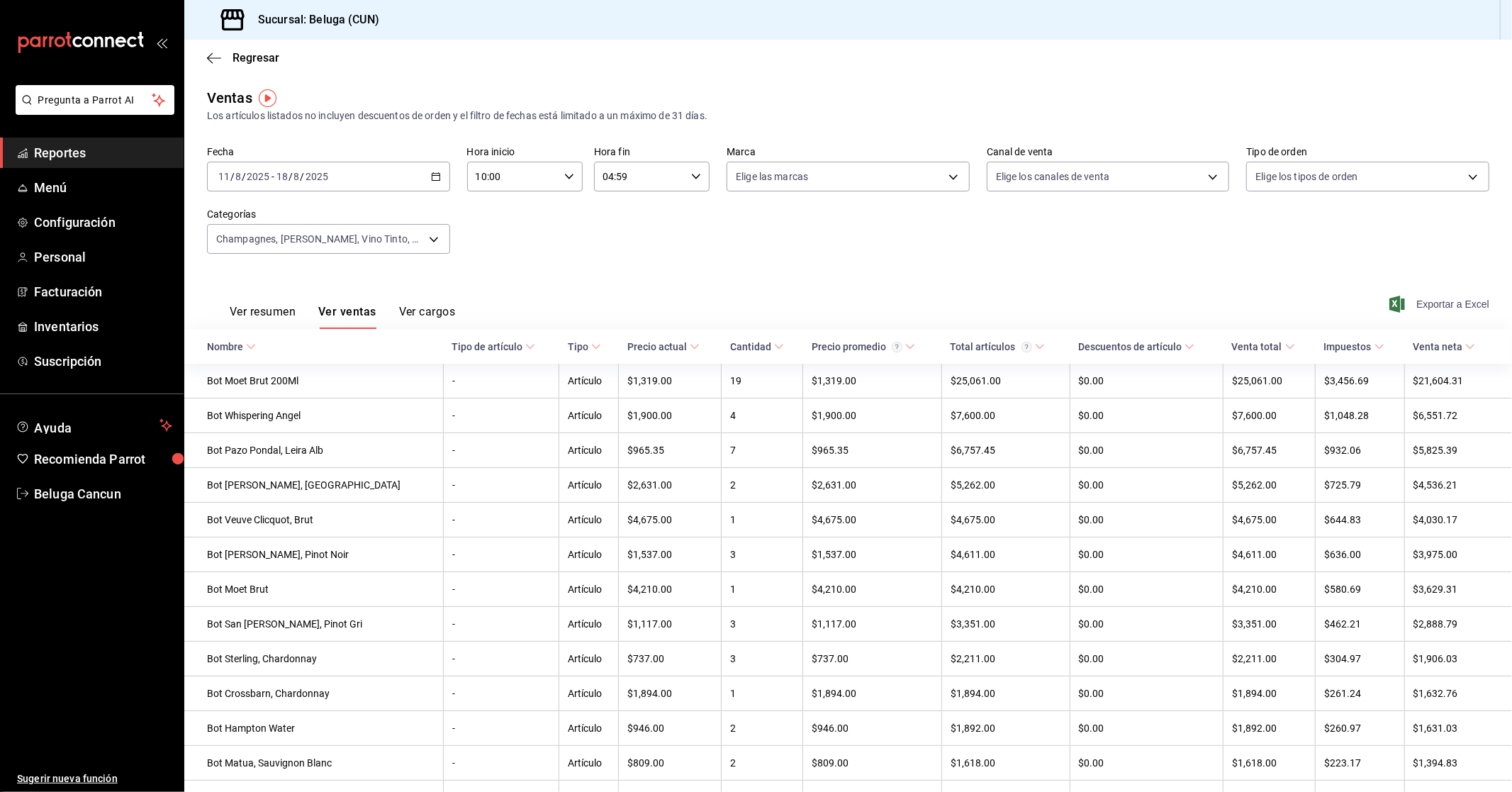
click at [1448, 307] on span "Exportar a Excel" at bounding box center [1440, 304] width 97 height 17
click at [367, 251] on body "Pregunta a Parrot AI Reportes Menú Configuración Personal Facturación Inventari…" at bounding box center [756, 396] width 1512 height 792
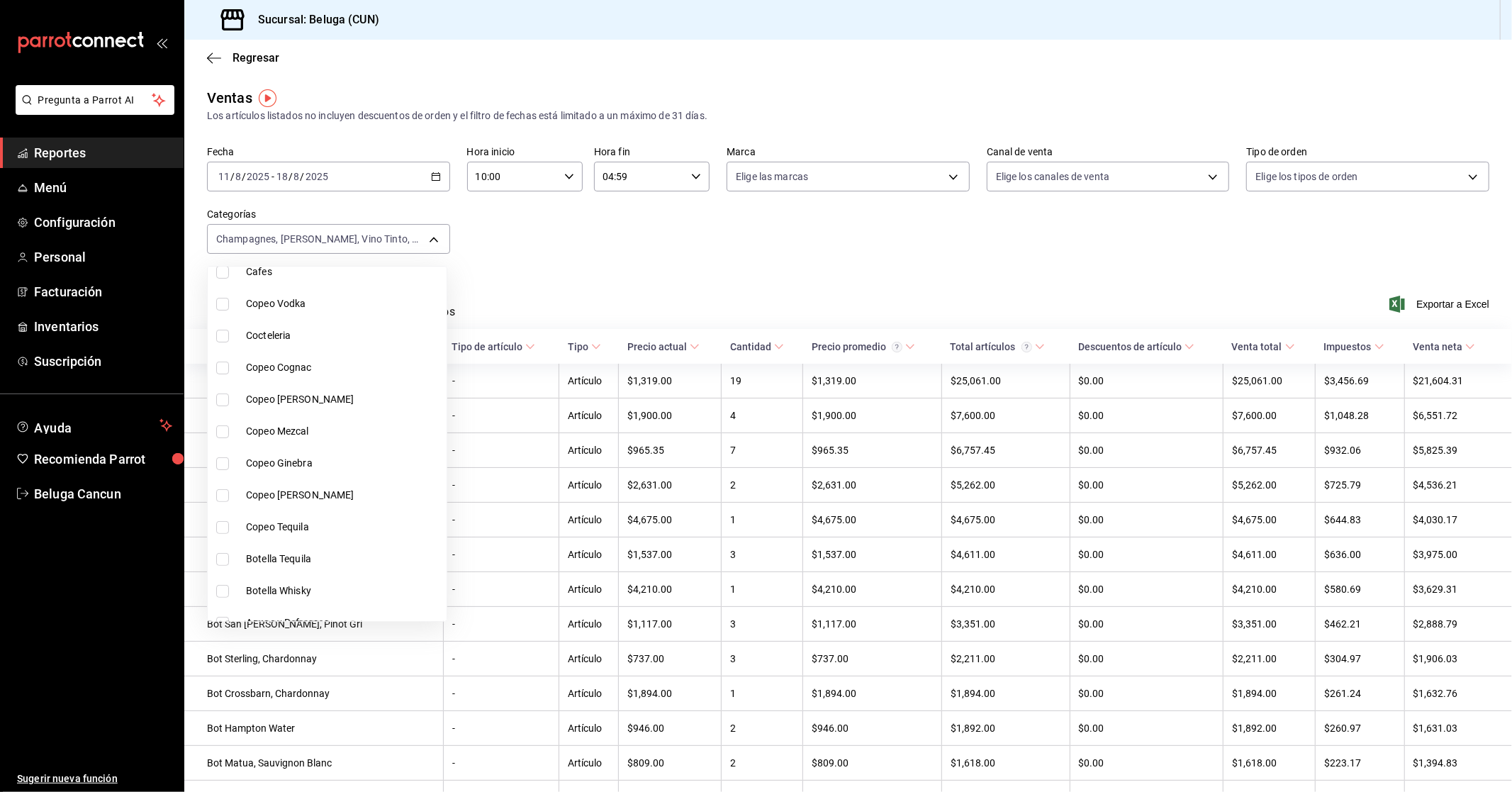
scroll to position [709, 0]
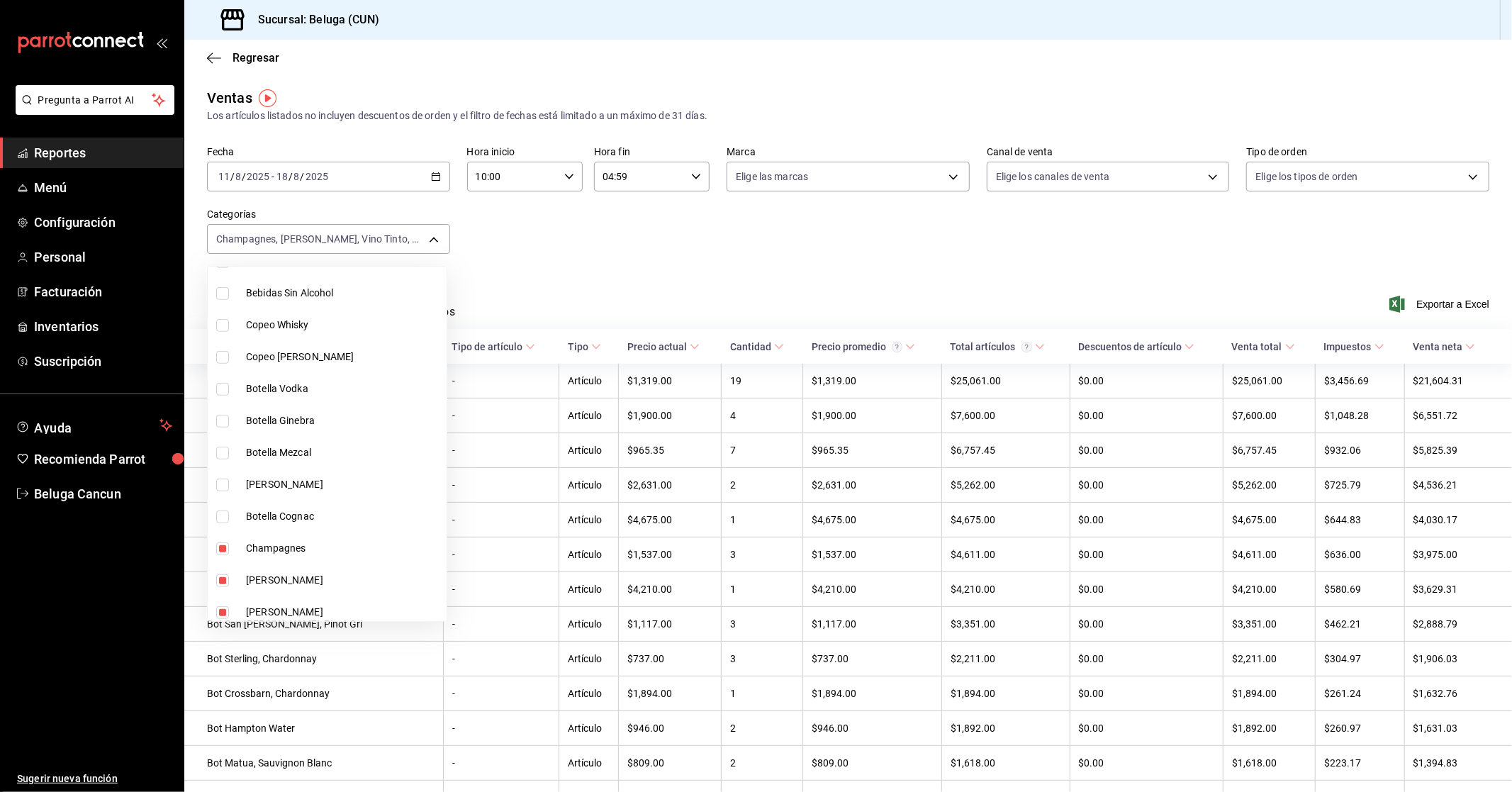
click at [278, 541] on span "Champagnes" at bounding box center [344, 549] width 195 height 15
type input "203cce97-b5b2-4015-915e-16b8361794e3,73fffa5a-c070-4a5d-85d5-bc362aa7db3f,d740b…"
checkbox input "false"
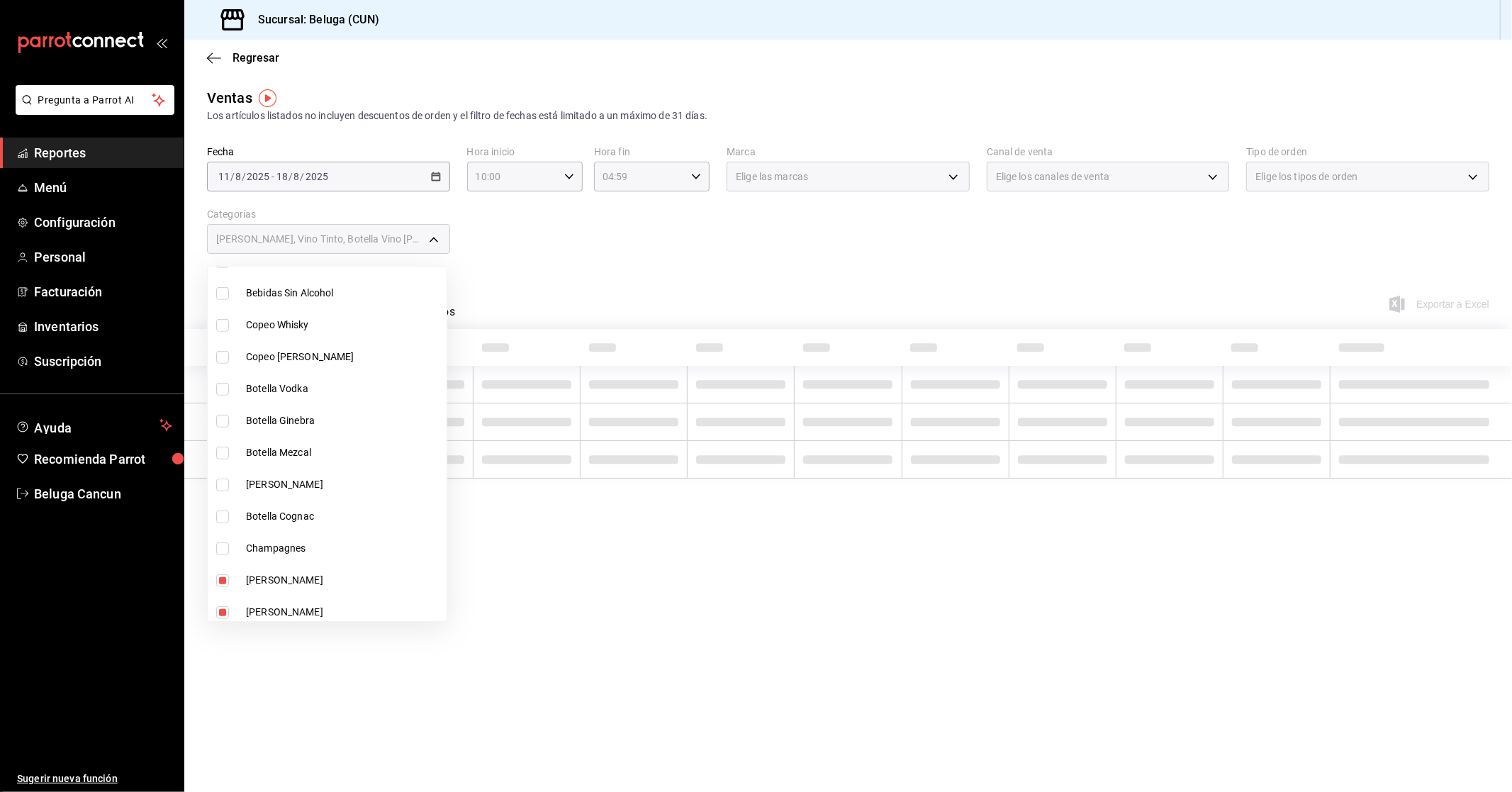
click at [279, 573] on span "[PERSON_NAME]" at bounding box center [344, 580] width 195 height 15
type input "73fffa5a-c070-4a5d-85d5-bc362aa7db3f,d740b52b-4923-43e1-a57a-2511b06f95f9,376ae…"
checkbox input "false"
click at [282, 607] on span "[PERSON_NAME]" at bounding box center [344, 613] width 195 height 15
type input "d740b52b-4923-43e1-a57a-2511b06f95f9,376ae5b2-9a63-45d1-b9c3-253a3f910bd4"
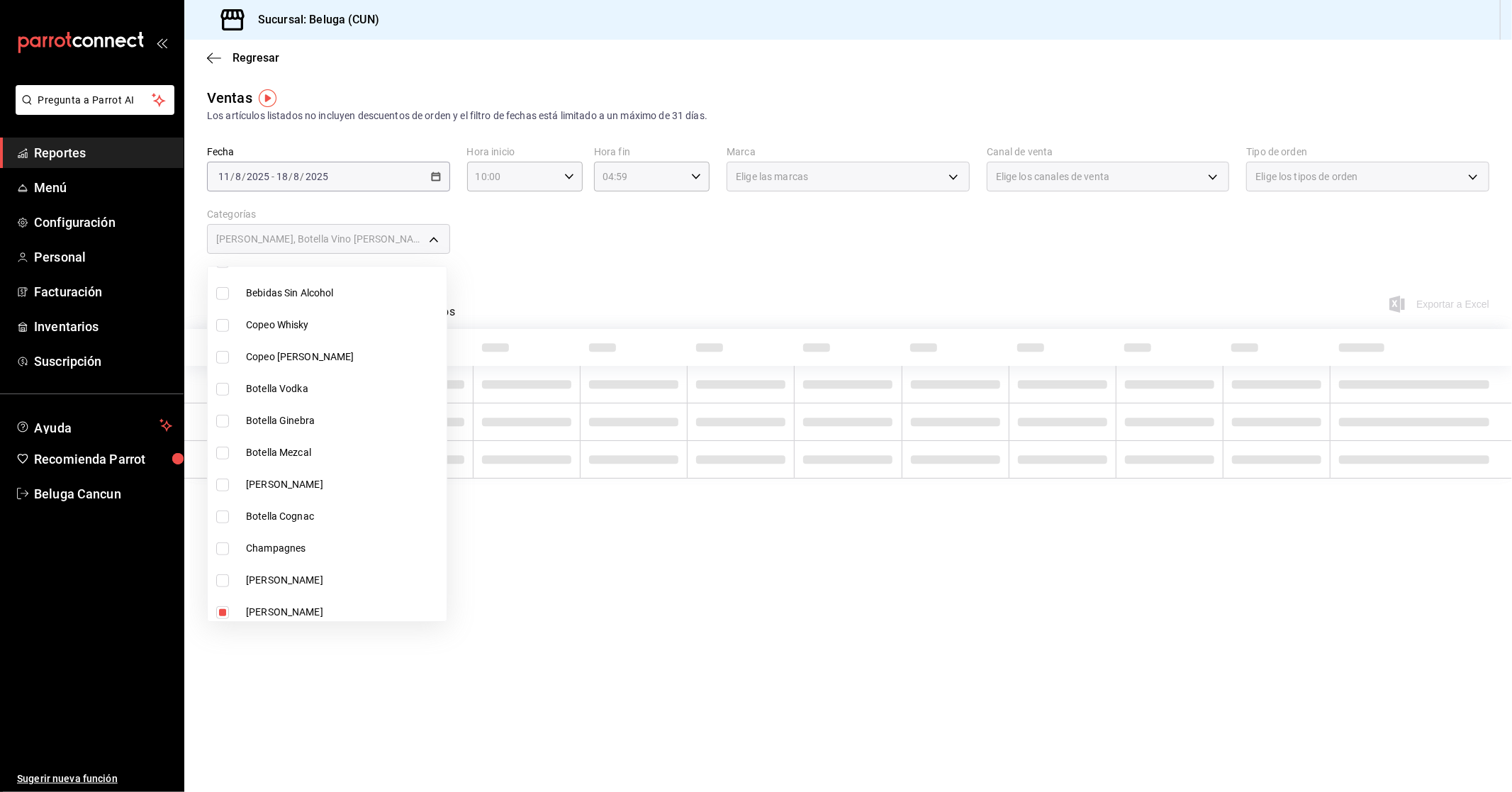
checkbox input "false"
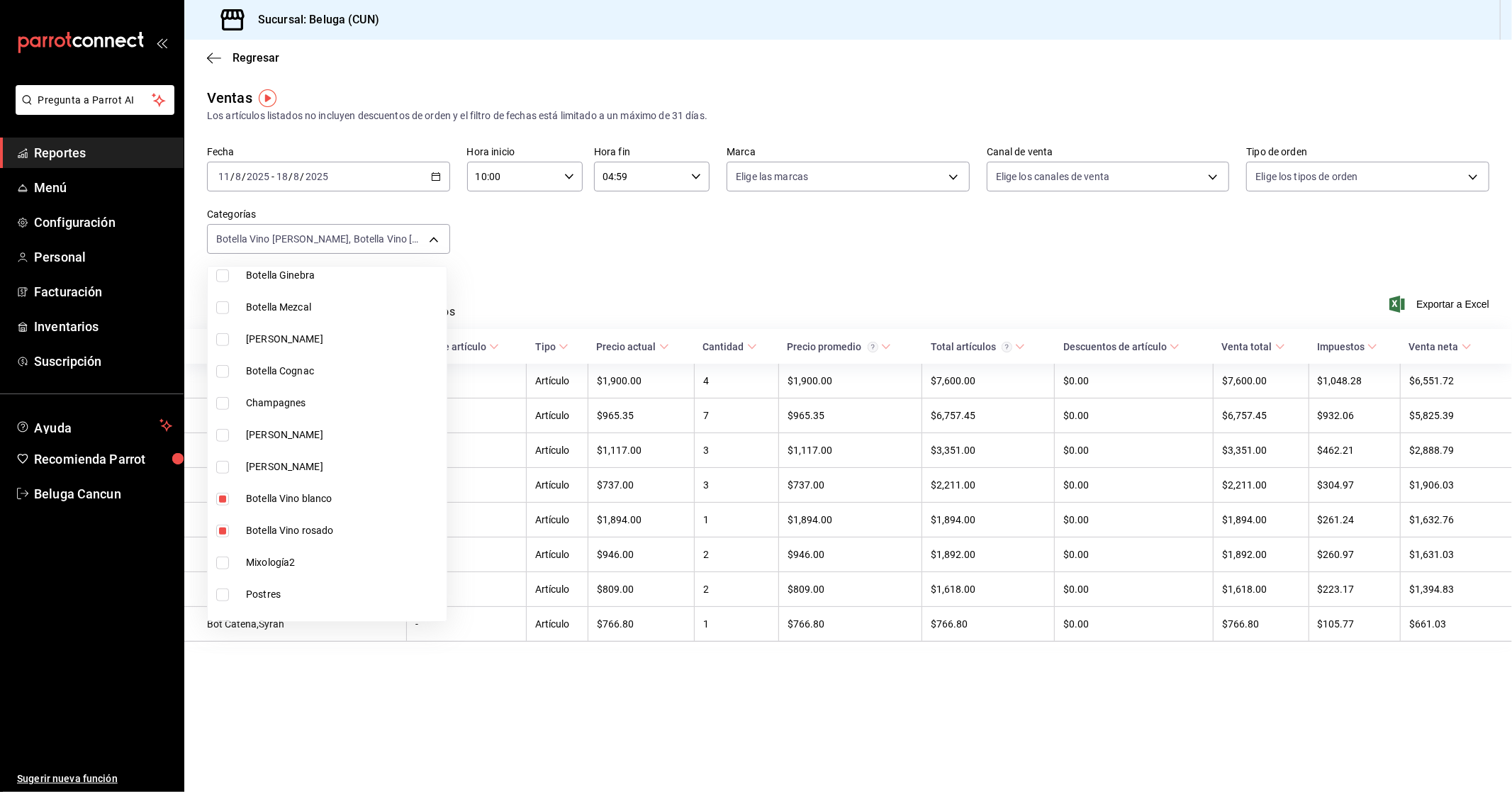
scroll to position [866, 0]
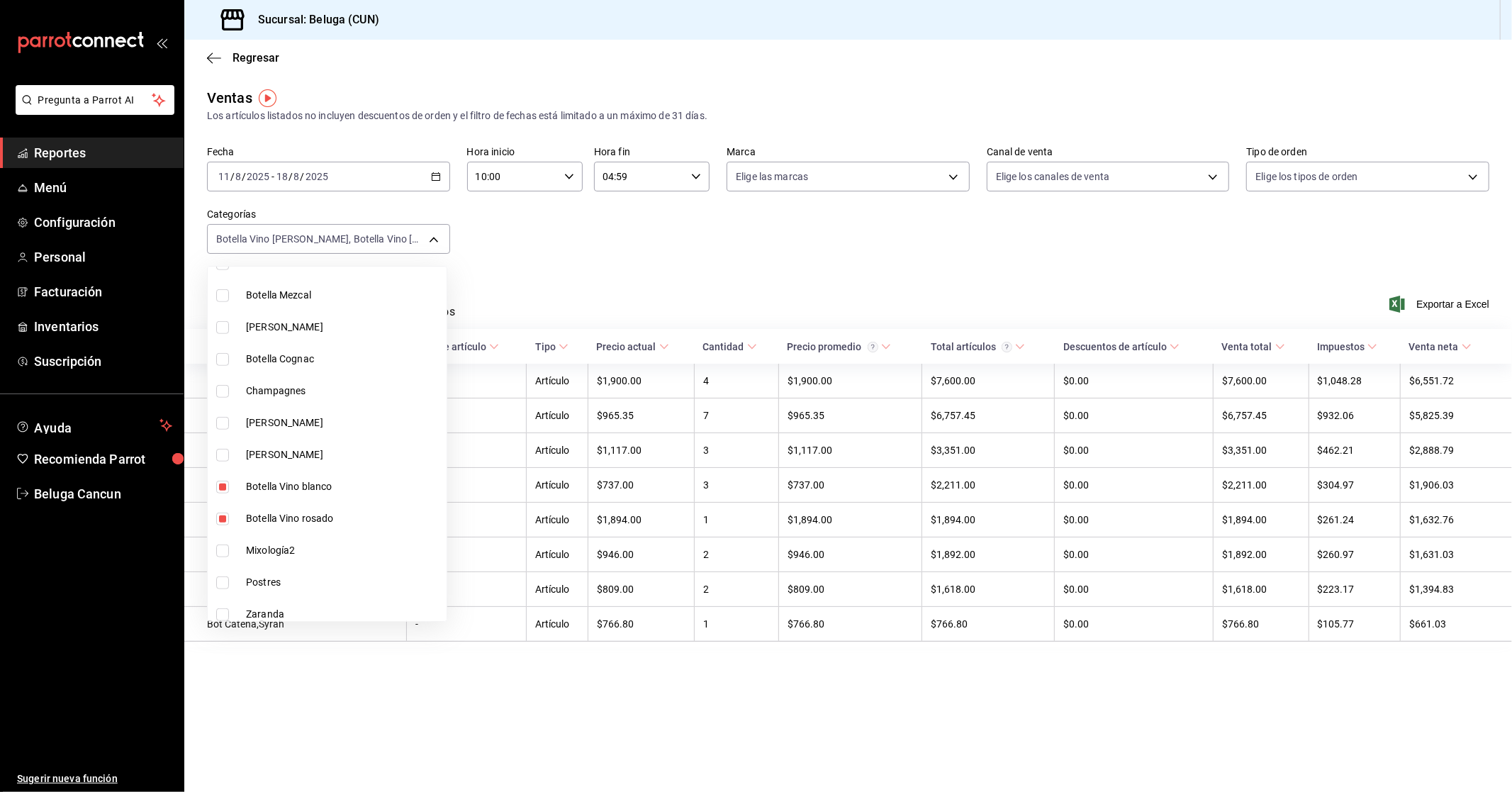
click at [275, 485] on span "Botella Vino blanco" at bounding box center [344, 487] width 195 height 15
type input "376ae5b2-9a63-45d1-b9c3-253a3f910bd4"
checkbox input "false"
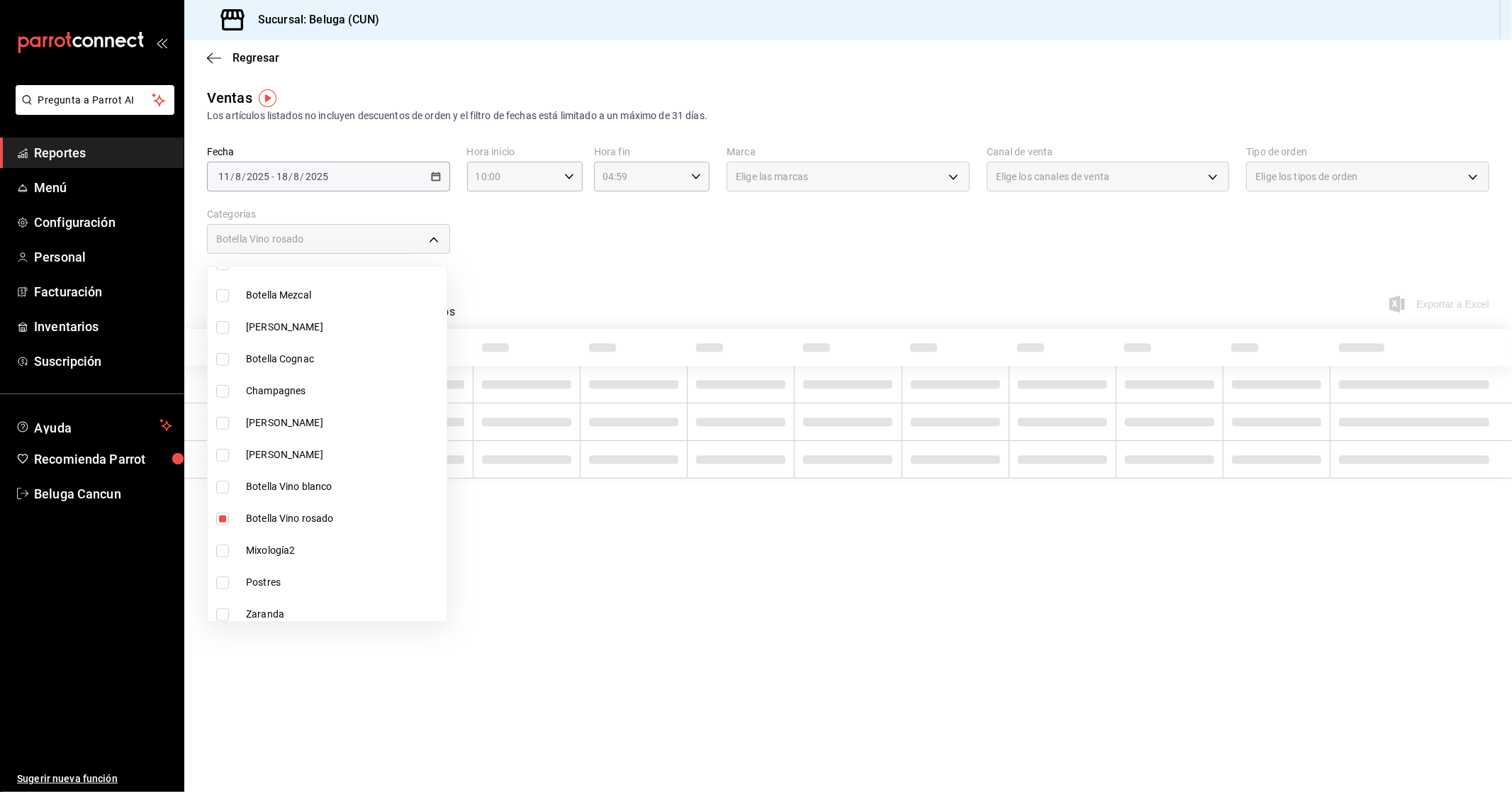
click at [281, 515] on span "Botella Vino rosado" at bounding box center [344, 519] width 195 height 15
checkbox input "false"
click at [279, 548] on span "Mixología2" at bounding box center [344, 551] width 195 height 15
type input "c37c4feb-9972-4ee0-b9ac-b0a53a8ce030"
checkbox input "true"
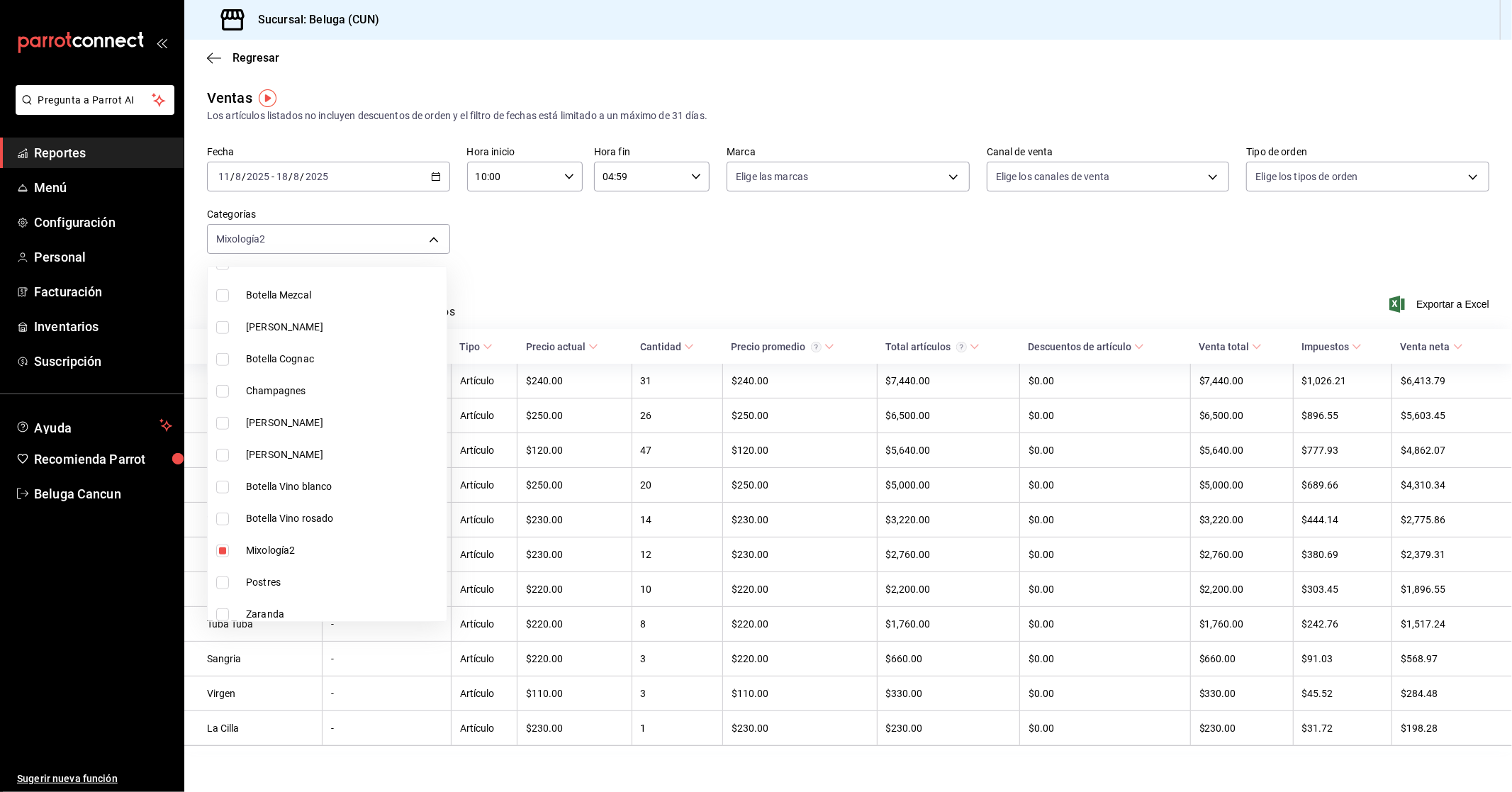
click at [1426, 307] on div at bounding box center [756, 396] width 1512 height 792
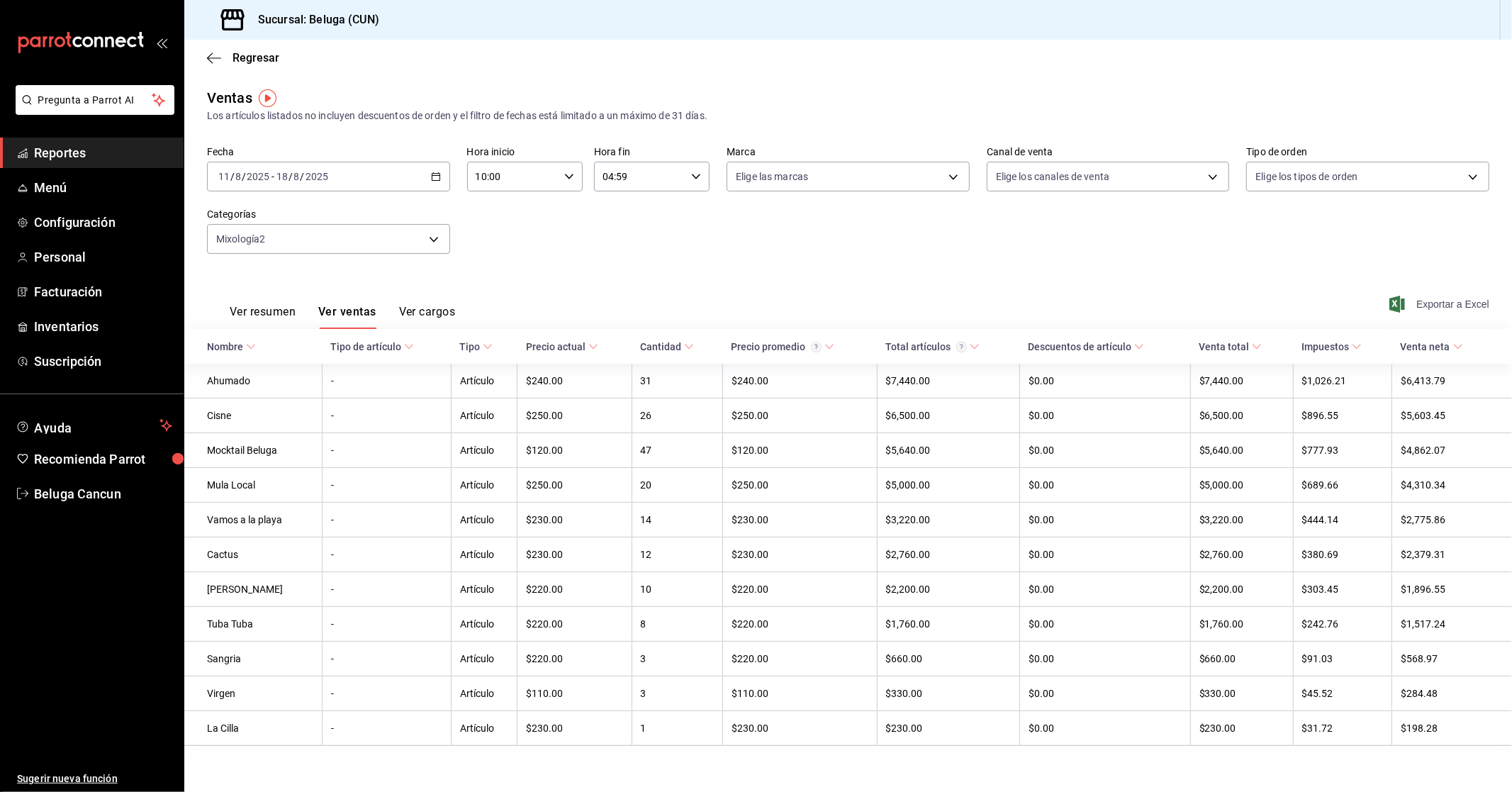
click at [1423, 298] on span "Exportar a Excel" at bounding box center [1440, 304] width 97 height 17
click at [87, 251] on span "Personal" at bounding box center [103, 257] width 138 height 20
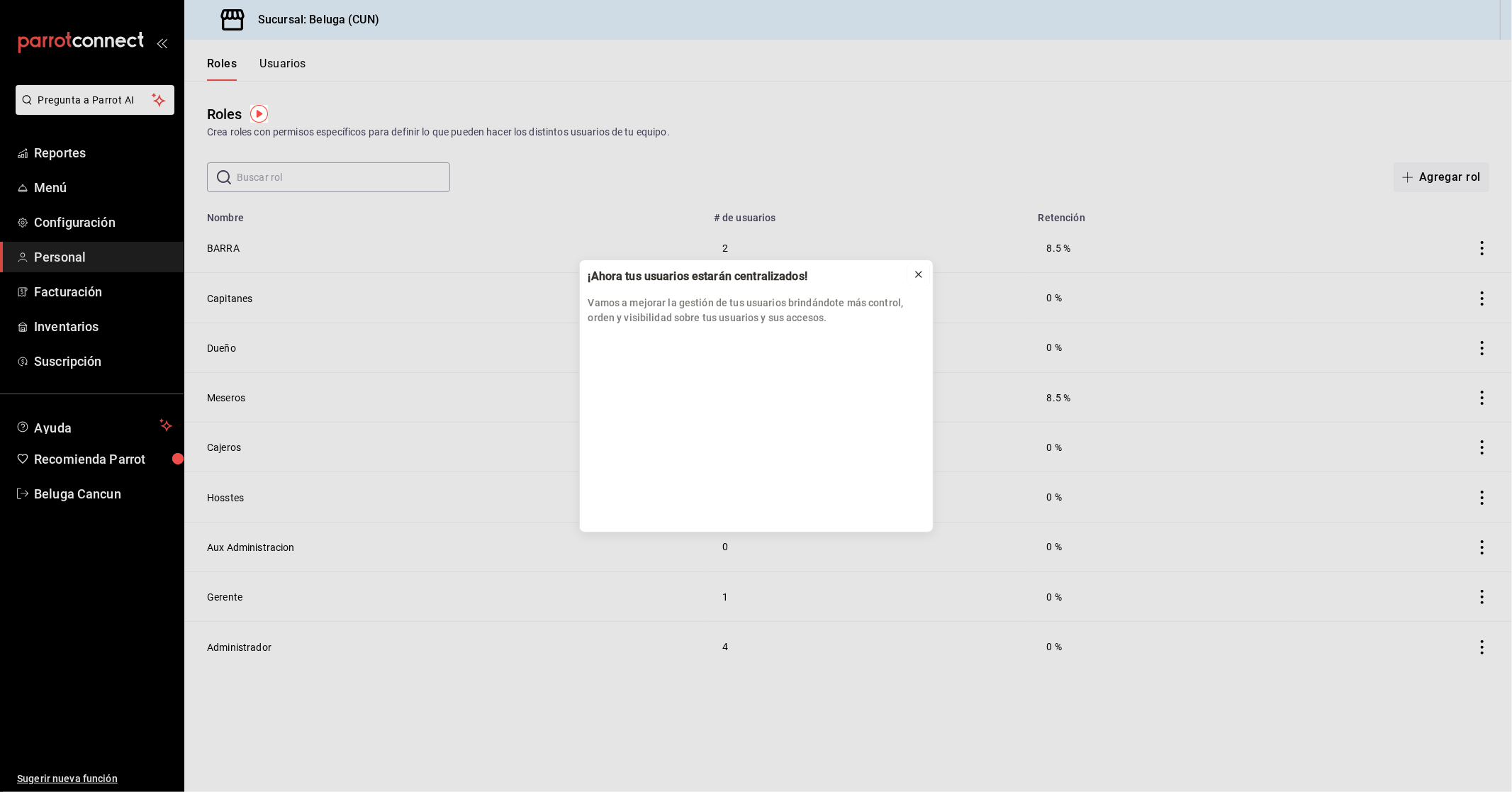
click at [915, 279] on icon at bounding box center [918, 274] width 11 height 11
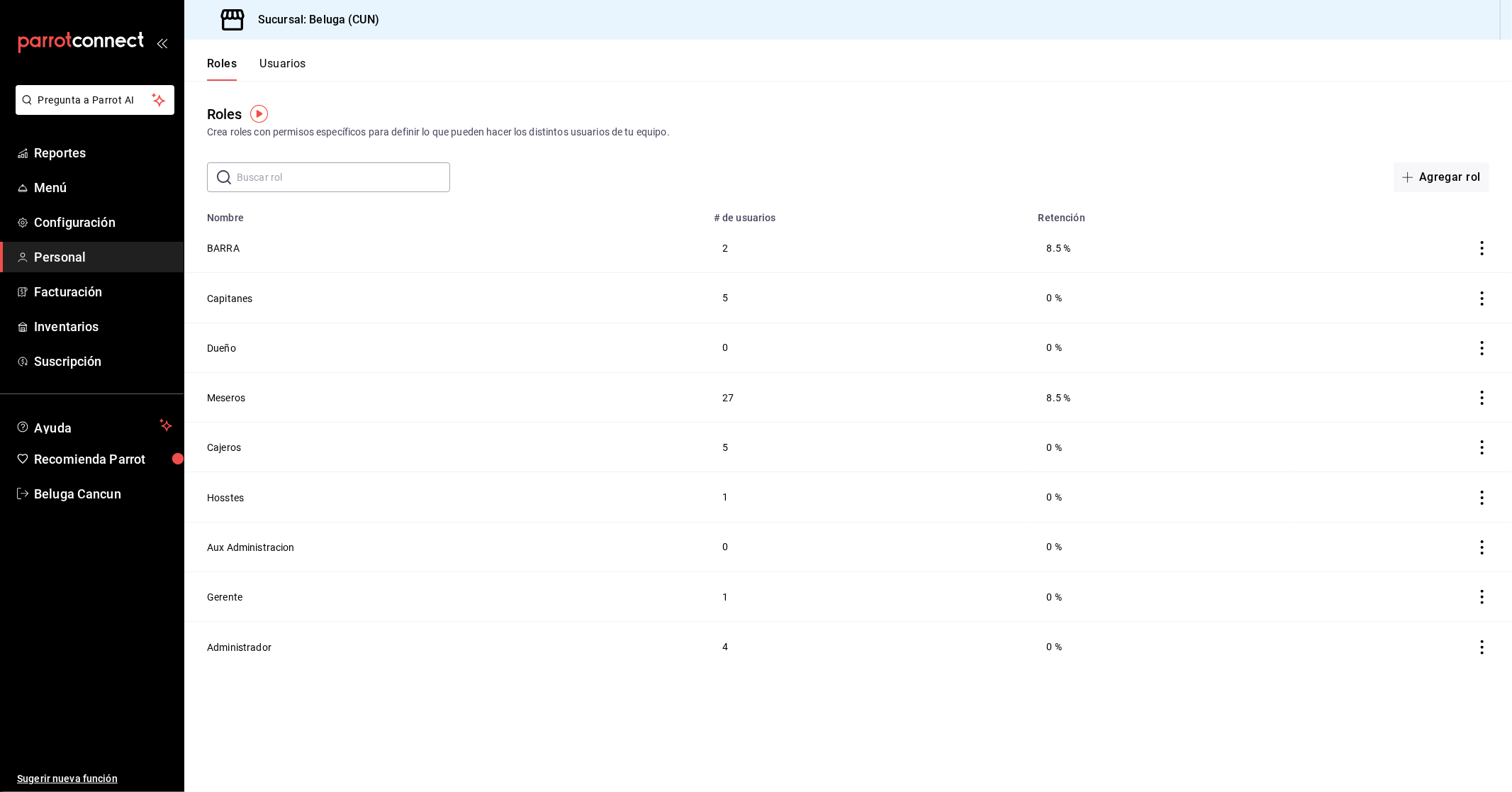
click at [278, 62] on button "Usuarios" at bounding box center [283, 69] width 47 height 24
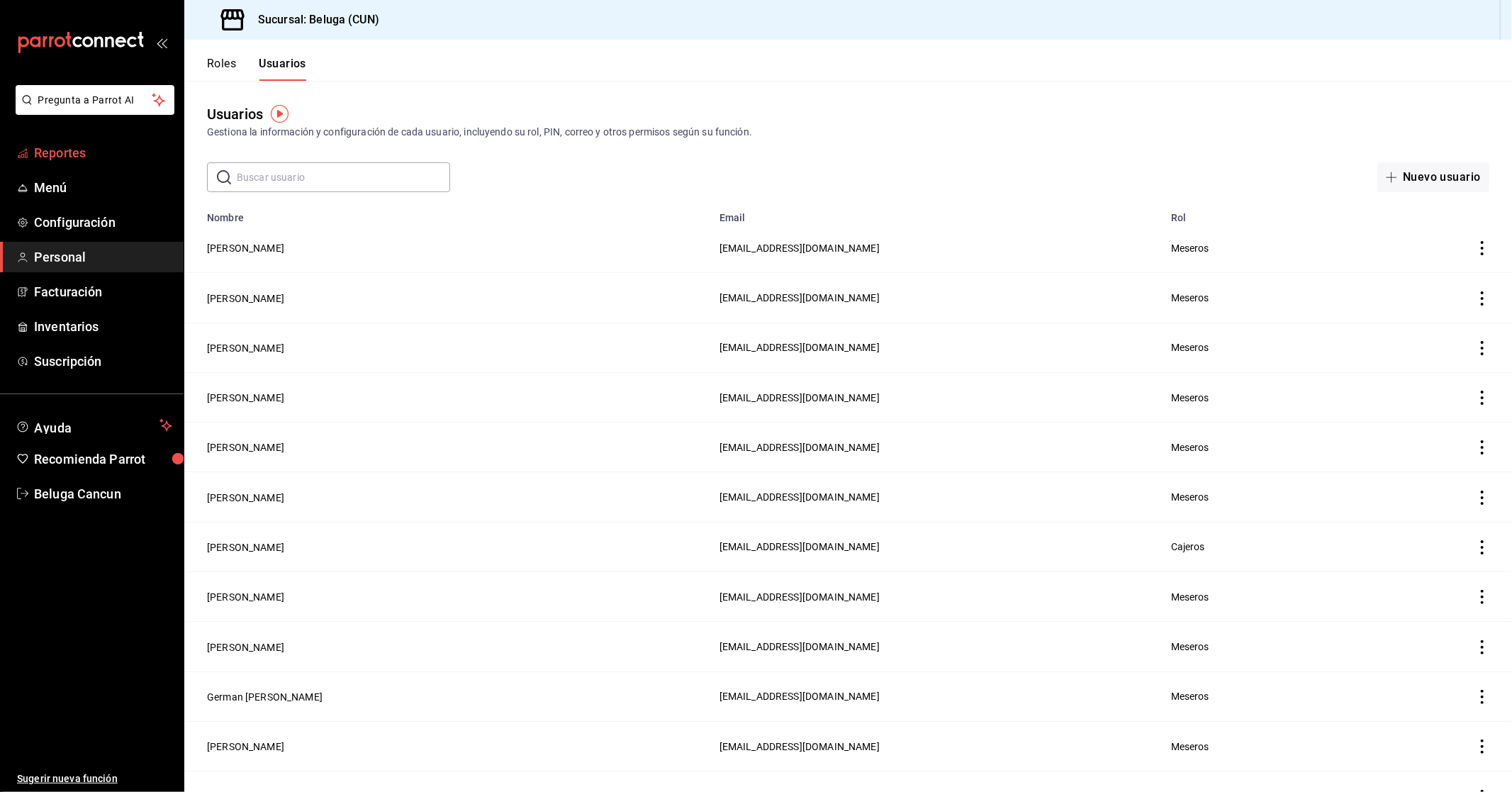
click at [57, 155] on span "Reportes" at bounding box center [103, 153] width 138 height 20
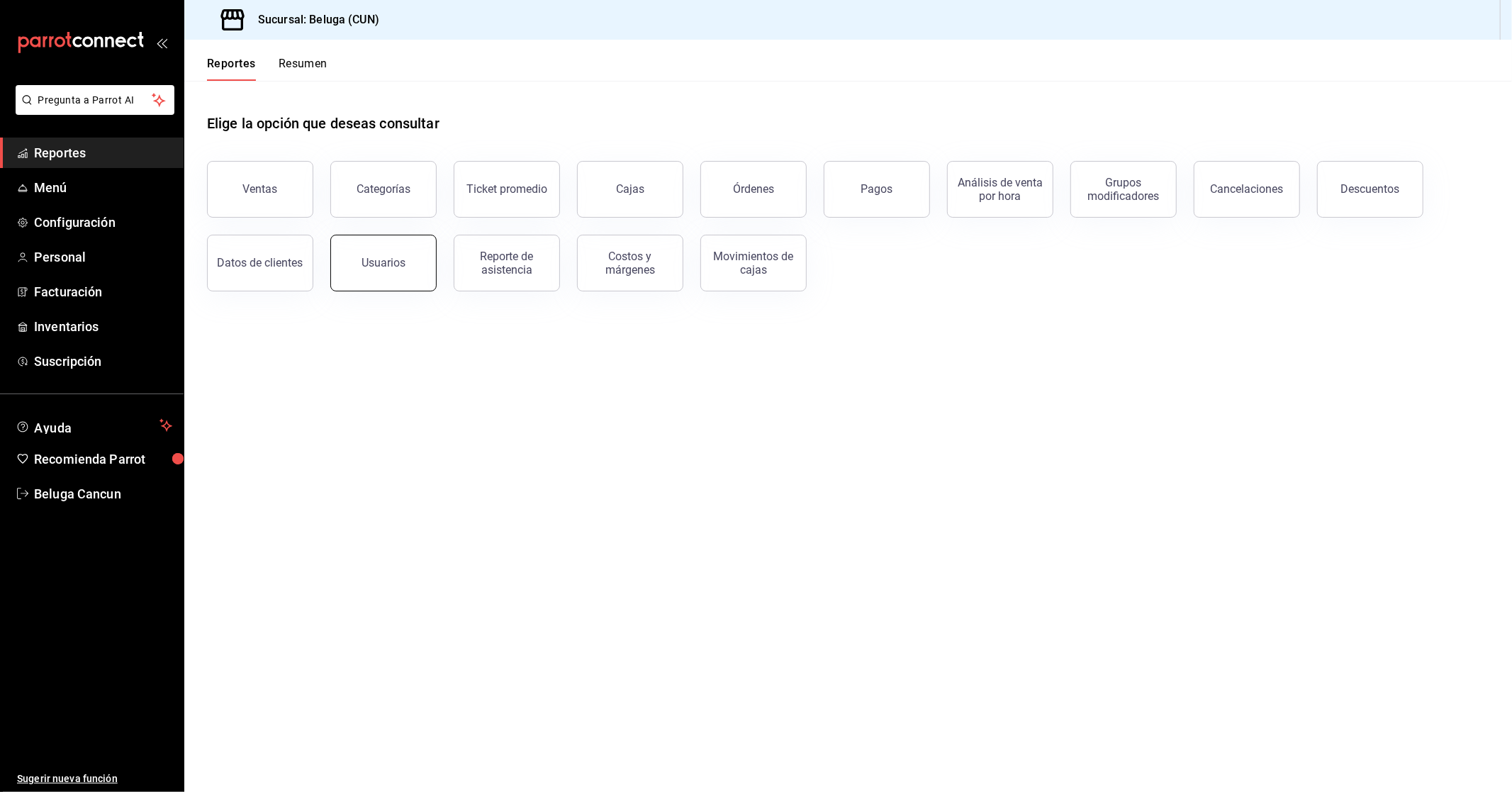
click at [377, 247] on button "Usuarios" at bounding box center [383, 263] width 107 height 57
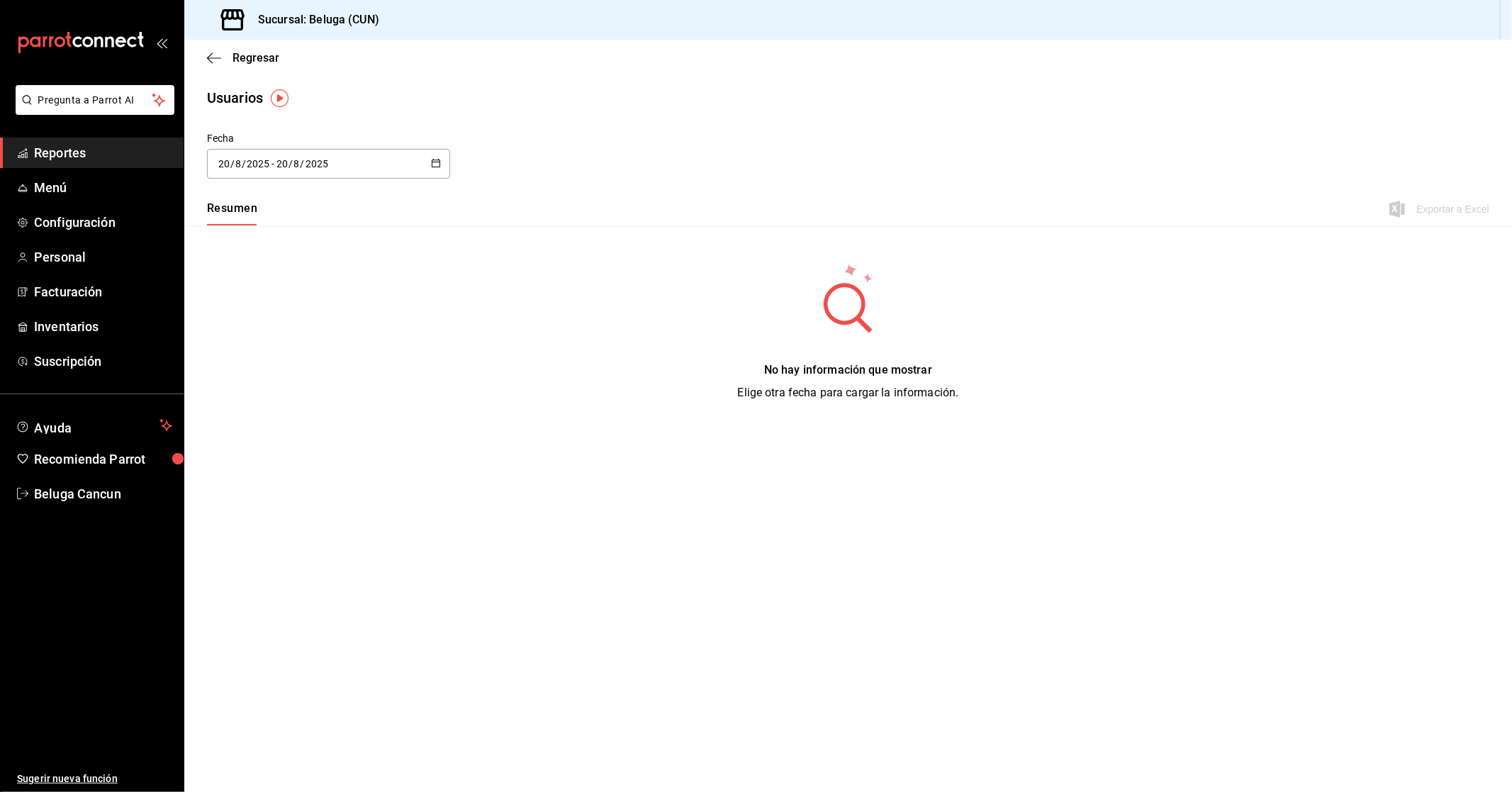
click at [364, 158] on div "[DATE] [DATE] - [DATE] [DATE]" at bounding box center [329, 164] width 243 height 30
click at [273, 364] on li "Rango de fechas" at bounding box center [274, 368] width 134 height 32
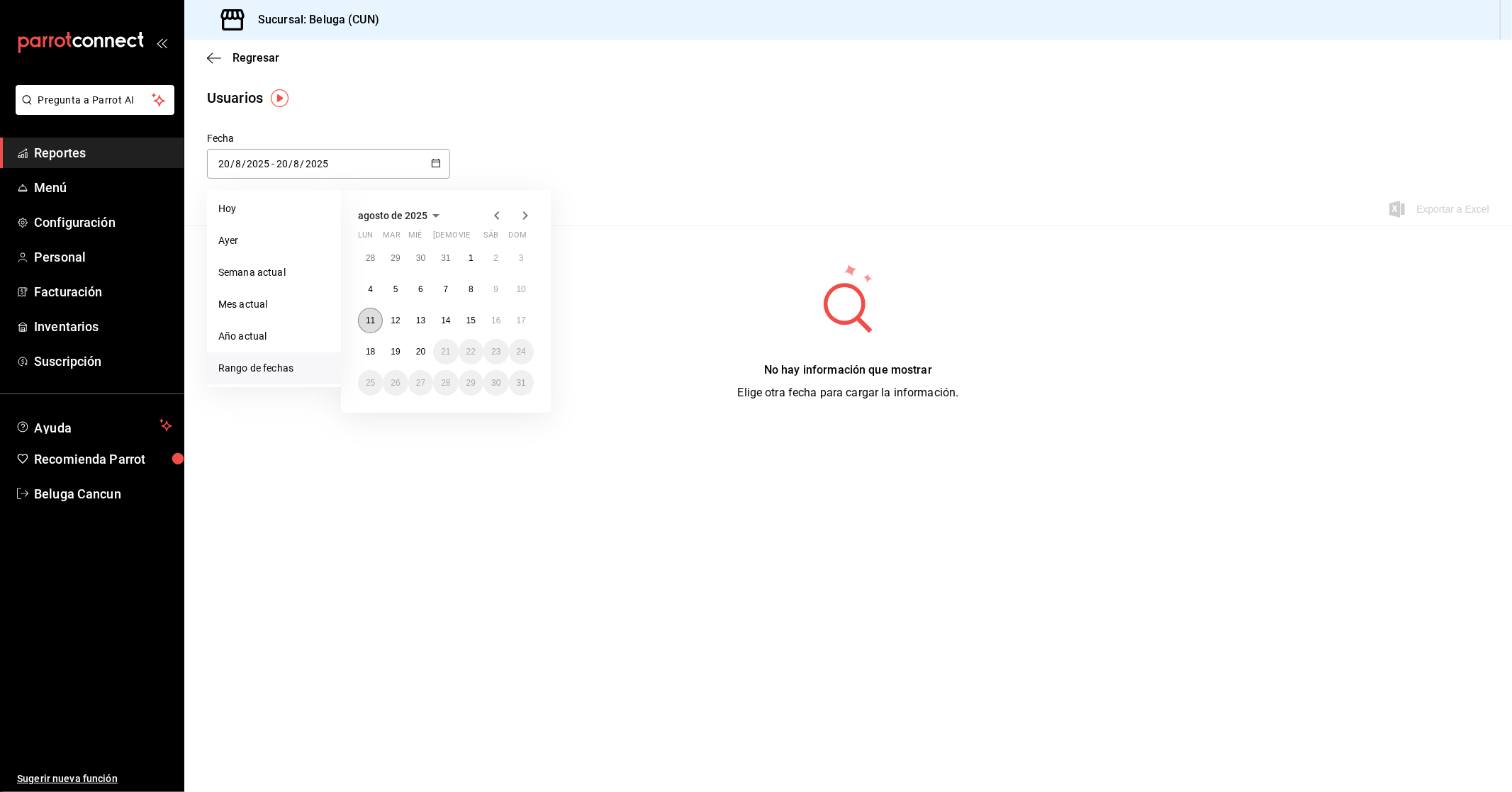
click at [370, 324] on abbr "11" at bounding box center [370, 320] width 9 height 10
click at [365, 357] on button "18" at bounding box center [370, 351] width 25 height 26
type input "[DATE]"
type input "11"
type input "[DATE]"
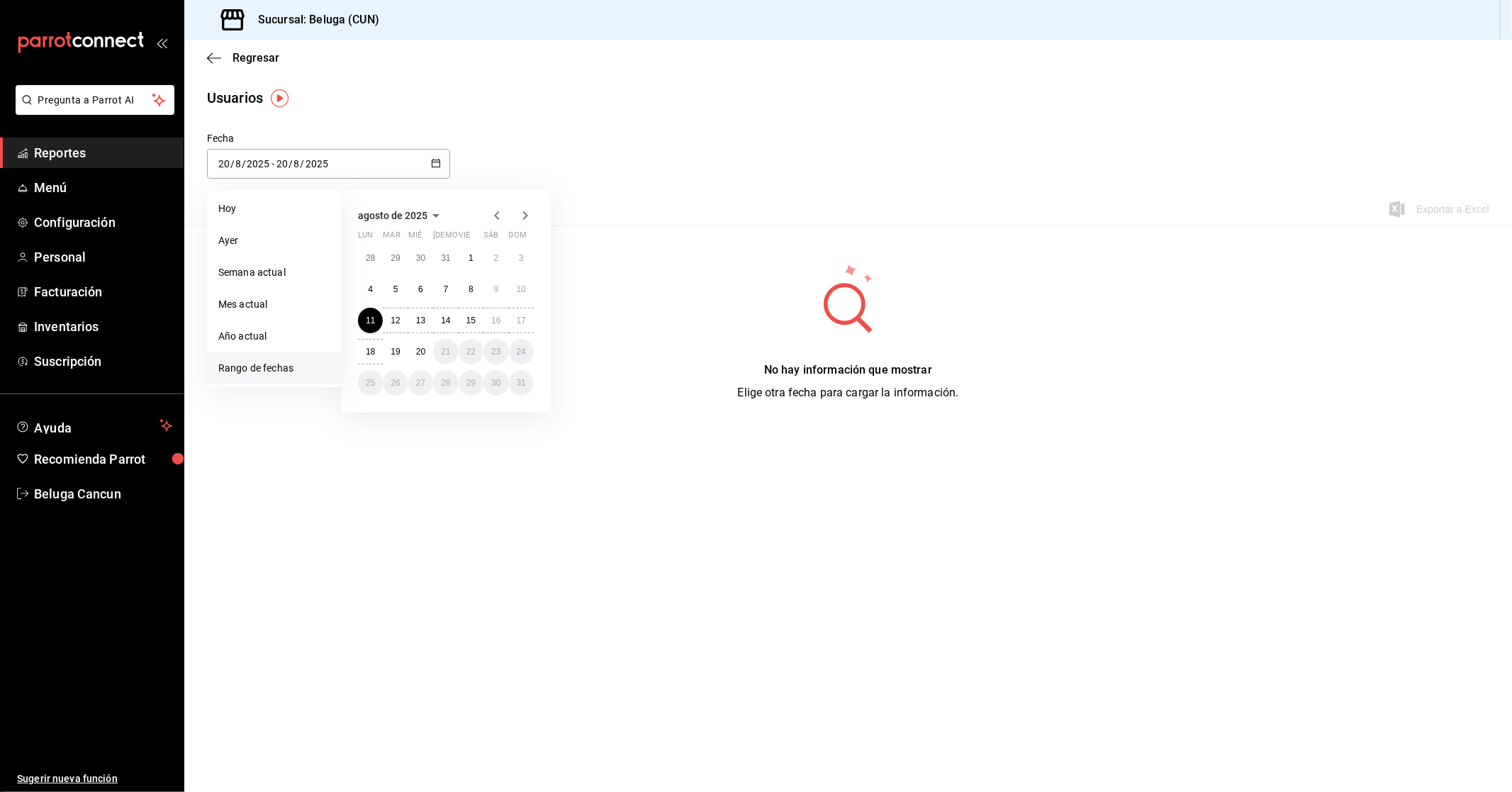
type input "18"
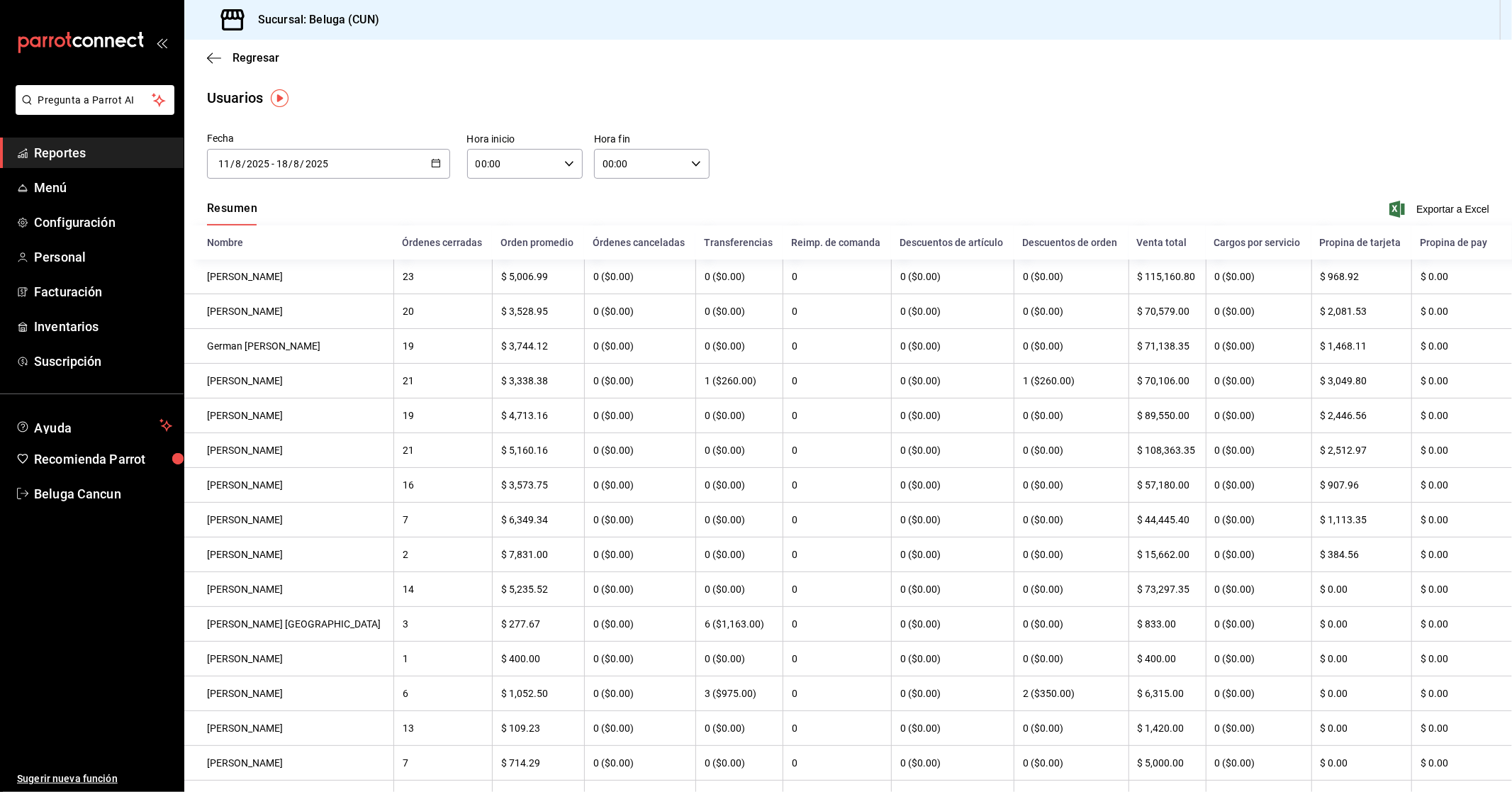
click at [521, 164] on input "00:00" at bounding box center [513, 164] width 92 height 29
click at [491, 221] on span "10" at bounding box center [493, 226] width 35 height 11
type input "10:00"
click at [650, 163] on div at bounding box center [756, 396] width 1512 height 792
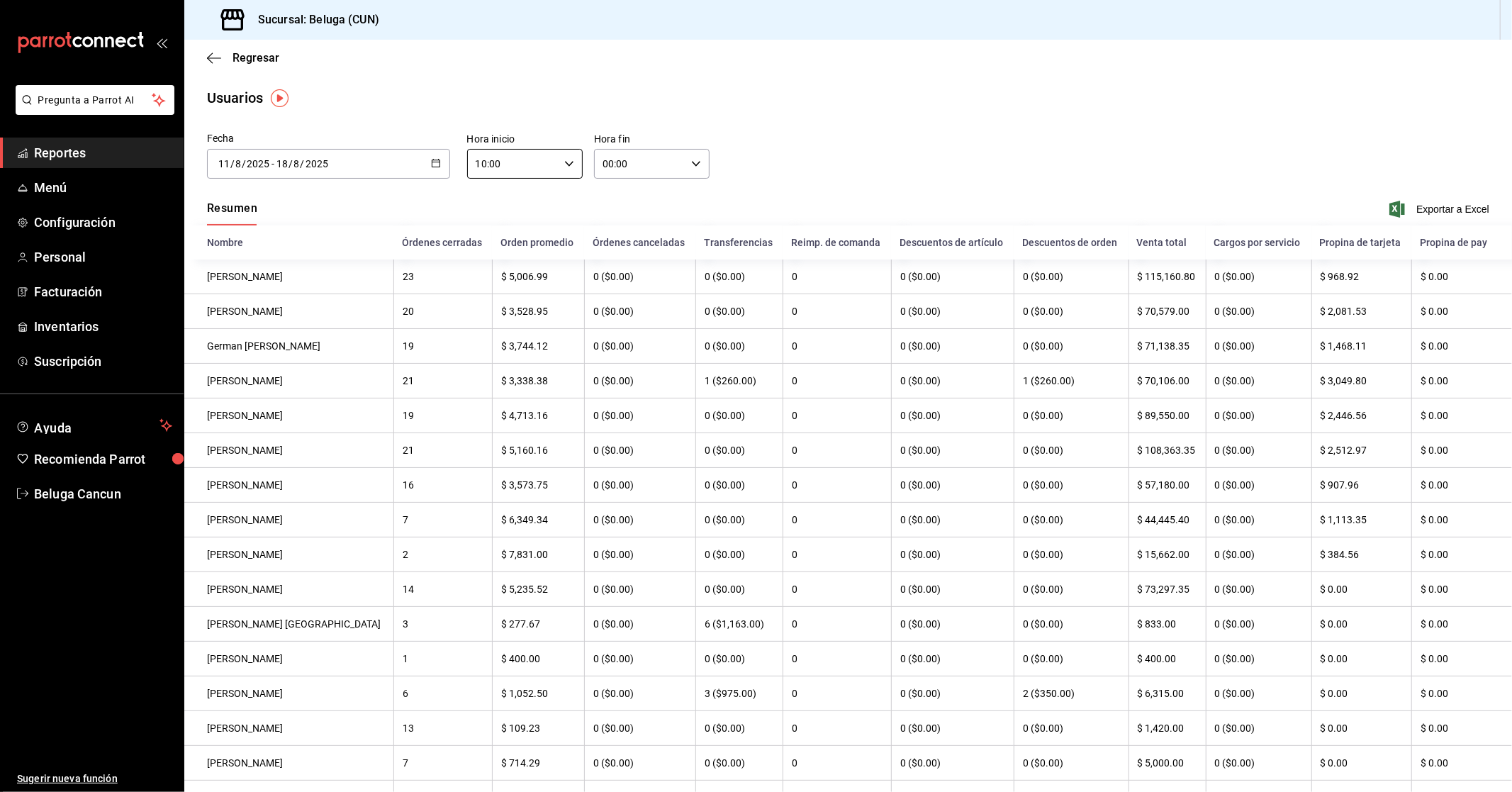
click at [644, 164] on input "00:00" at bounding box center [640, 164] width 92 height 29
click at [613, 259] on span "04" at bounding box center [619, 257] width 35 height 11
click at [852, 160] on div at bounding box center [756, 396] width 1512 height 792
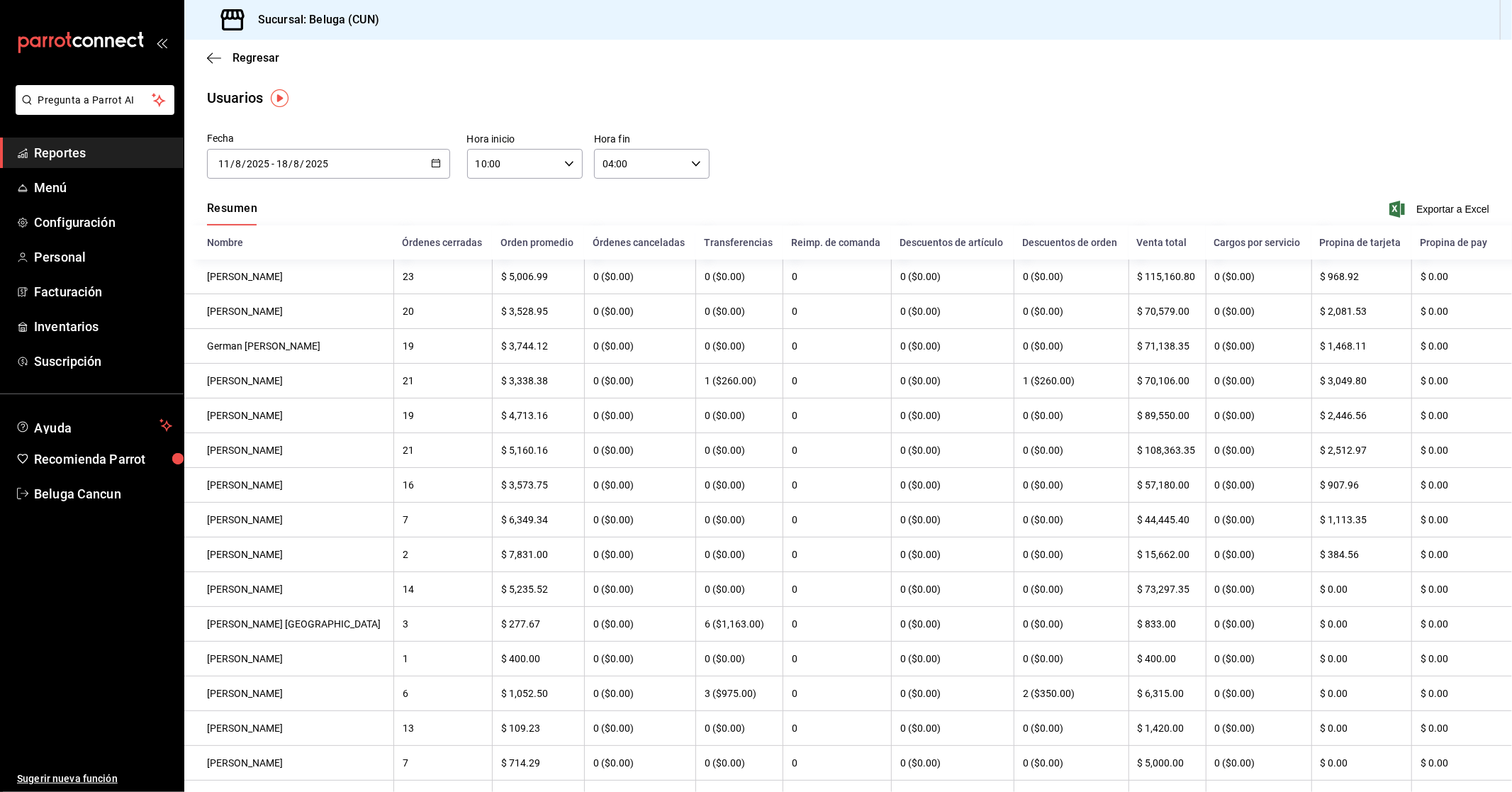
click at [657, 159] on input "04:00" at bounding box center [640, 164] width 92 height 29
click at [675, 294] on span "59" at bounding box center [676, 300] width 35 height 11
type input "04:59"
click at [1081, 182] on div at bounding box center [756, 396] width 1512 height 792
click at [1467, 212] on span "Exportar a Excel" at bounding box center [1440, 209] width 97 height 17
